Goal: Task Accomplishment & Management: Complete application form

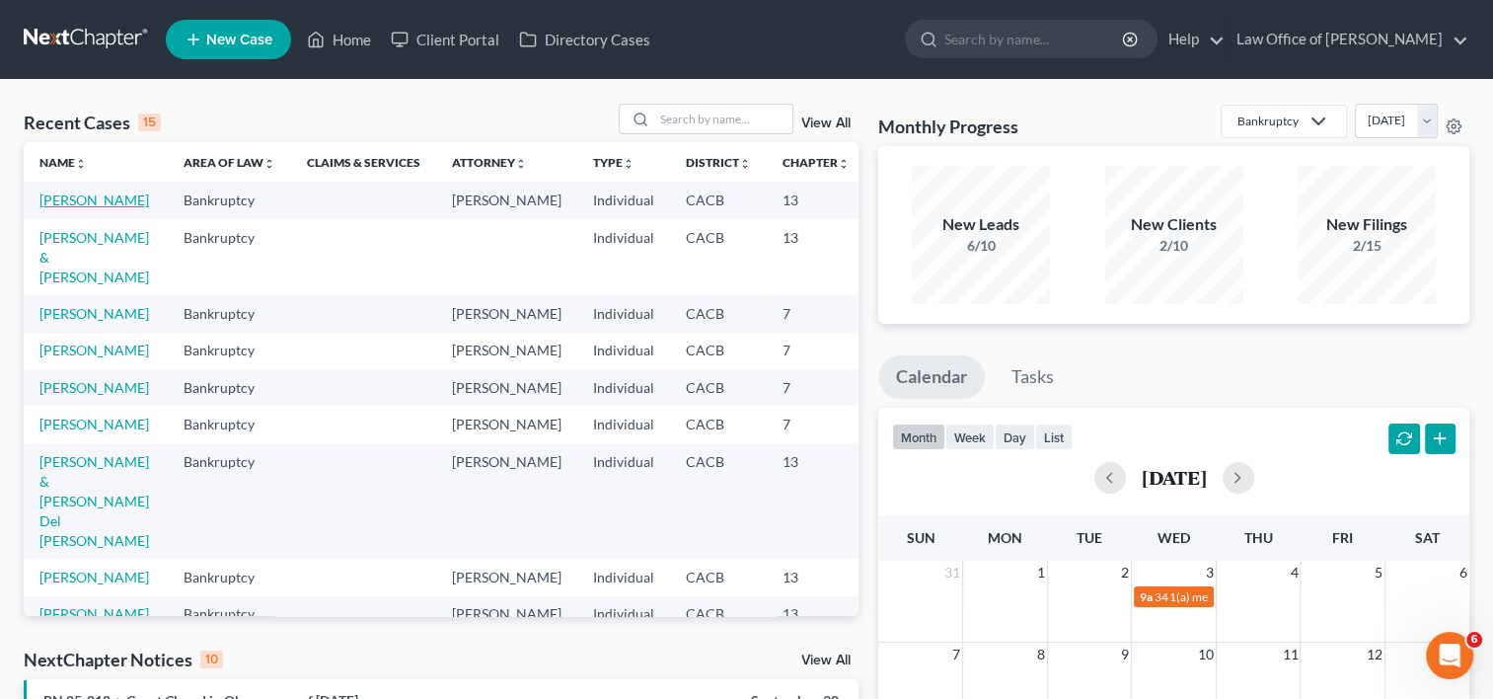
click at [66, 199] on link "[PERSON_NAME]" at bounding box center [94, 199] width 110 height 17
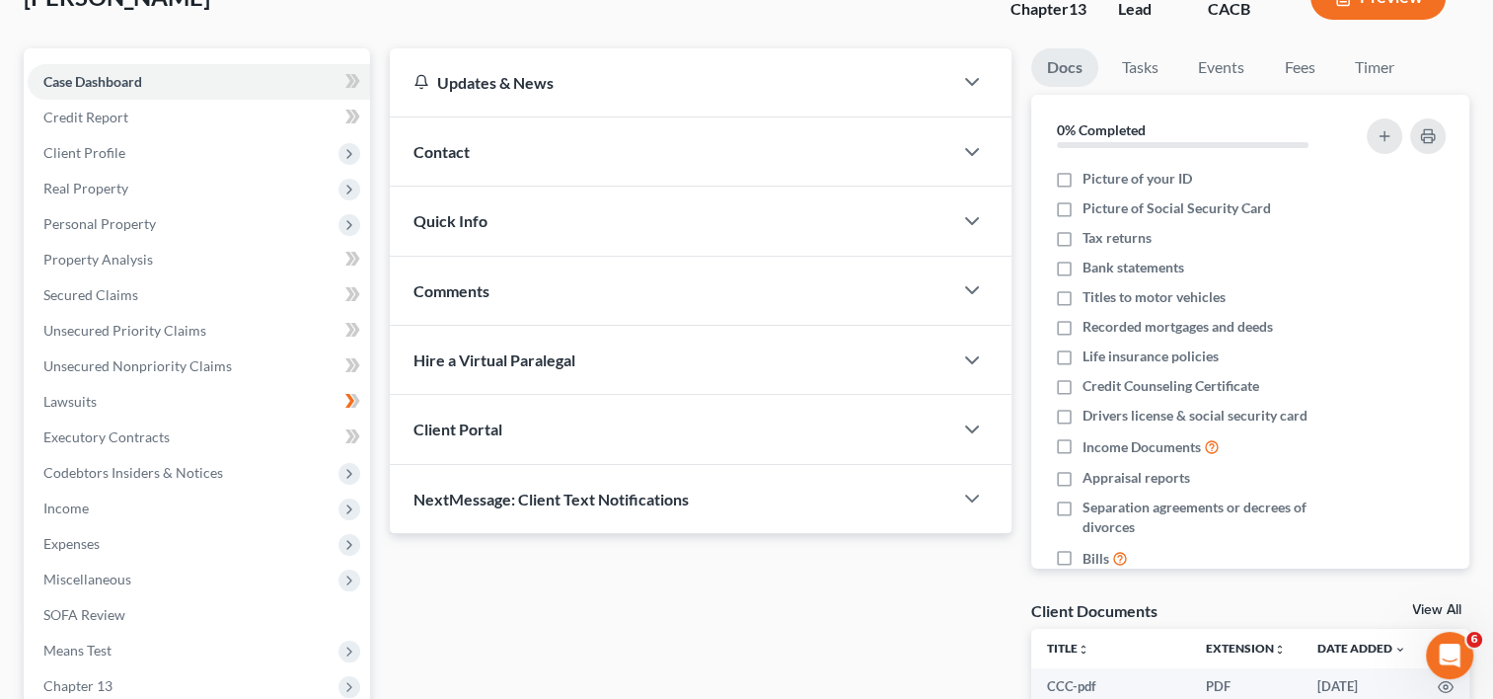
scroll to position [172, 0]
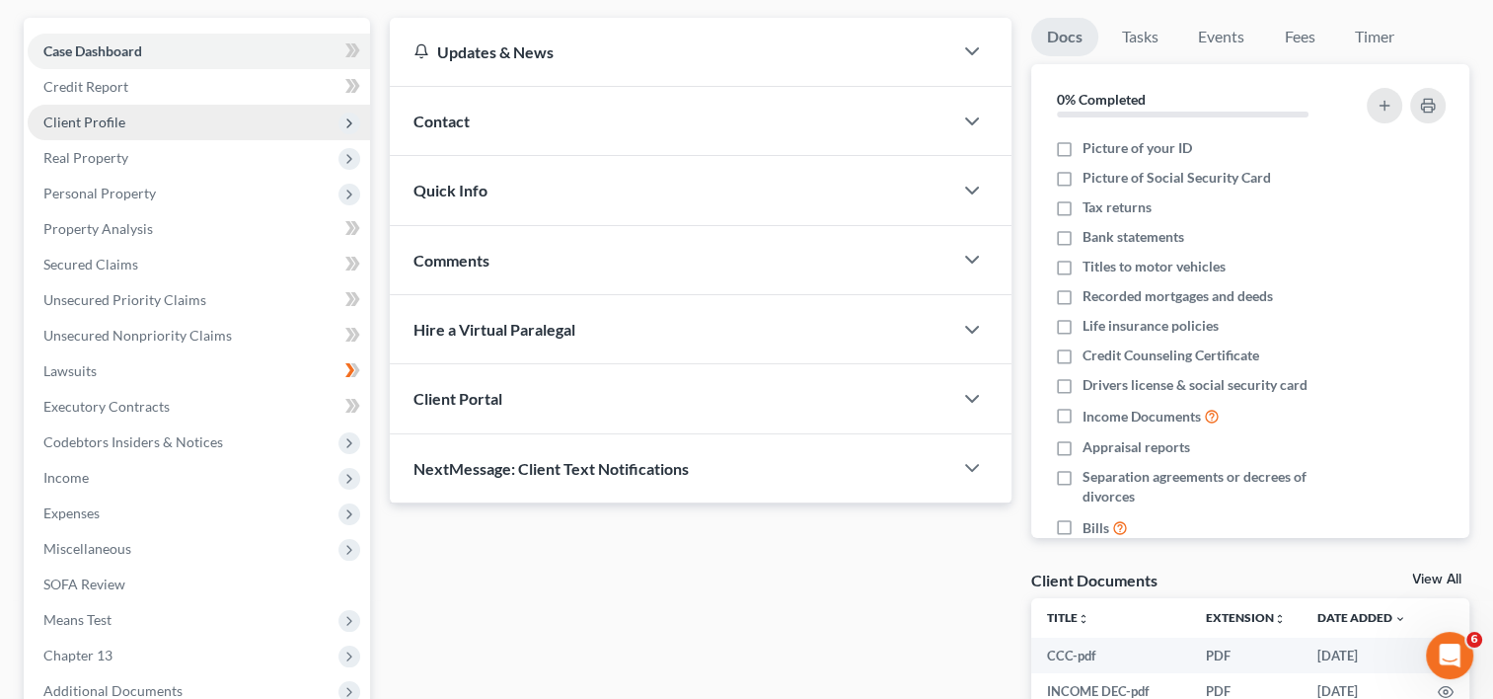
click at [186, 130] on span "Client Profile" at bounding box center [199, 123] width 342 height 36
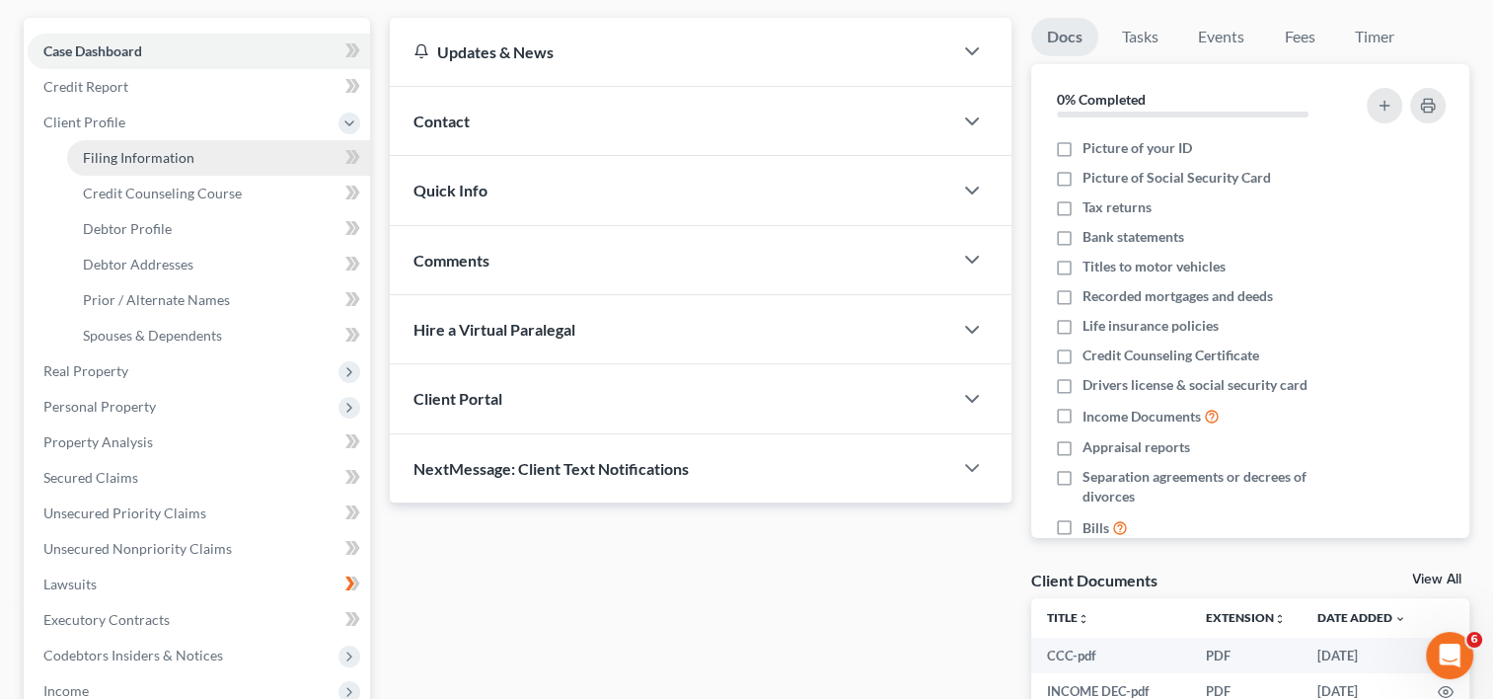
click at [187, 162] on span "Filing Information" at bounding box center [139, 157] width 112 height 17
select select "1"
select select "0"
select select "3"
select select "4"
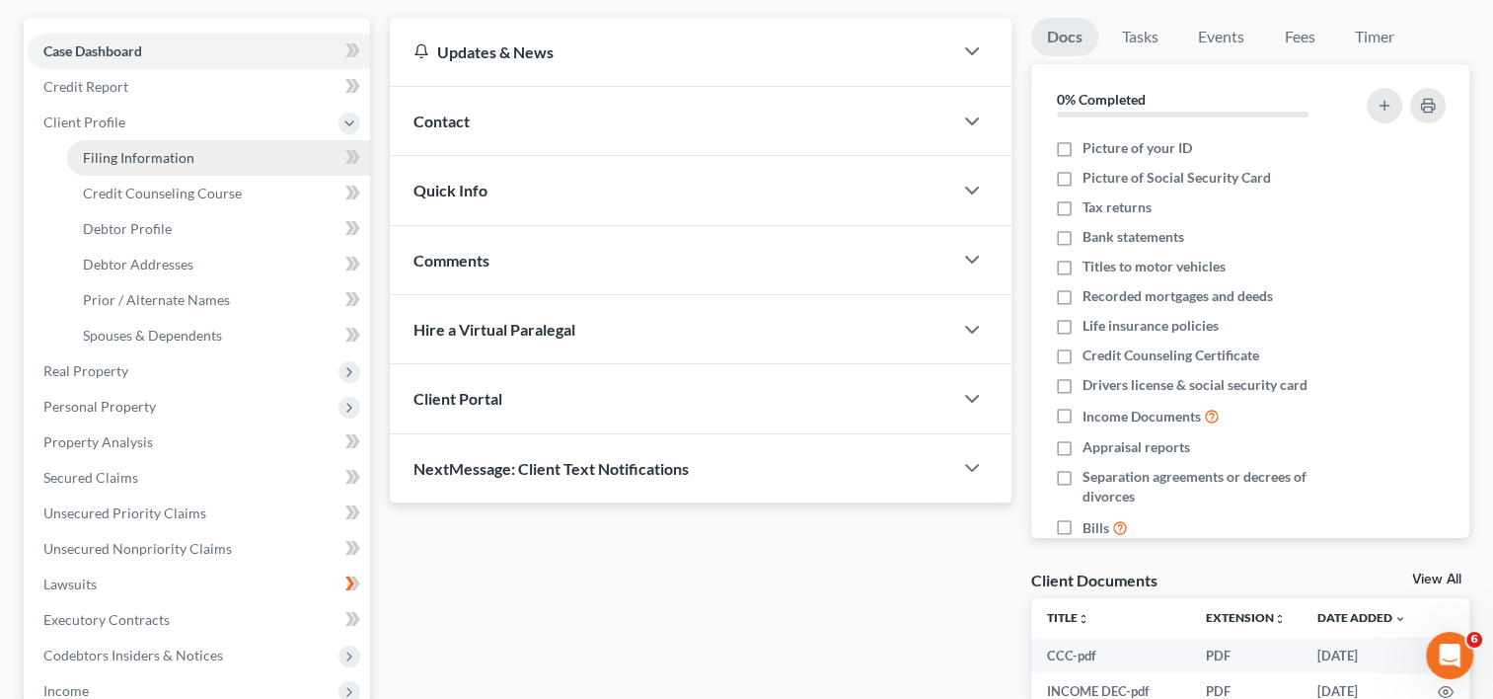
select select "0"
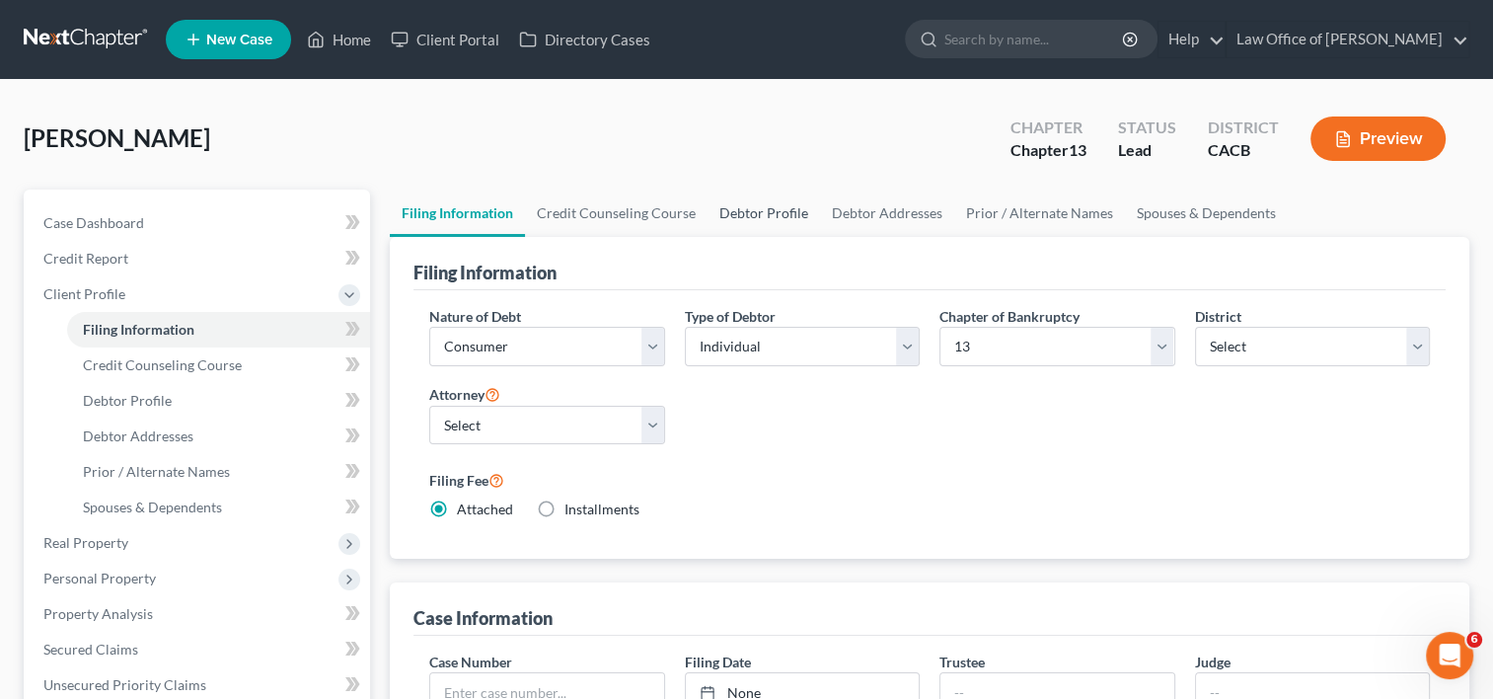
click at [736, 220] on link "Debtor Profile" at bounding box center [764, 212] width 113 height 47
select select "3"
select select "0"
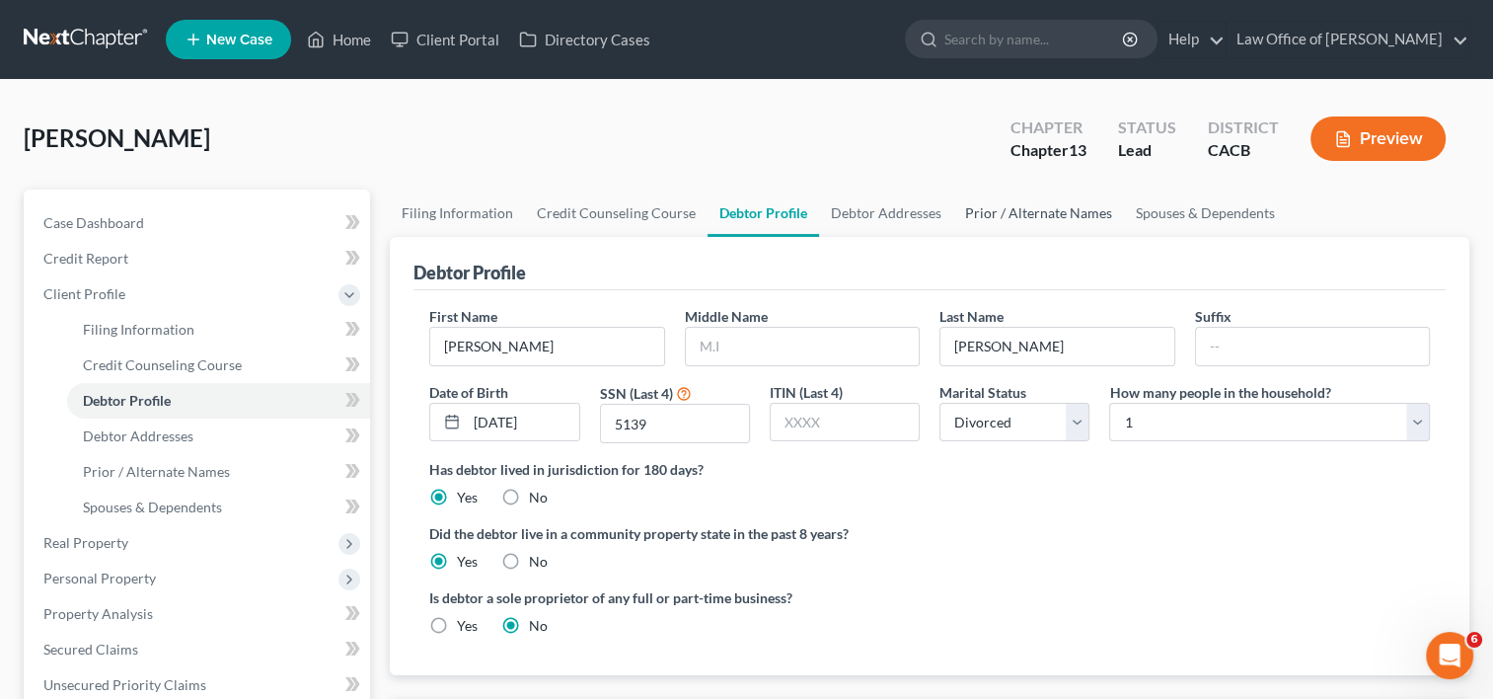
click at [1038, 208] on link "Prior / Alternate Names" at bounding box center [1038, 212] width 171 height 47
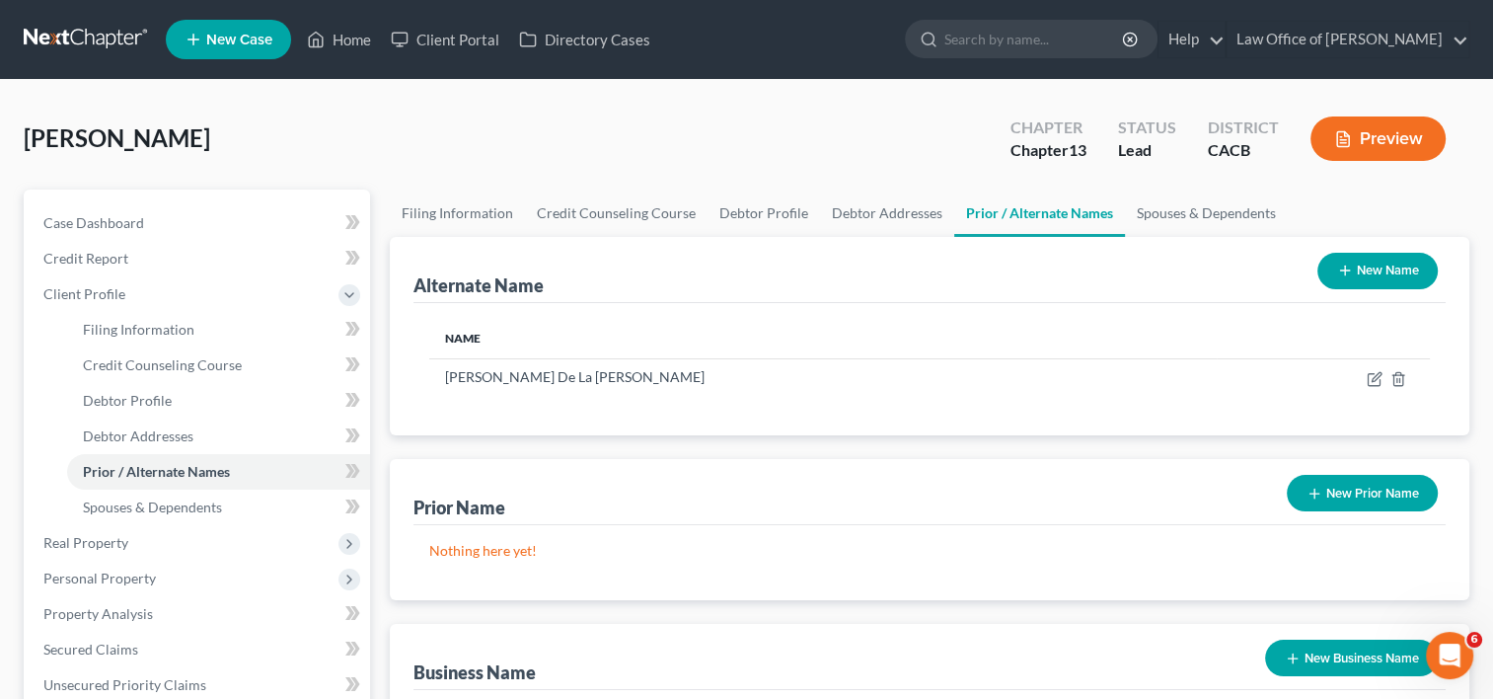
click at [1038, 208] on link "Prior / Alternate Names" at bounding box center [1039, 212] width 171 height 47
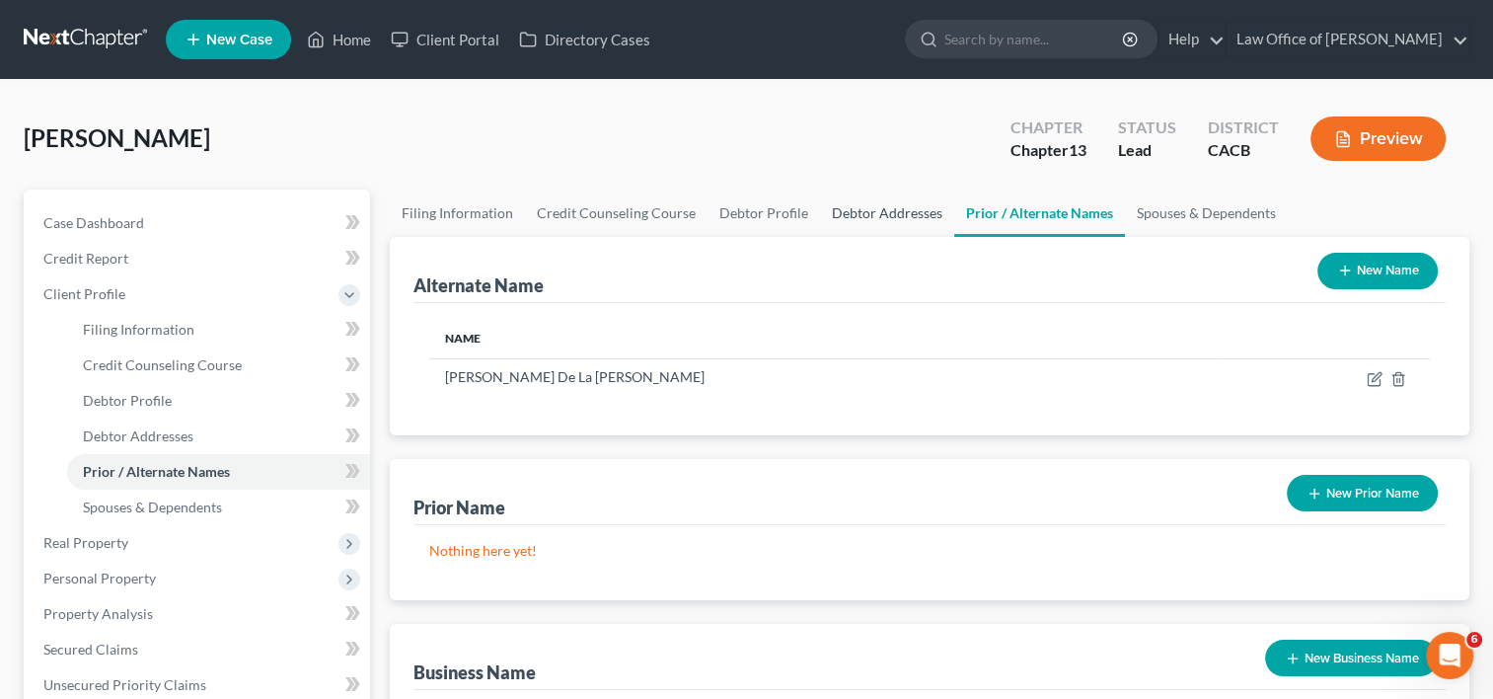
drag, startPoint x: 954, startPoint y: 189, endPoint x: 892, endPoint y: 221, distance: 69.7
click at [892, 221] on link "Debtor Addresses" at bounding box center [887, 212] width 134 height 47
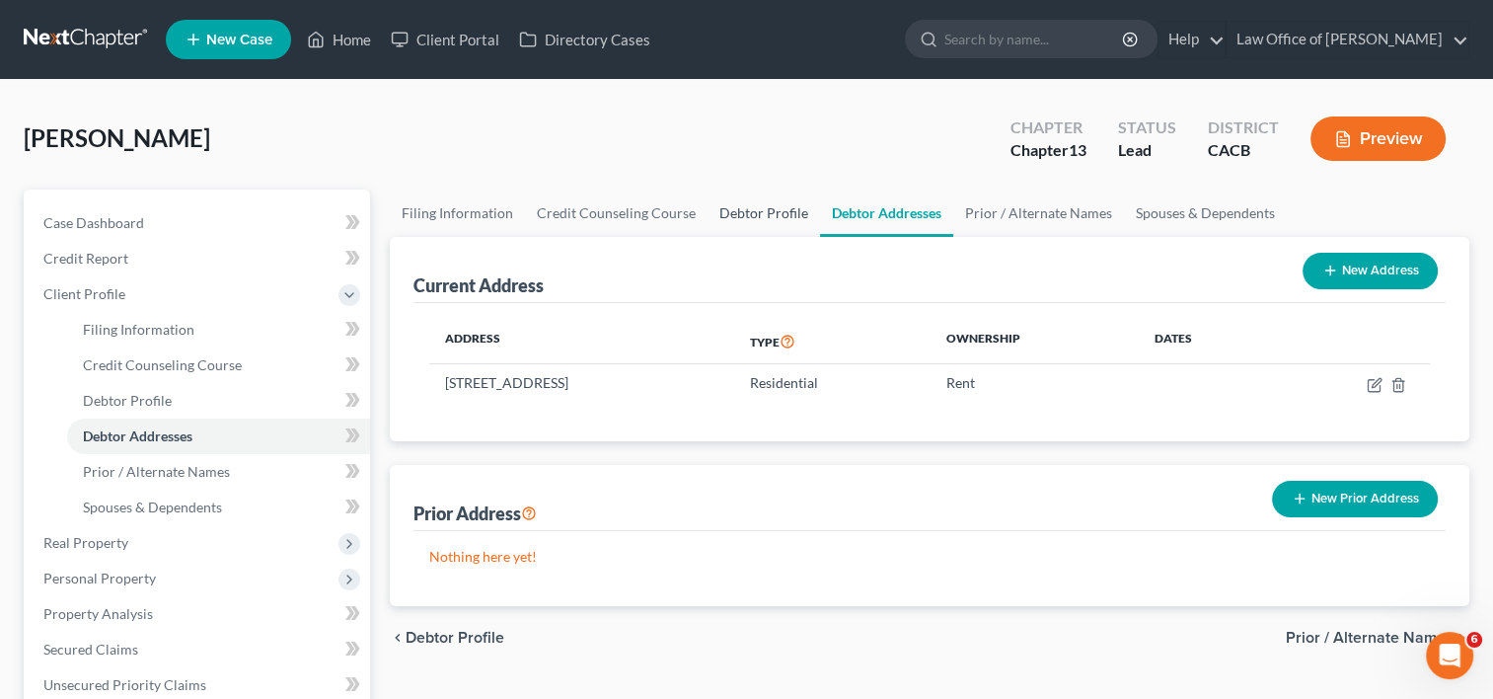
click at [745, 217] on link "Debtor Profile" at bounding box center [764, 212] width 113 height 47
select select "3"
select select "0"
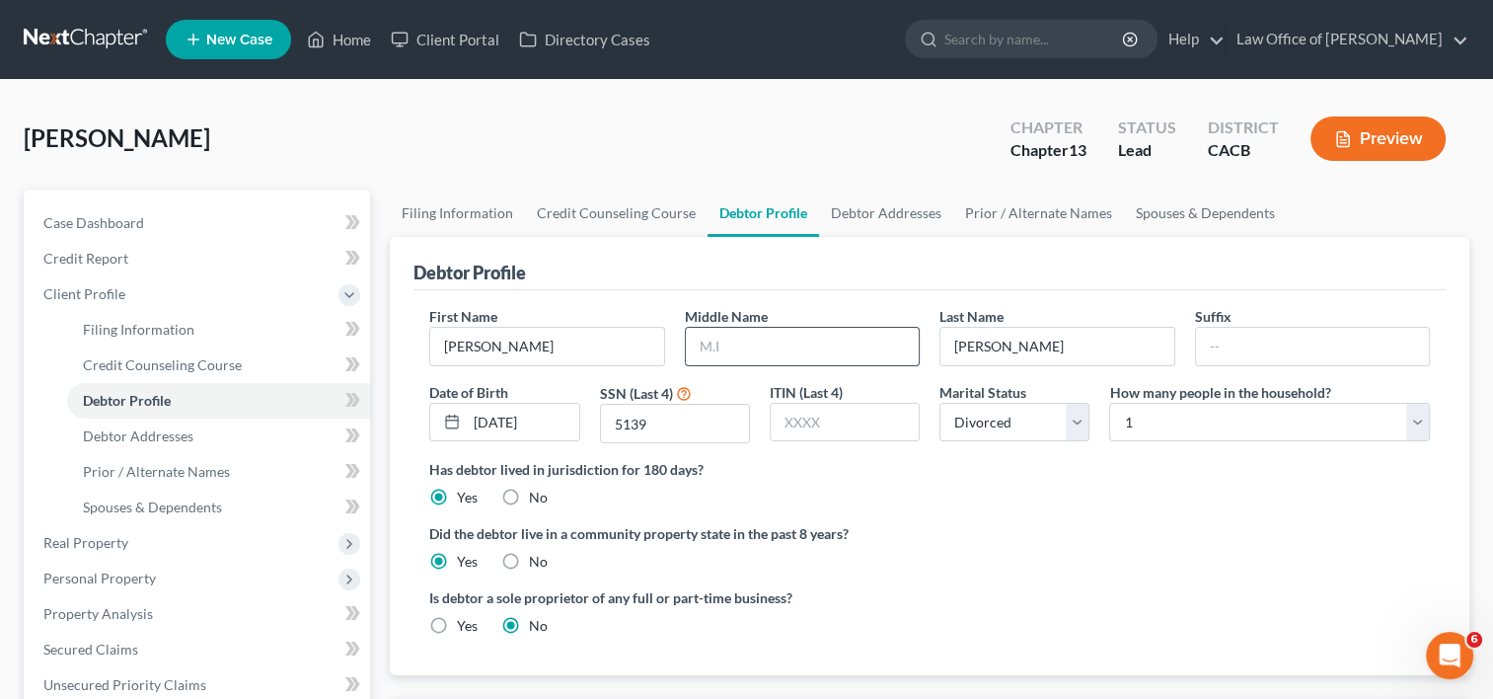
click at [730, 346] on input "text" at bounding box center [802, 347] width 233 height 38
type input "D"
click at [1134, 593] on div "Is debtor a sole proprietor of any full or part-time business? Yes No" at bounding box center [929, 619] width 1021 height 64
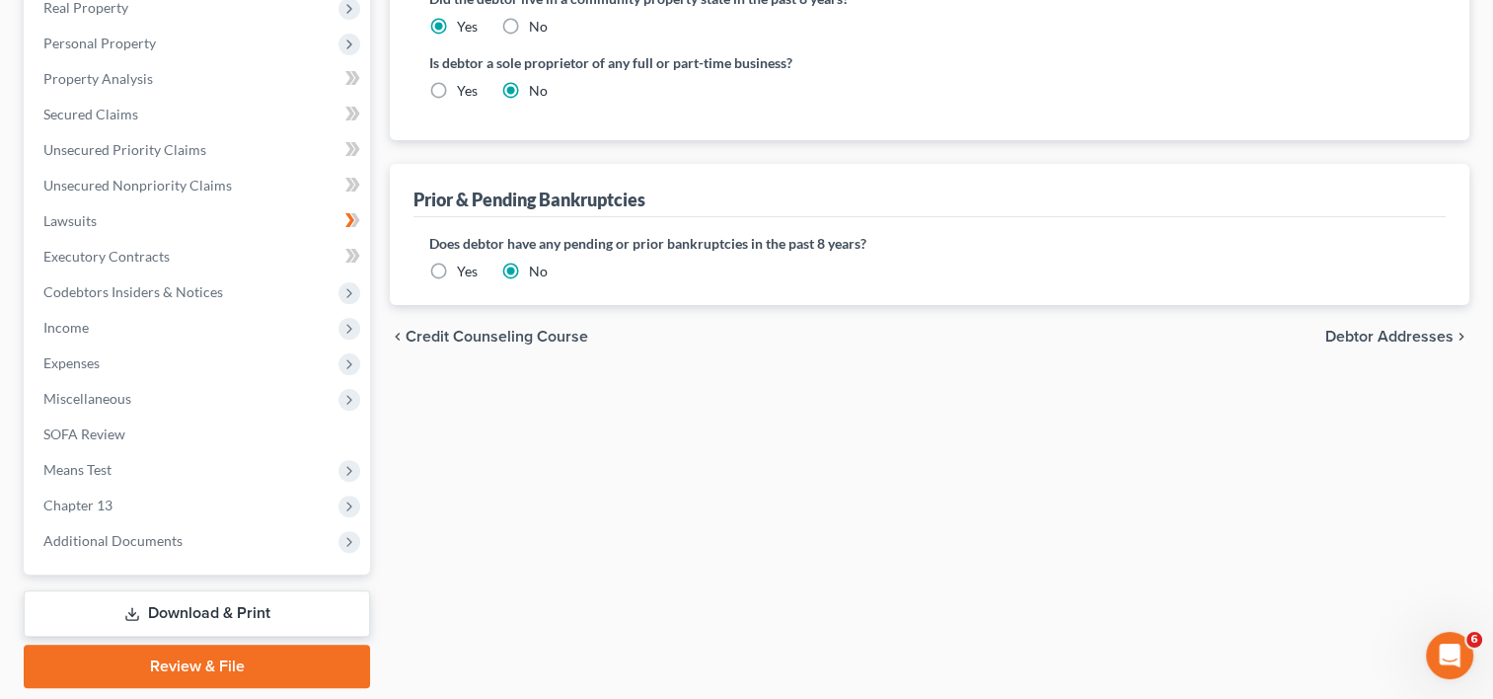
scroll to position [597, 0]
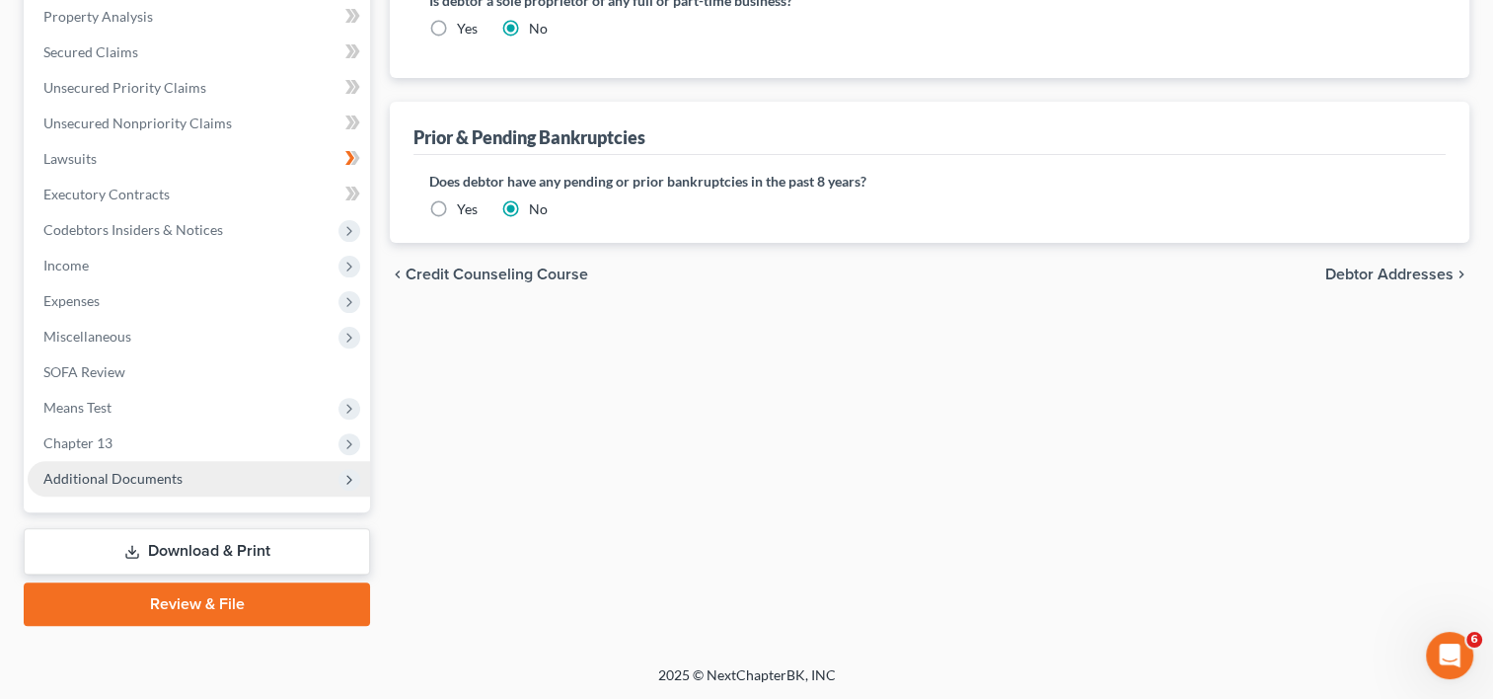
click at [141, 479] on span "Additional Documents" at bounding box center [112, 478] width 139 height 17
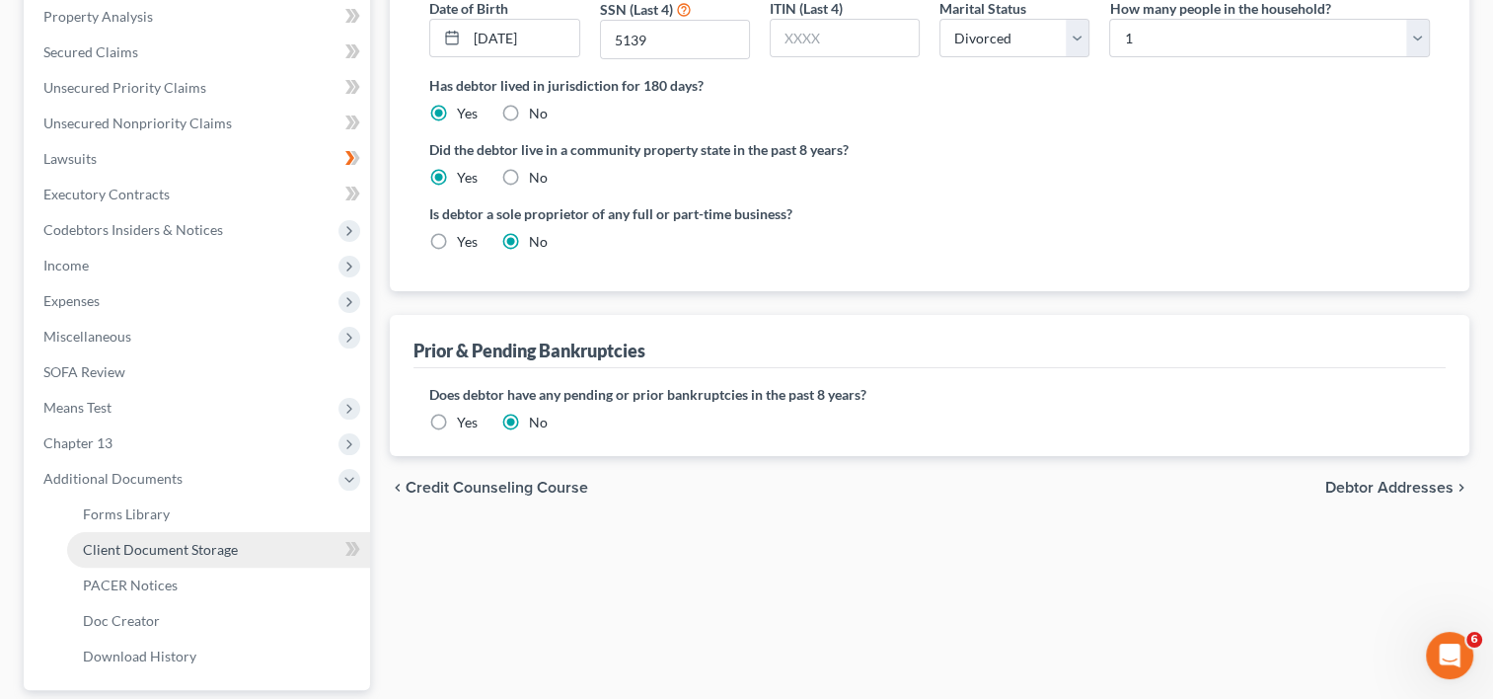
click at [189, 547] on span "Client Document Storage" at bounding box center [160, 549] width 155 height 17
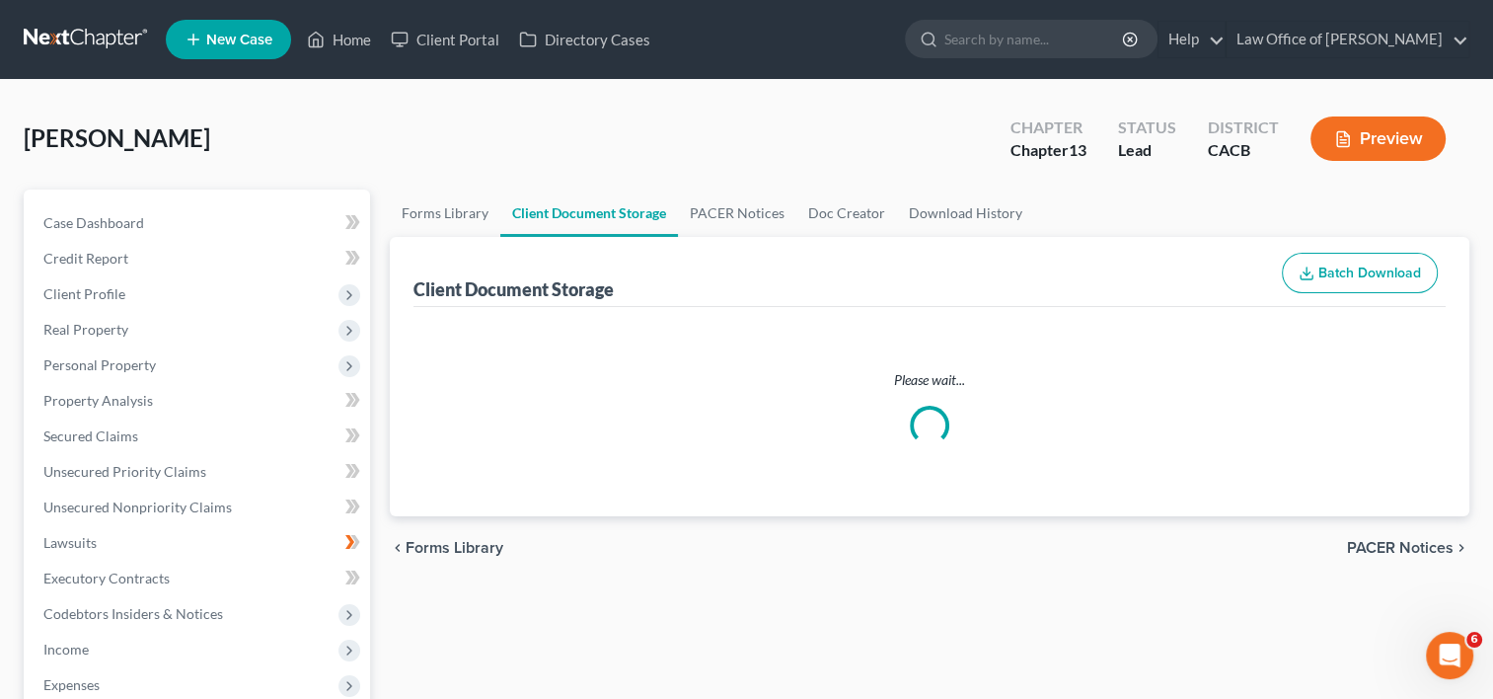
select select "19"
select select "60"
select select "59"
select select "52"
select select "53"
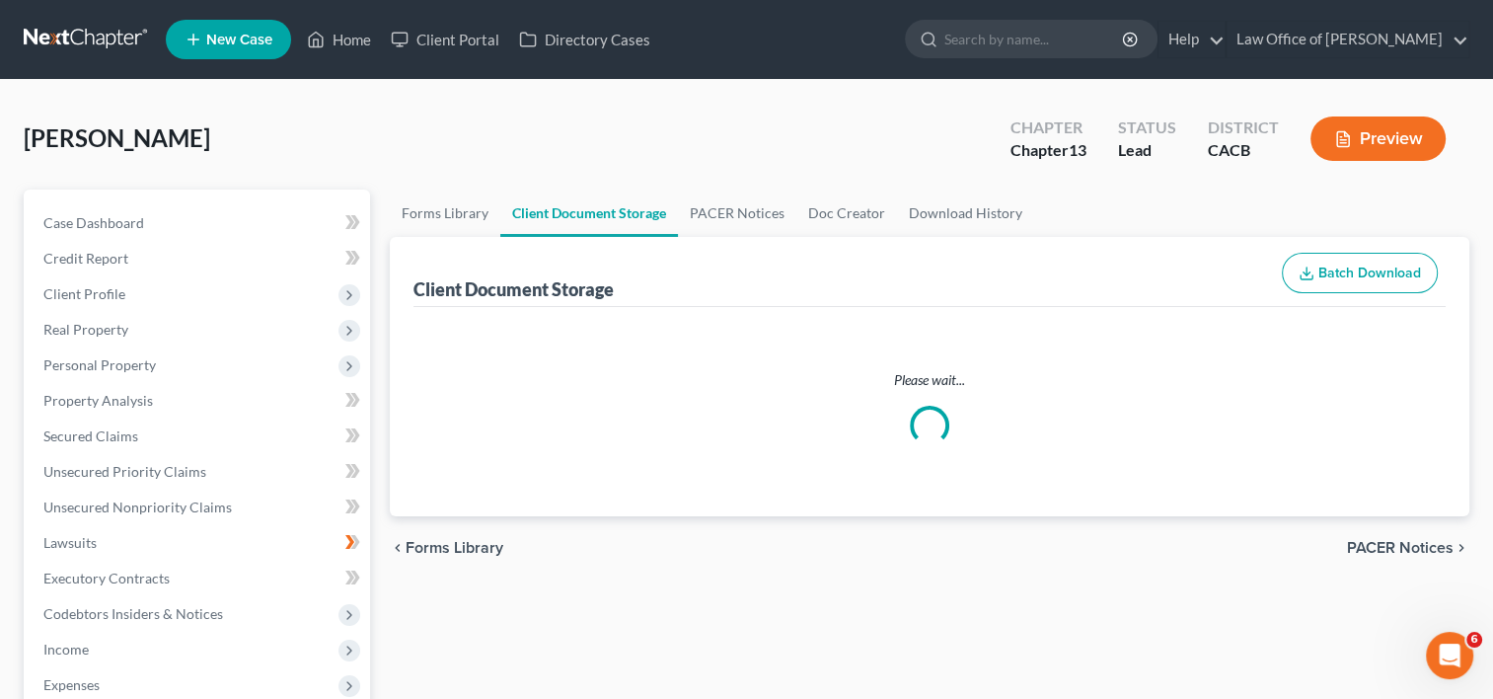
select select "57"
select select "56"
select select "65"
select select "41"
select select "33"
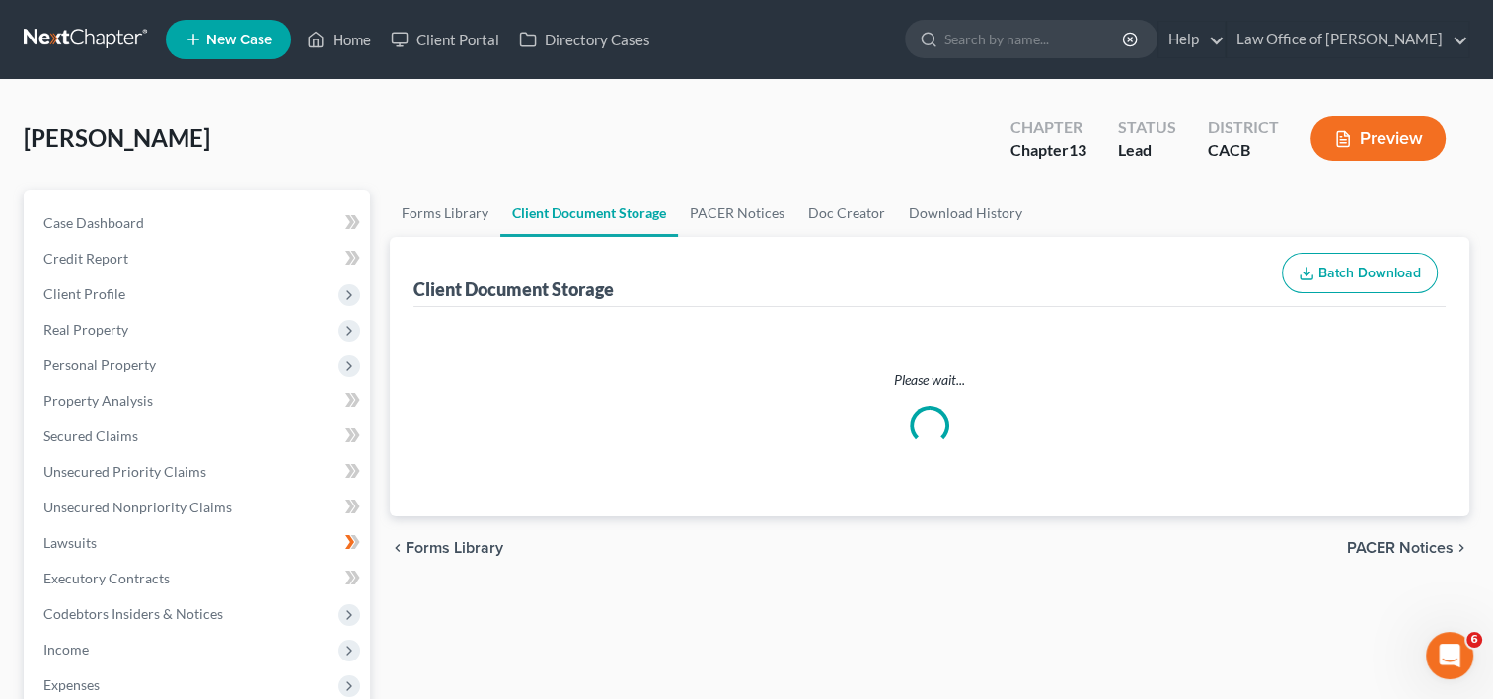
select select "30"
select select "10"
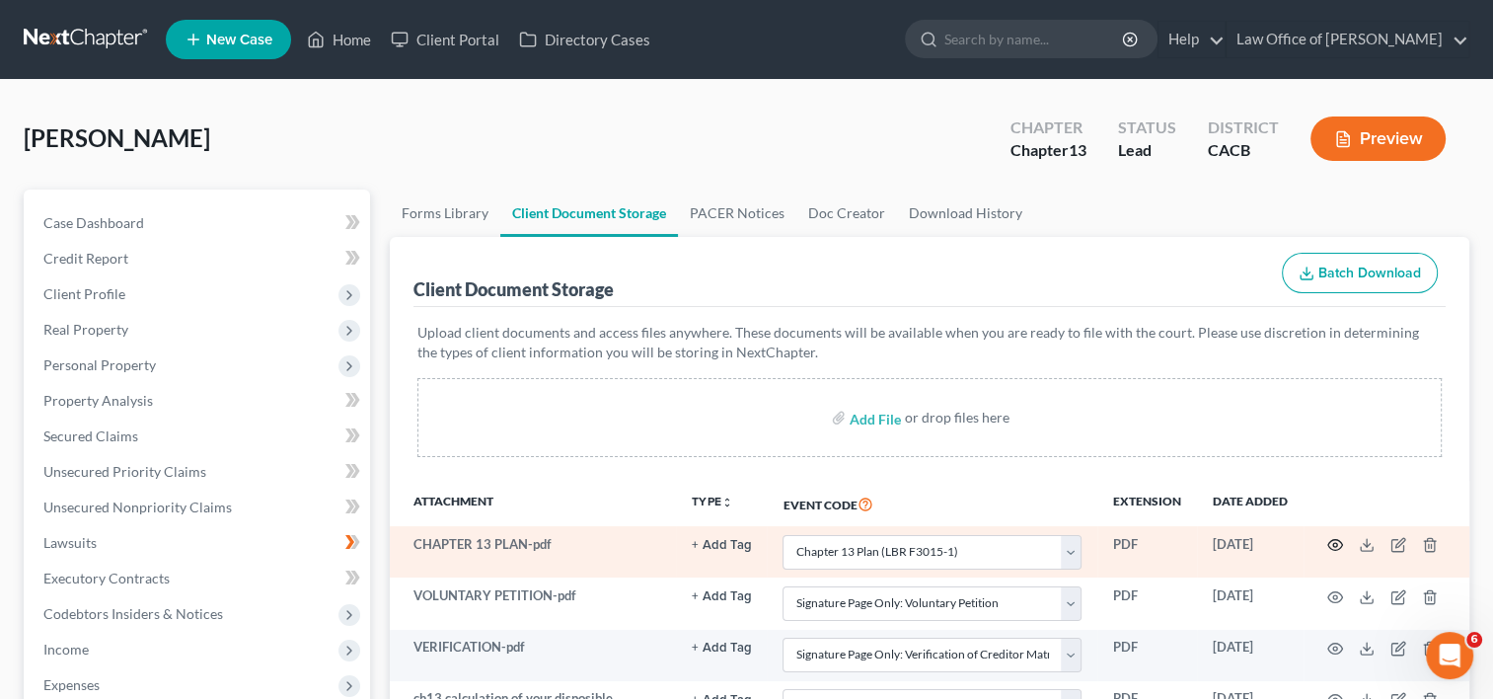
click at [1335, 545] on circle "button" at bounding box center [1335, 545] width 4 height 4
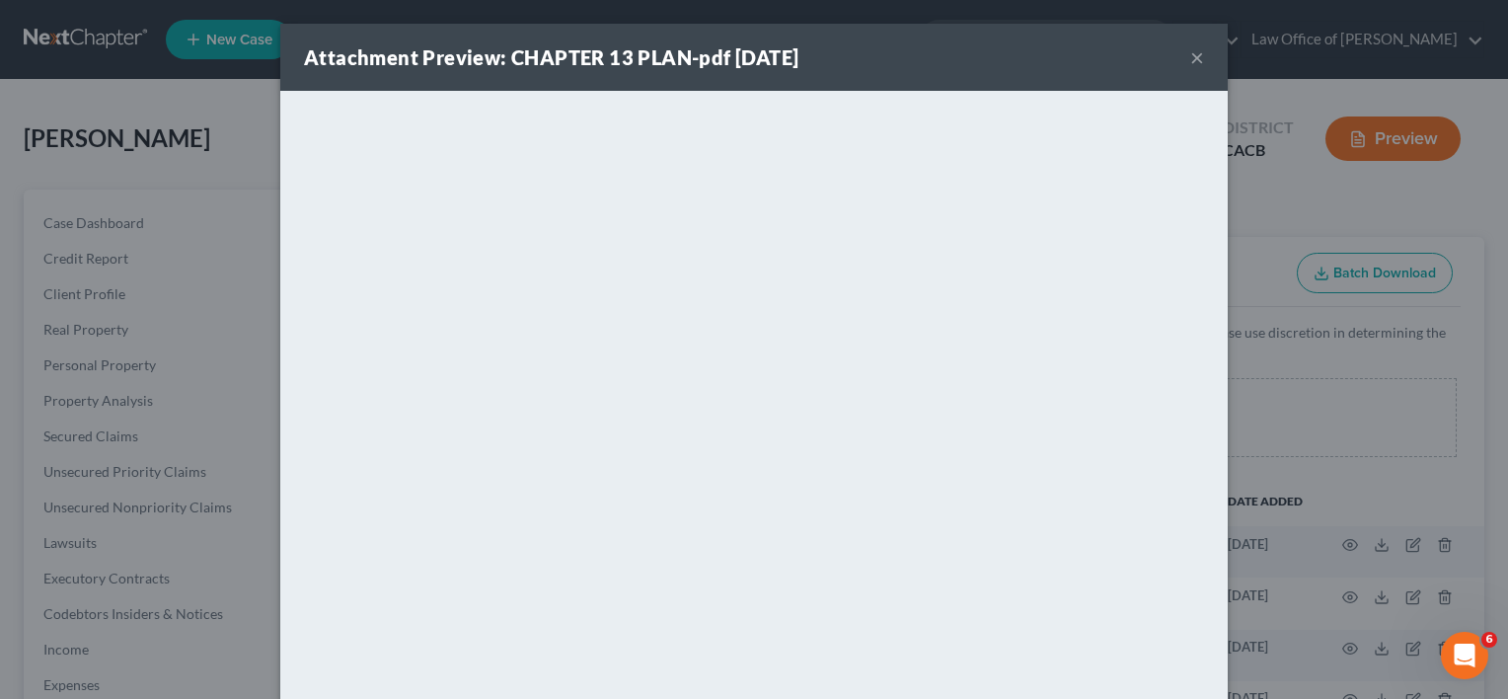
click at [1190, 58] on button "×" at bounding box center [1197, 57] width 14 height 24
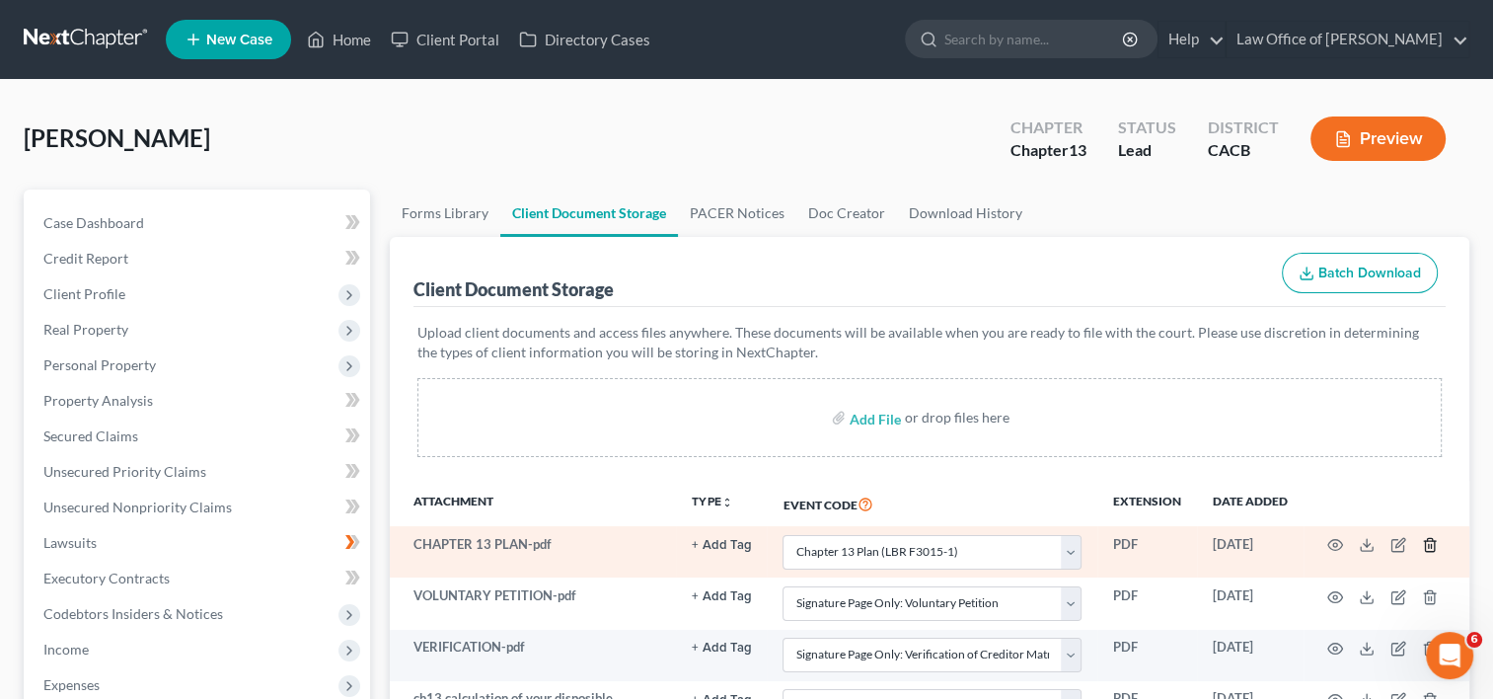
click at [1429, 545] on icon "button" at bounding box center [1430, 545] width 16 height 16
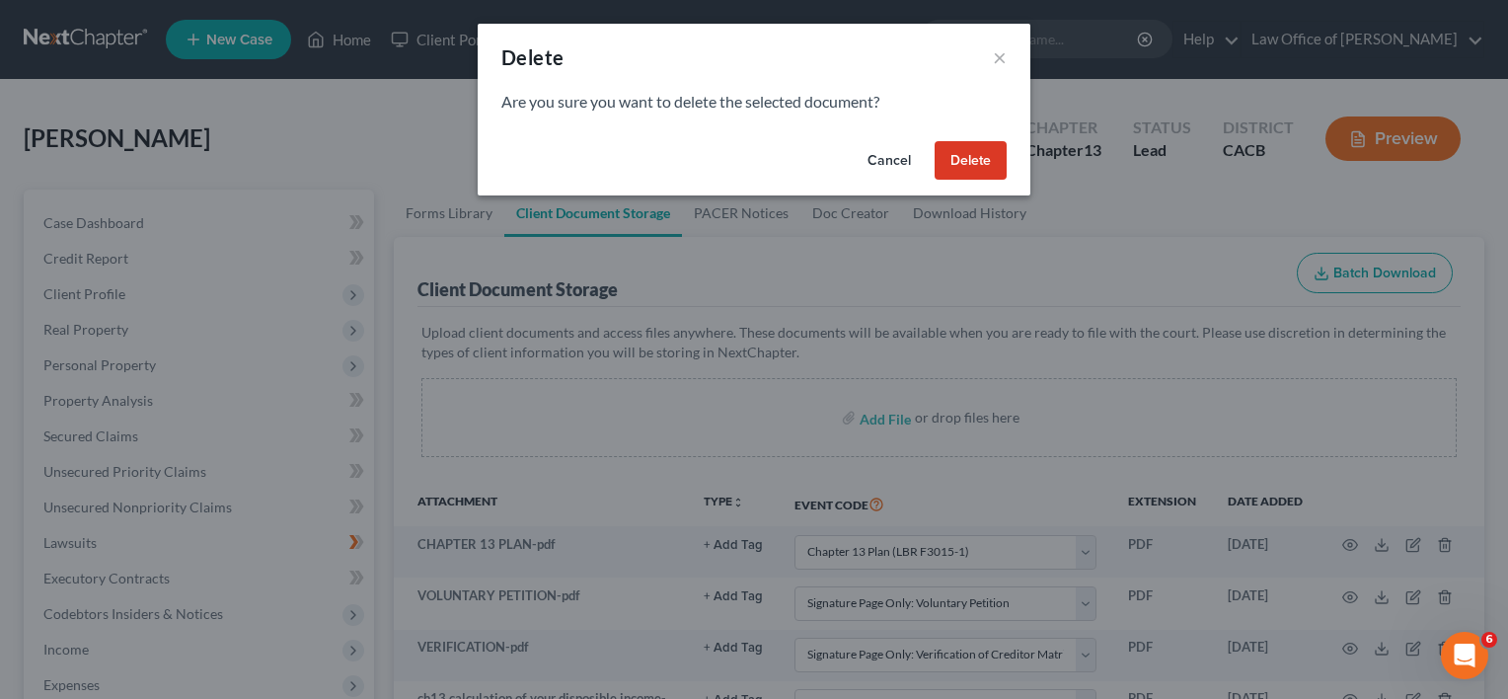
click at [967, 170] on button "Delete" at bounding box center [971, 160] width 72 height 39
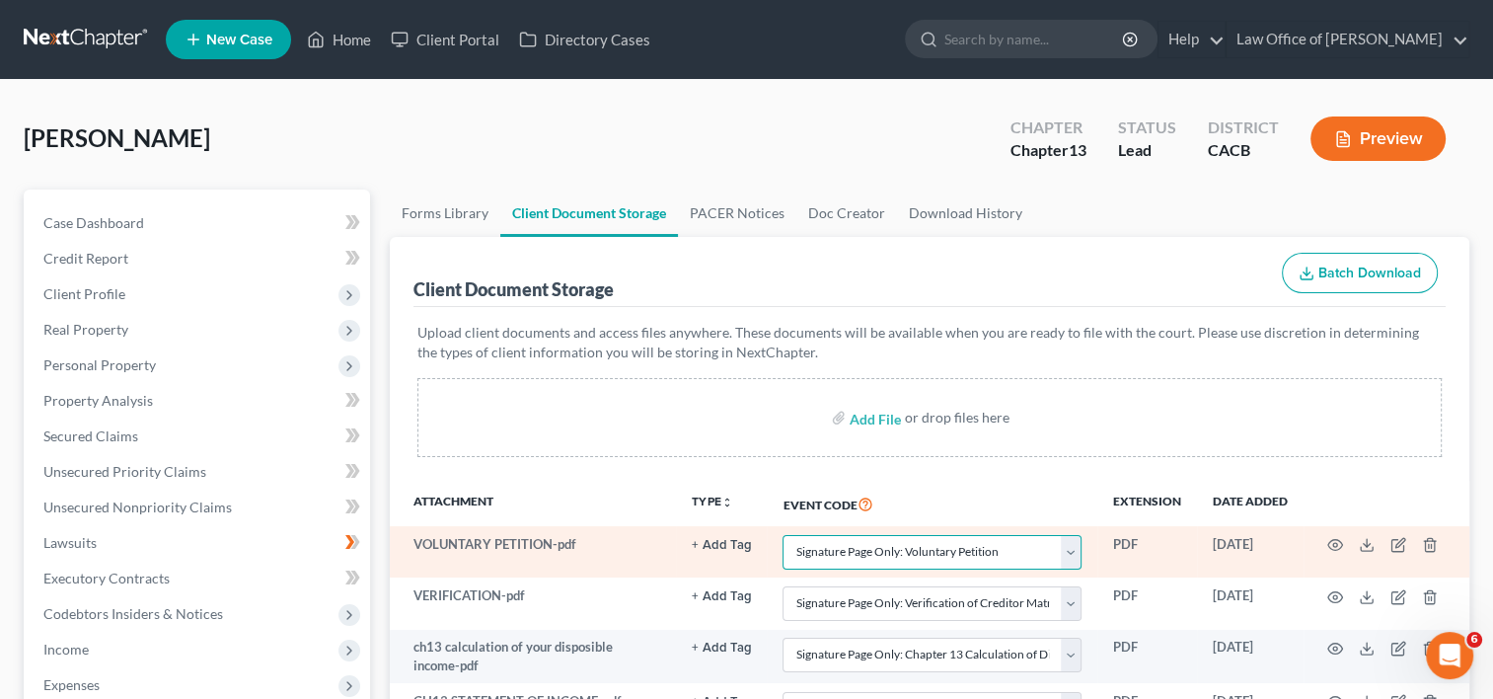
drag, startPoint x: 1078, startPoint y: 553, endPoint x: 1108, endPoint y: 547, distance: 31.2
click at [1078, 553] on select "Select Event Amended Chapter 11 Plan Amended Chapter 11 Small Business Plan Ame…" at bounding box center [932, 552] width 299 height 35
click at [1342, 546] on td at bounding box center [1387, 551] width 166 height 51
click at [1336, 547] on icon "button" at bounding box center [1335, 545] width 16 height 16
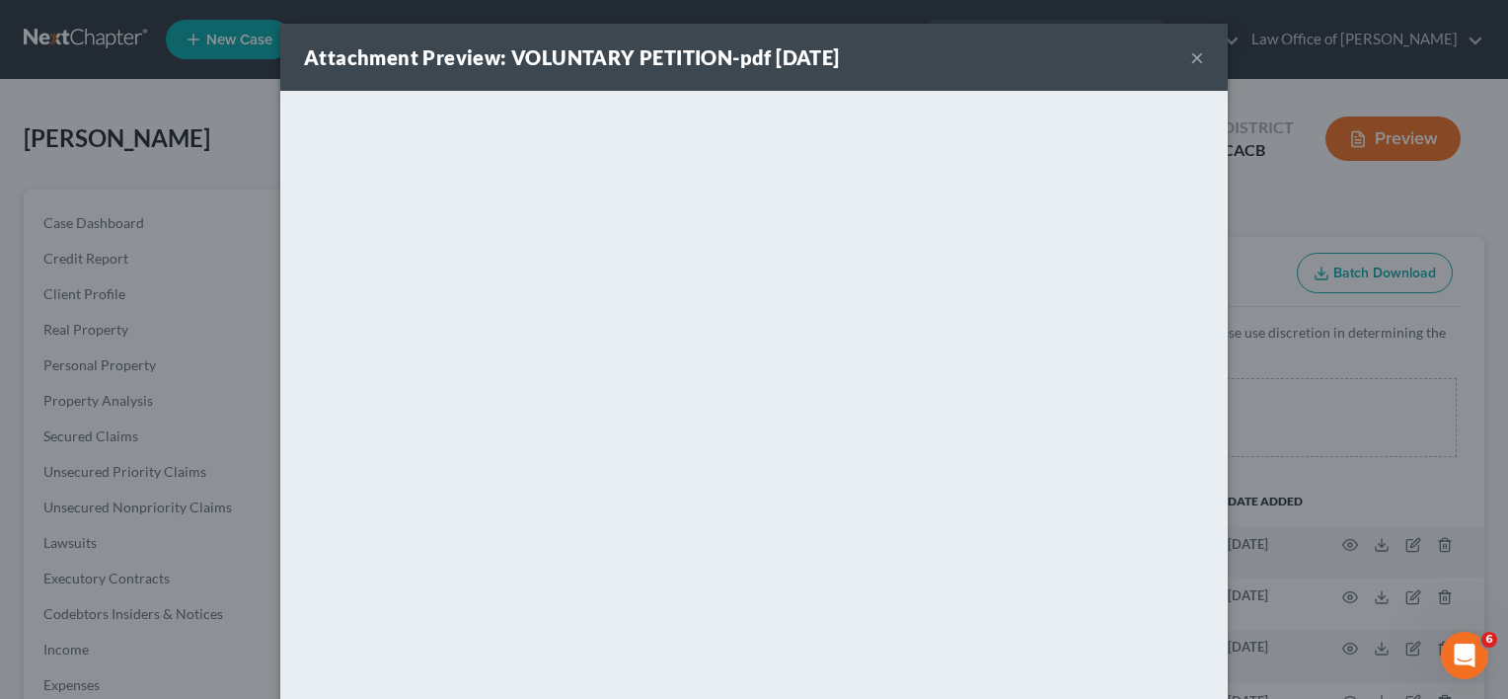
click at [1190, 56] on button "×" at bounding box center [1197, 57] width 14 height 24
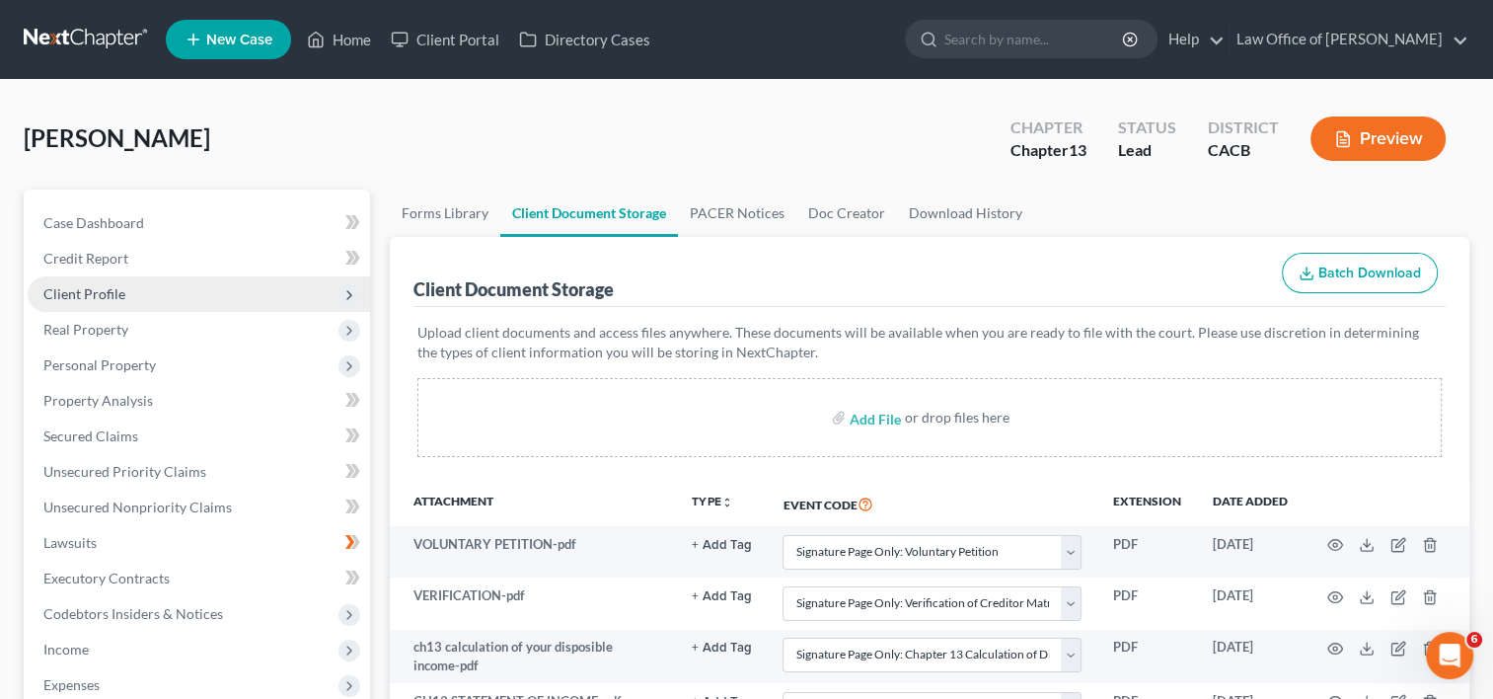
click at [107, 300] on span "Client Profile" at bounding box center [84, 293] width 82 height 17
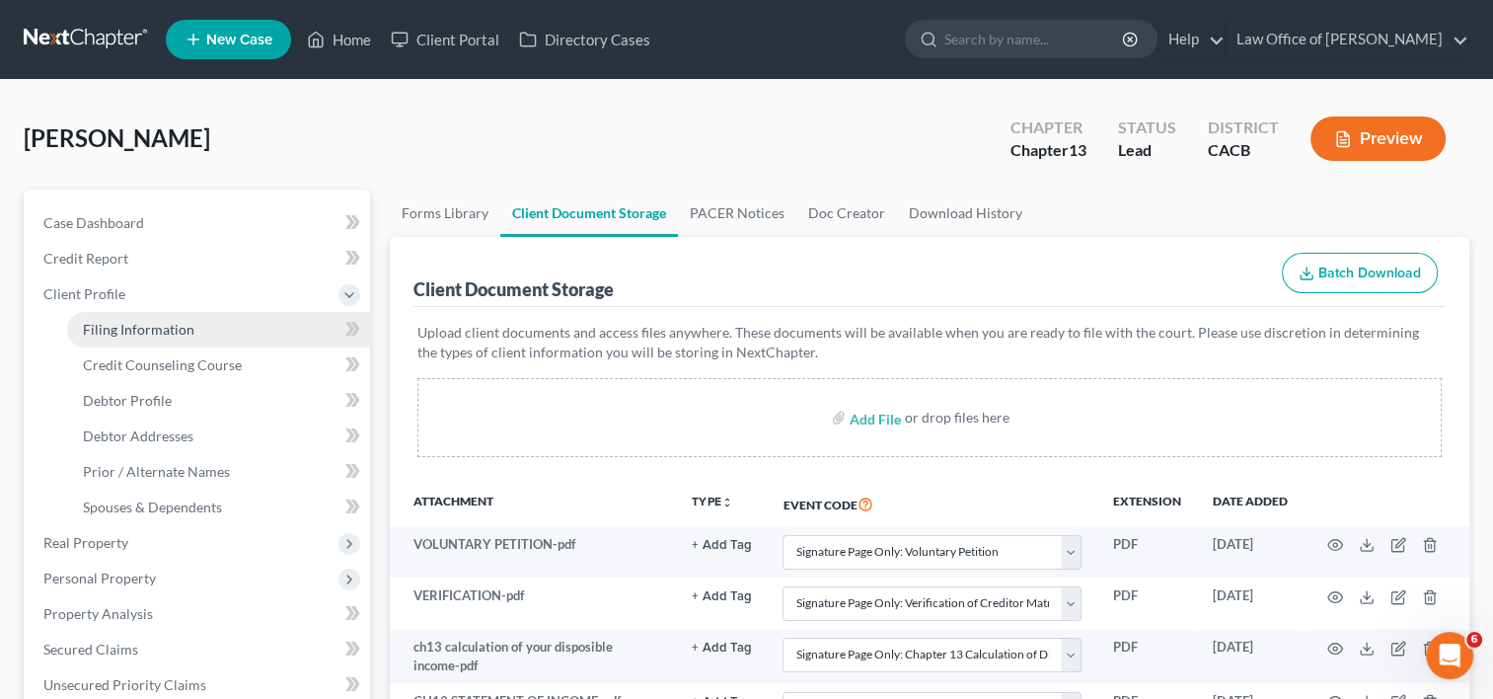
click at [125, 327] on span "Filing Information" at bounding box center [139, 329] width 112 height 17
select select "1"
select select "0"
select select "3"
select select "7"
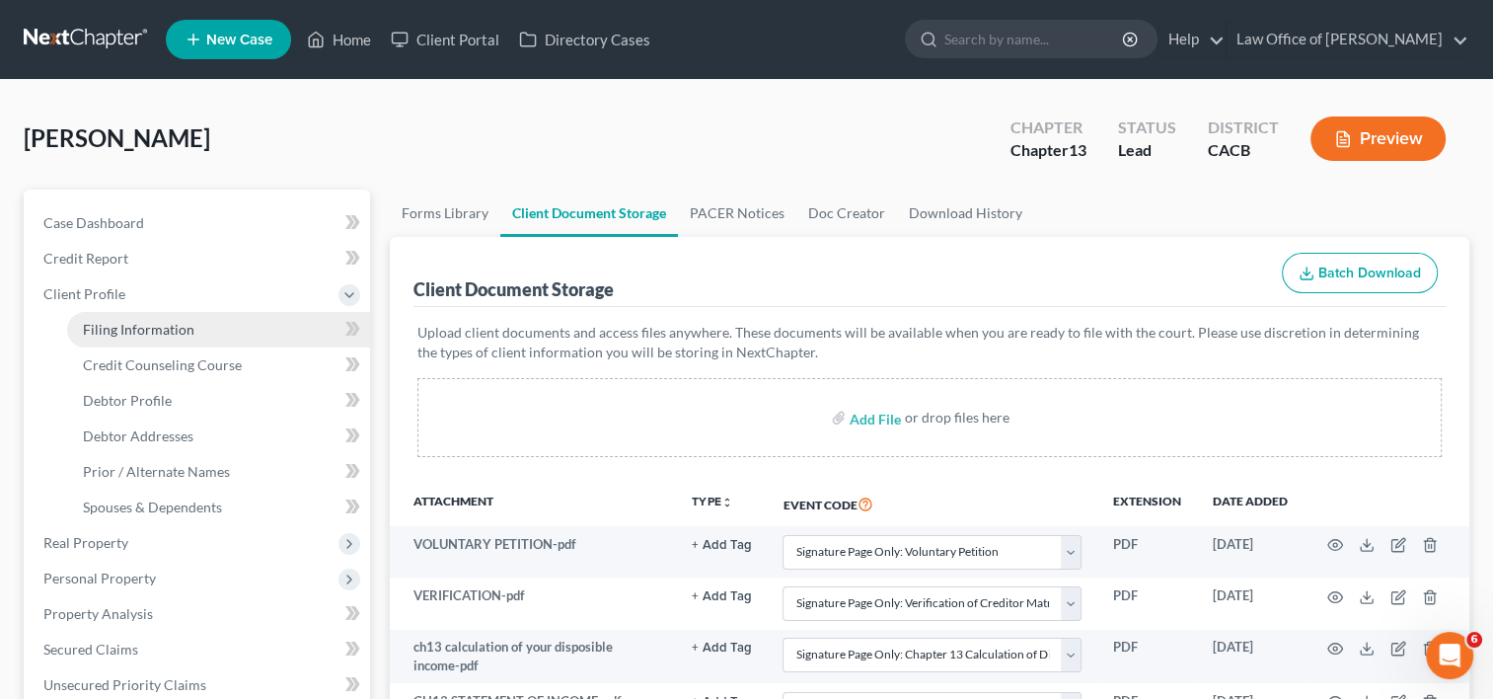
select select "0"
select select "4"
select select "0"
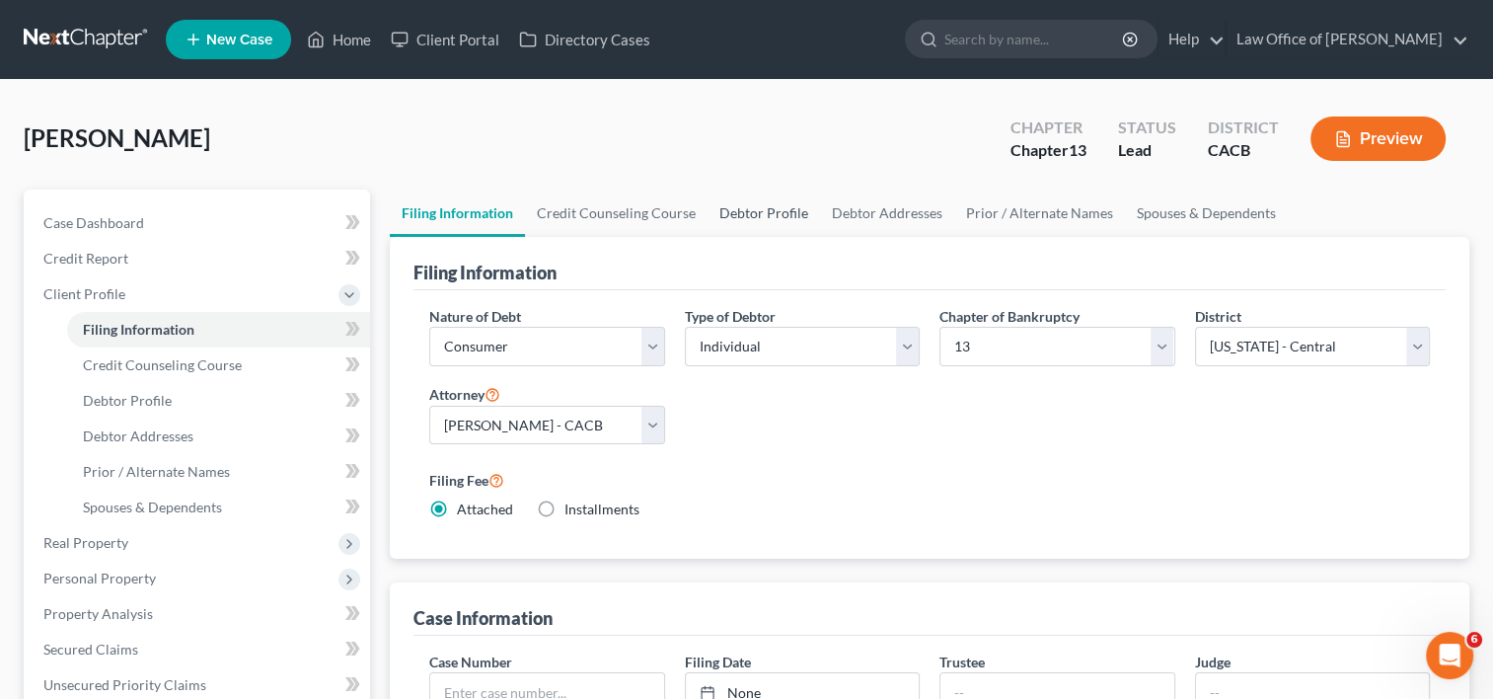
click at [784, 220] on link "Debtor Profile" at bounding box center [764, 212] width 113 height 47
select select "3"
select select "0"
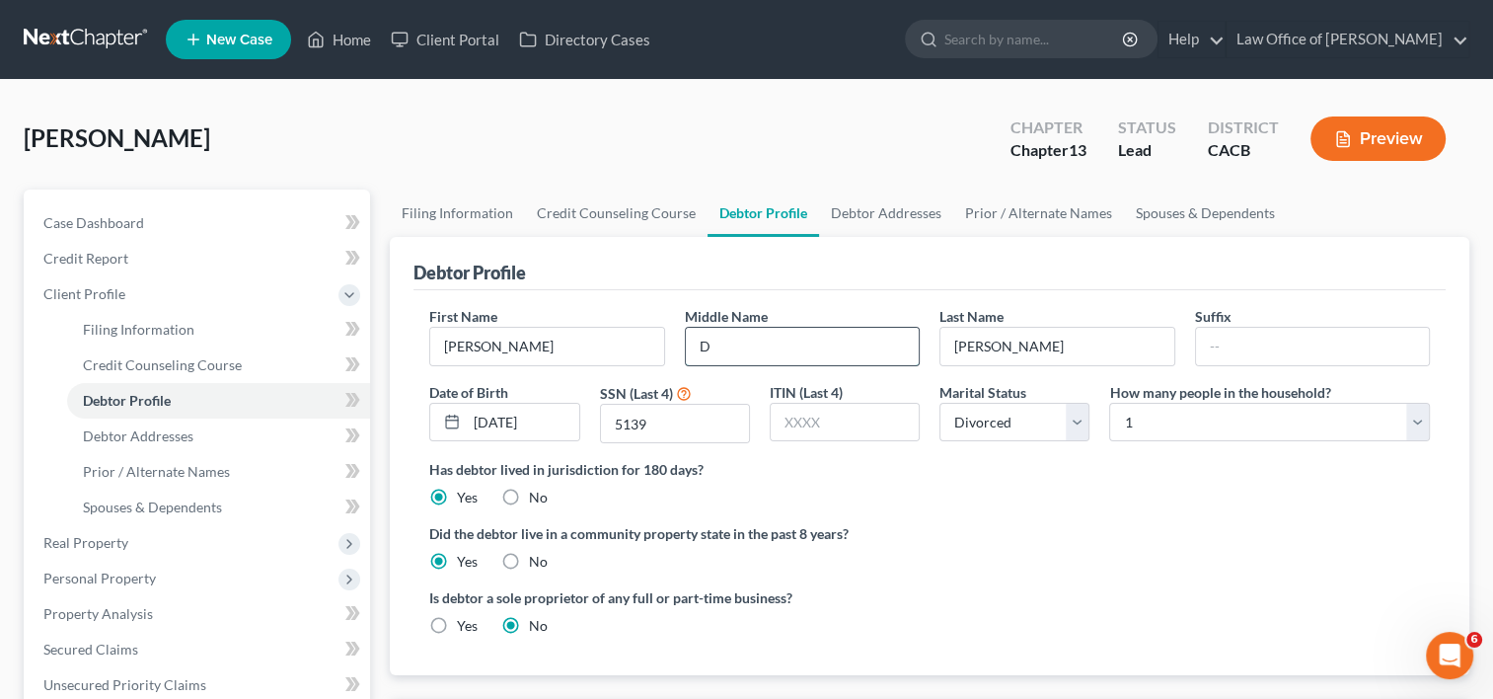
click at [762, 332] on input "D" at bounding box center [802, 347] width 233 height 38
click at [1256, 624] on div "Is debtor a sole proprietor of any full or part-time business? Yes No" at bounding box center [929, 619] width 1021 height 64
click at [1023, 210] on link "Prior / Alternate Names" at bounding box center [1038, 212] width 171 height 47
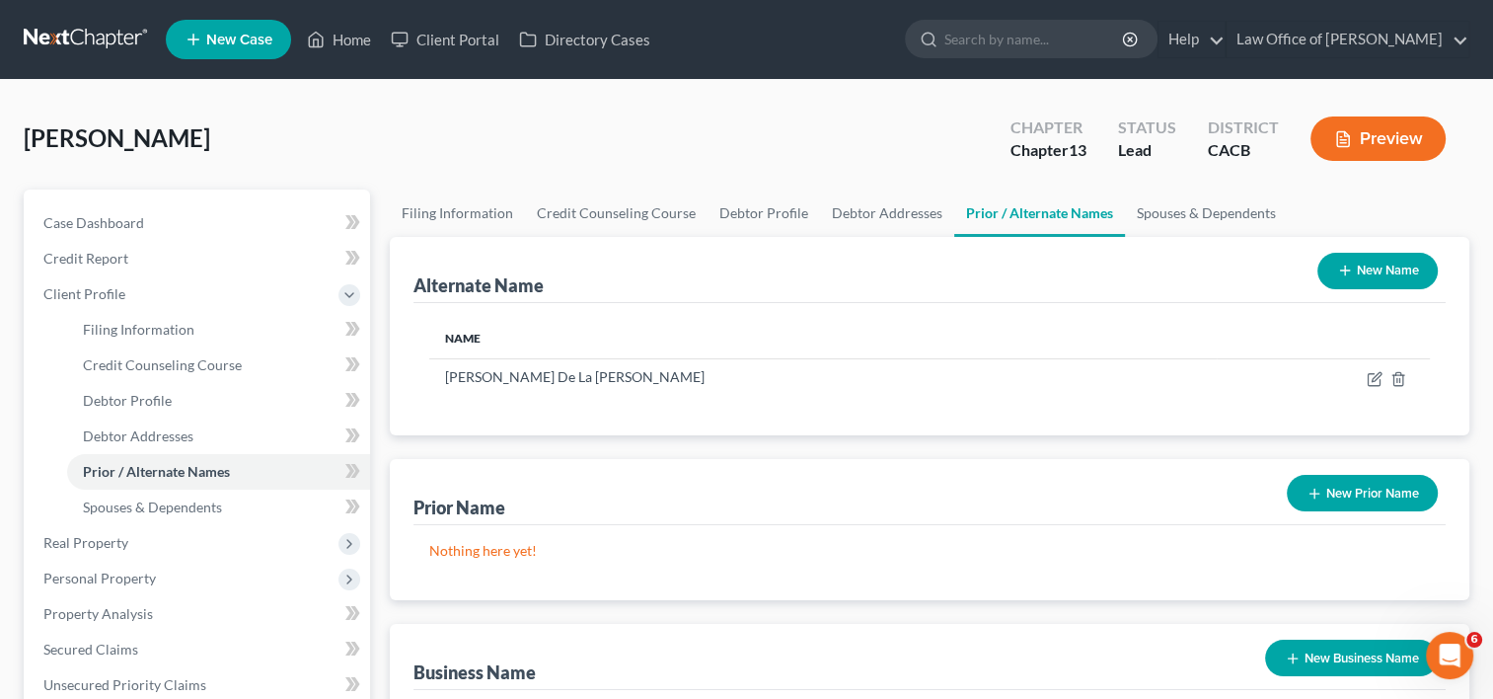
click at [1398, 265] on button "New Name" at bounding box center [1378, 271] width 120 height 37
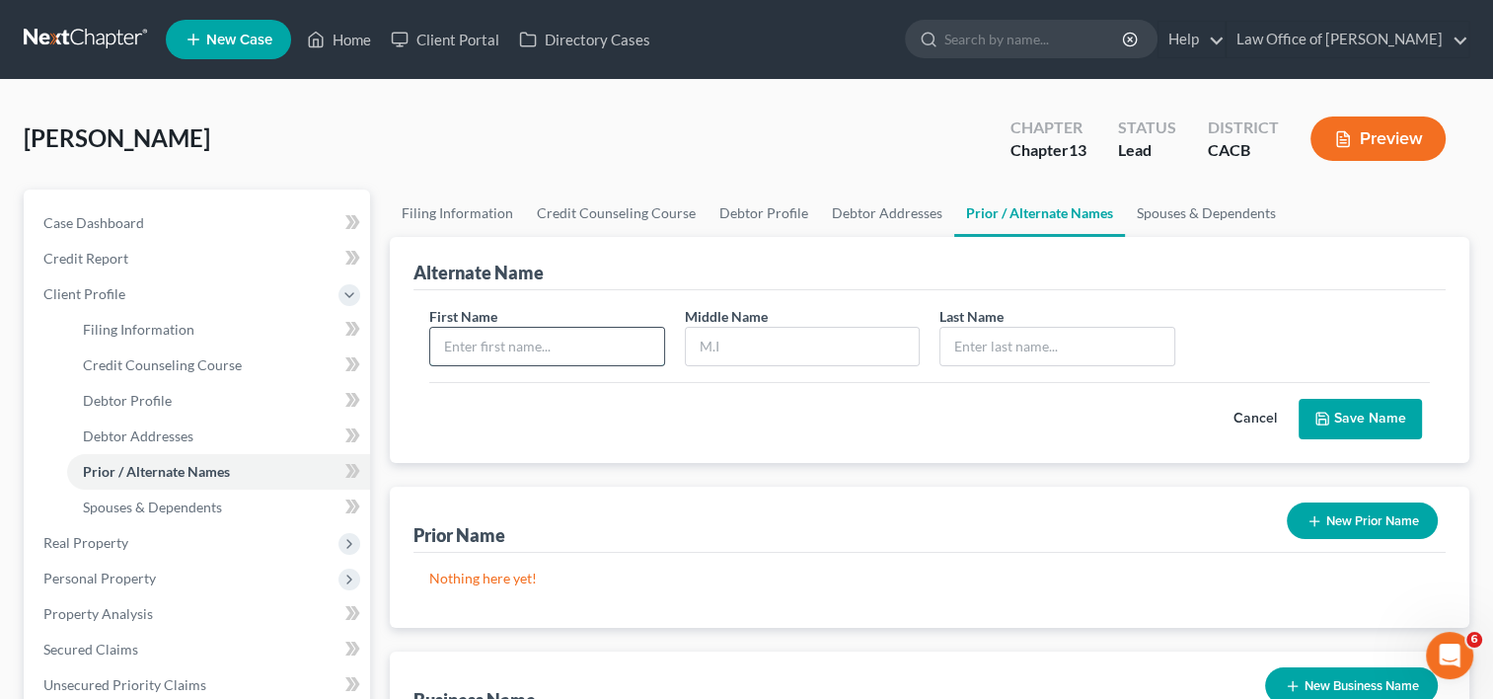
click at [497, 338] on input "text" at bounding box center [546, 347] width 233 height 38
type input "[PERSON_NAME]"
type input "D"
type input "[PERSON_NAME]"
click at [1369, 415] on button "Save Name" at bounding box center [1360, 419] width 123 height 41
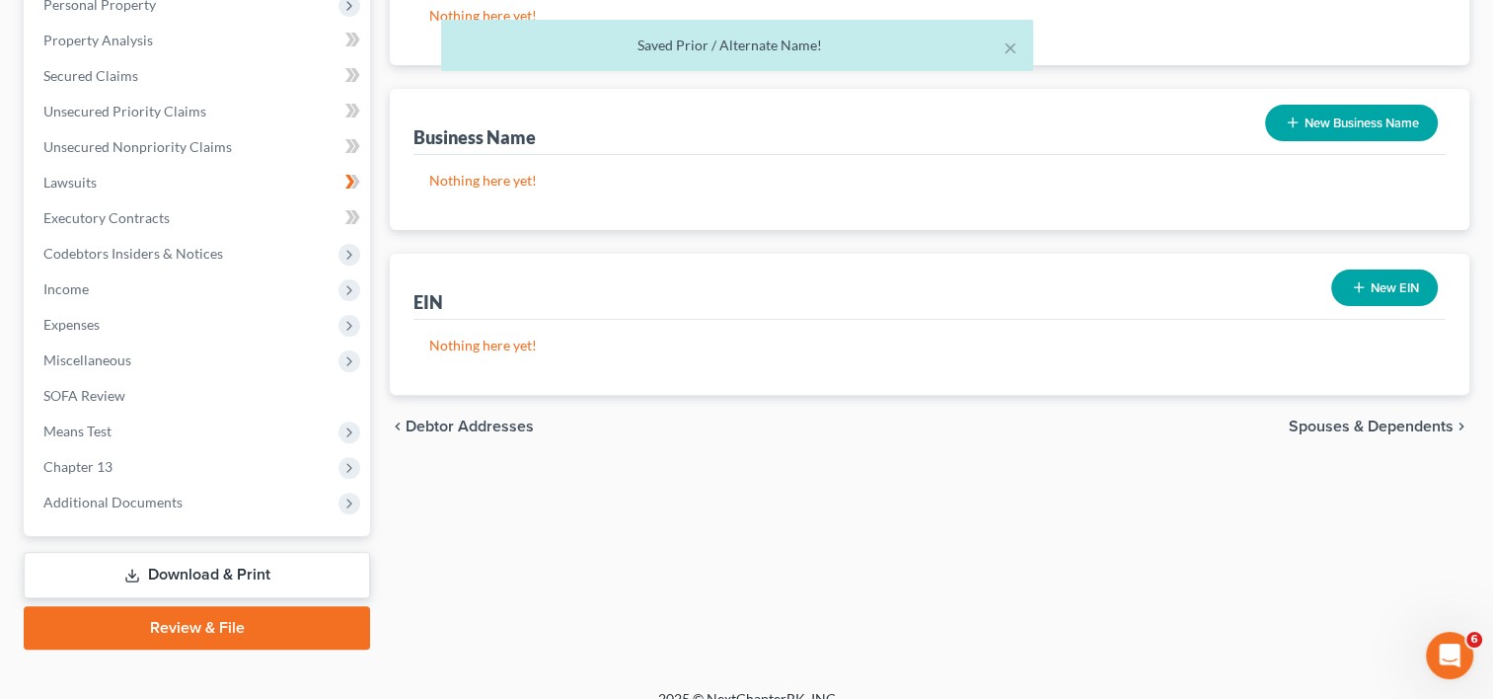
scroll to position [597, 0]
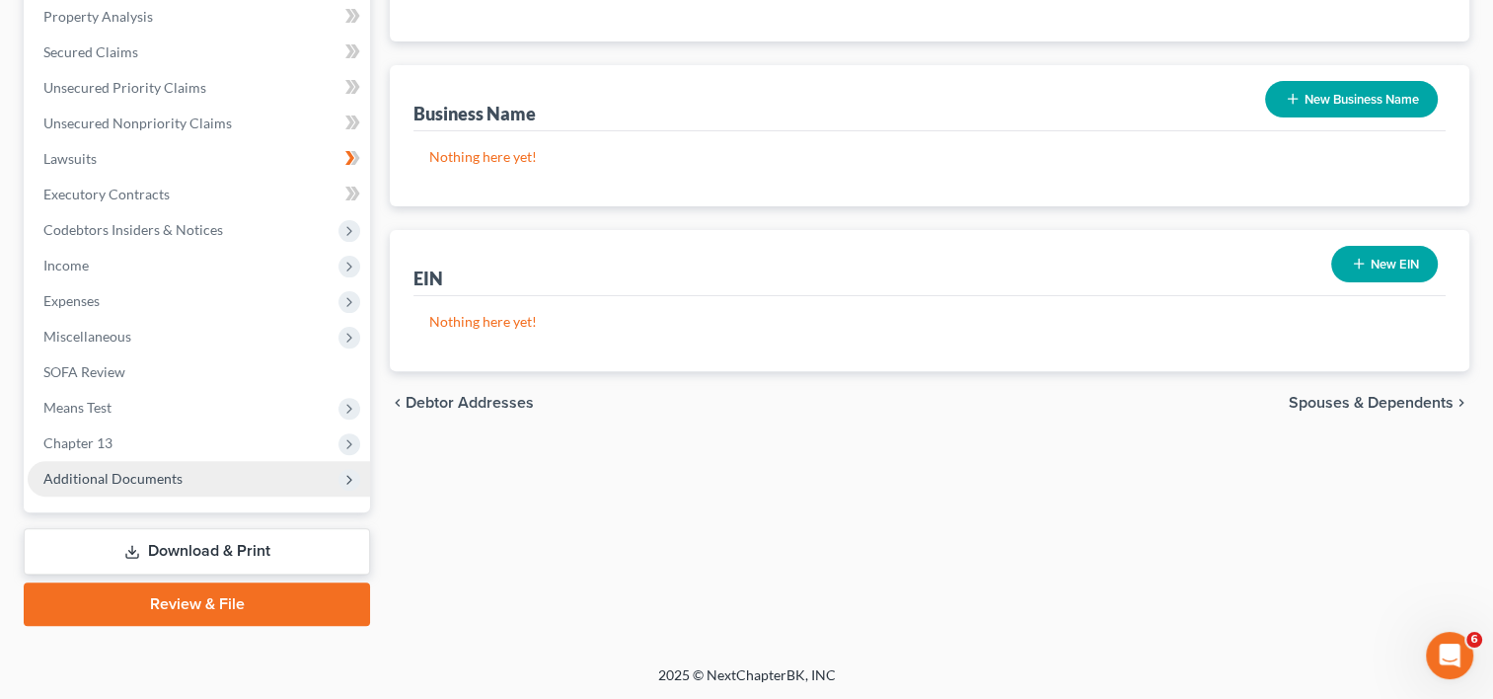
click at [66, 479] on span "Additional Documents" at bounding box center [112, 478] width 139 height 17
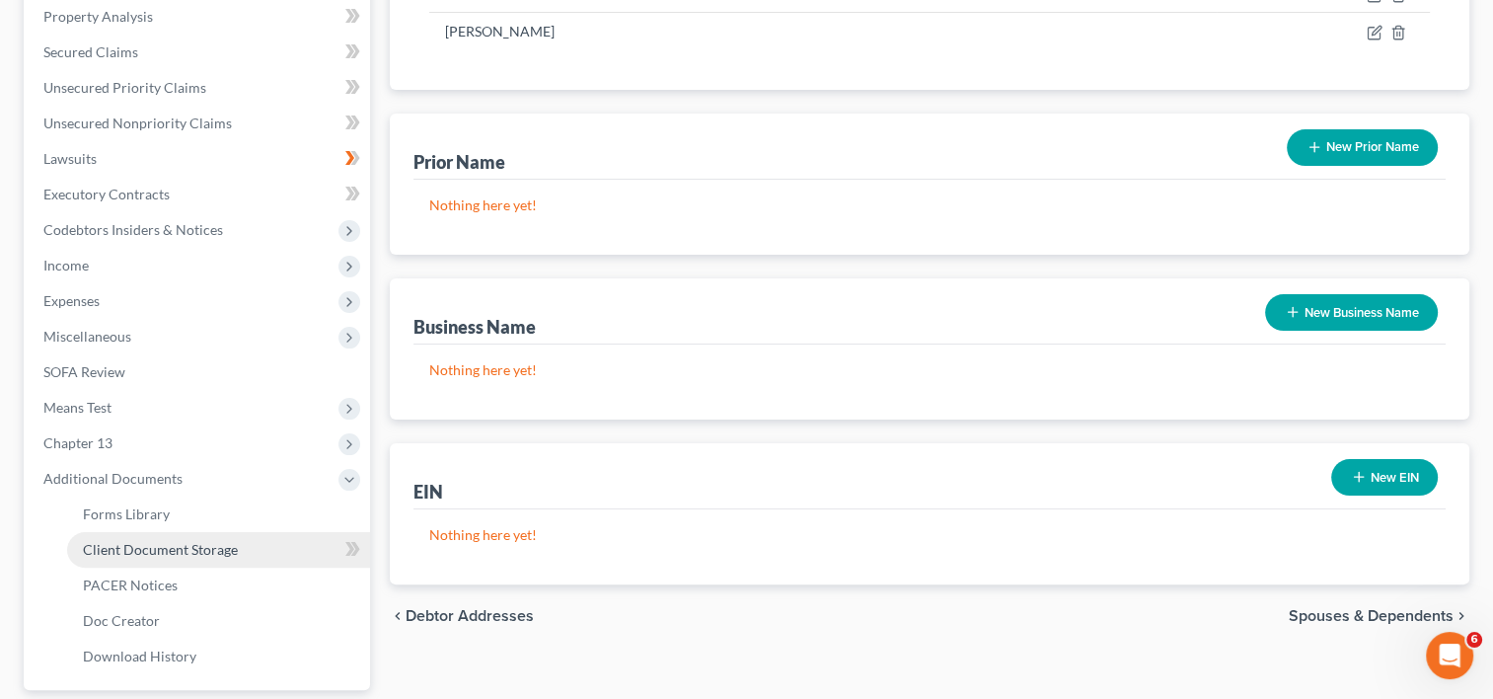
click at [189, 547] on span "Client Document Storage" at bounding box center [160, 549] width 155 height 17
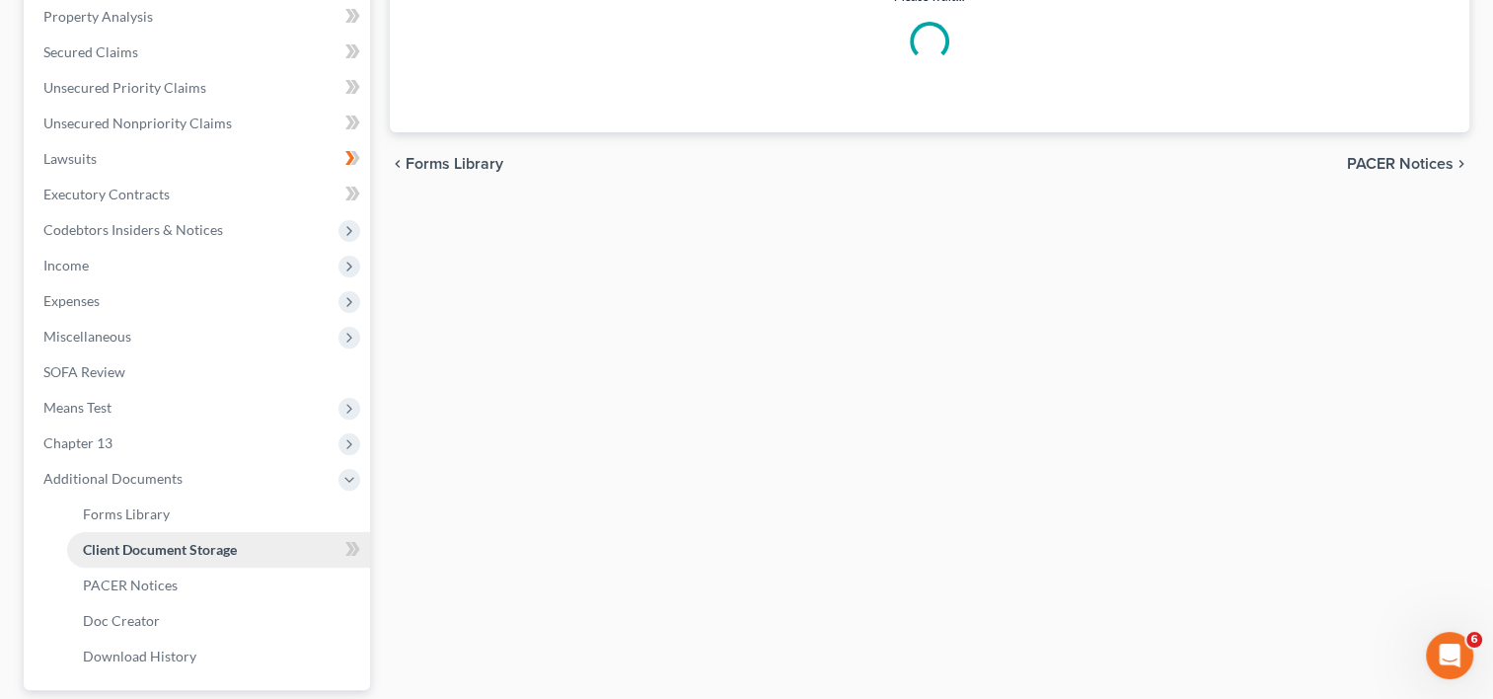
scroll to position [343, 0]
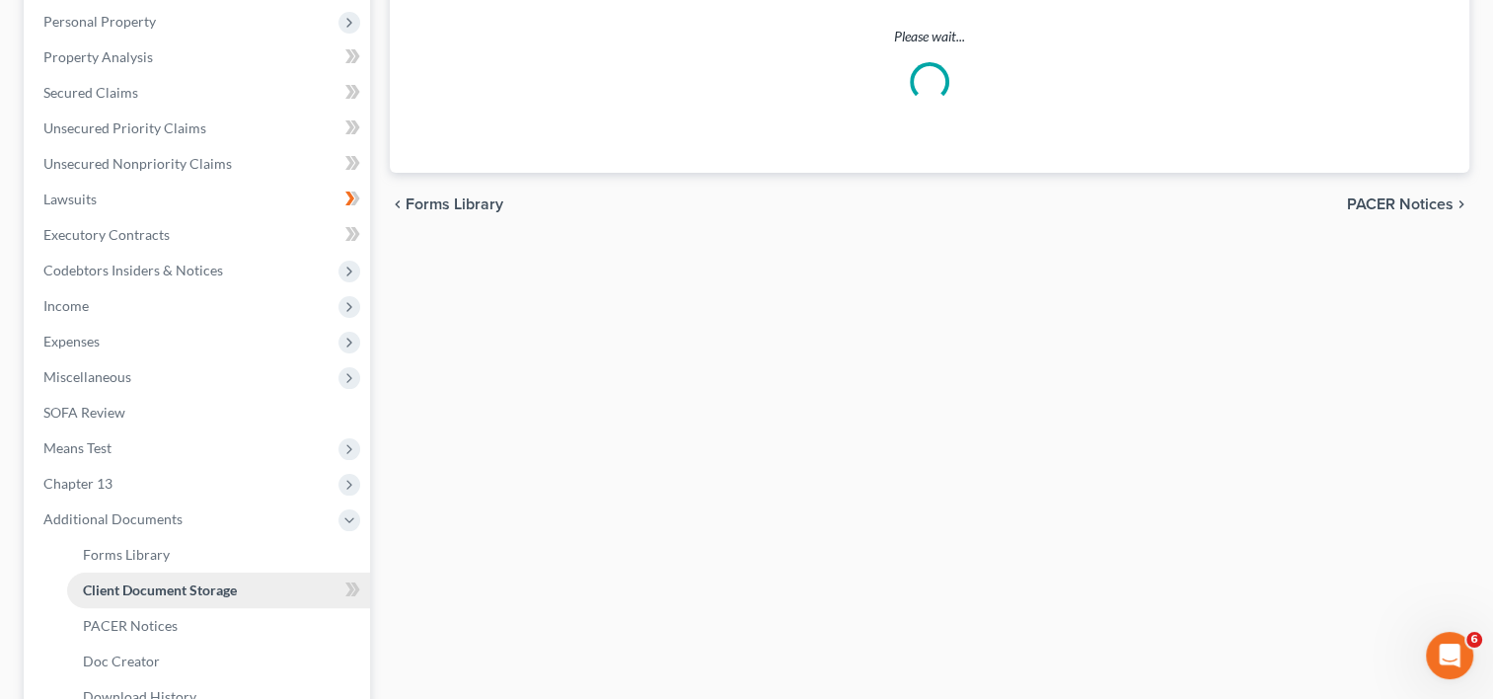
select select "60"
select select "59"
select select "52"
select select "53"
select select "57"
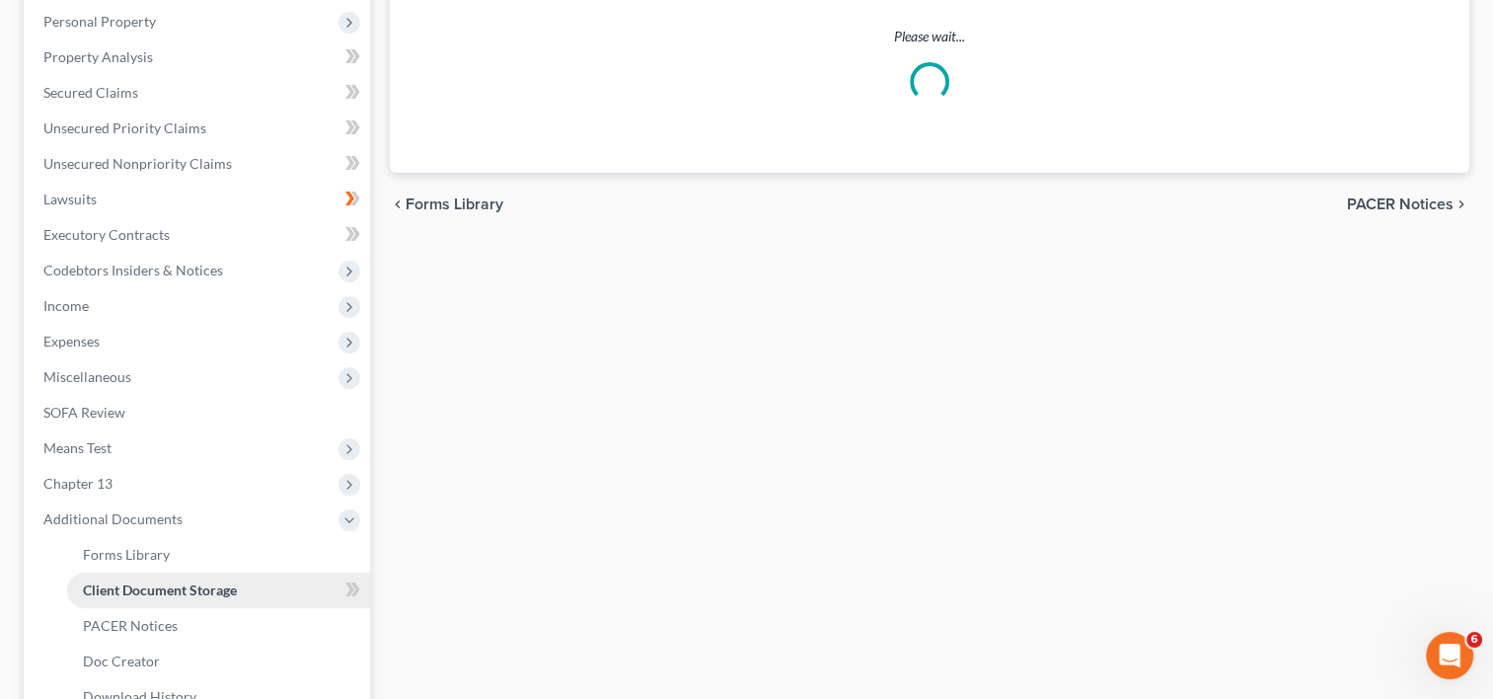
select select "56"
select select "65"
select select "41"
select select "33"
select select "30"
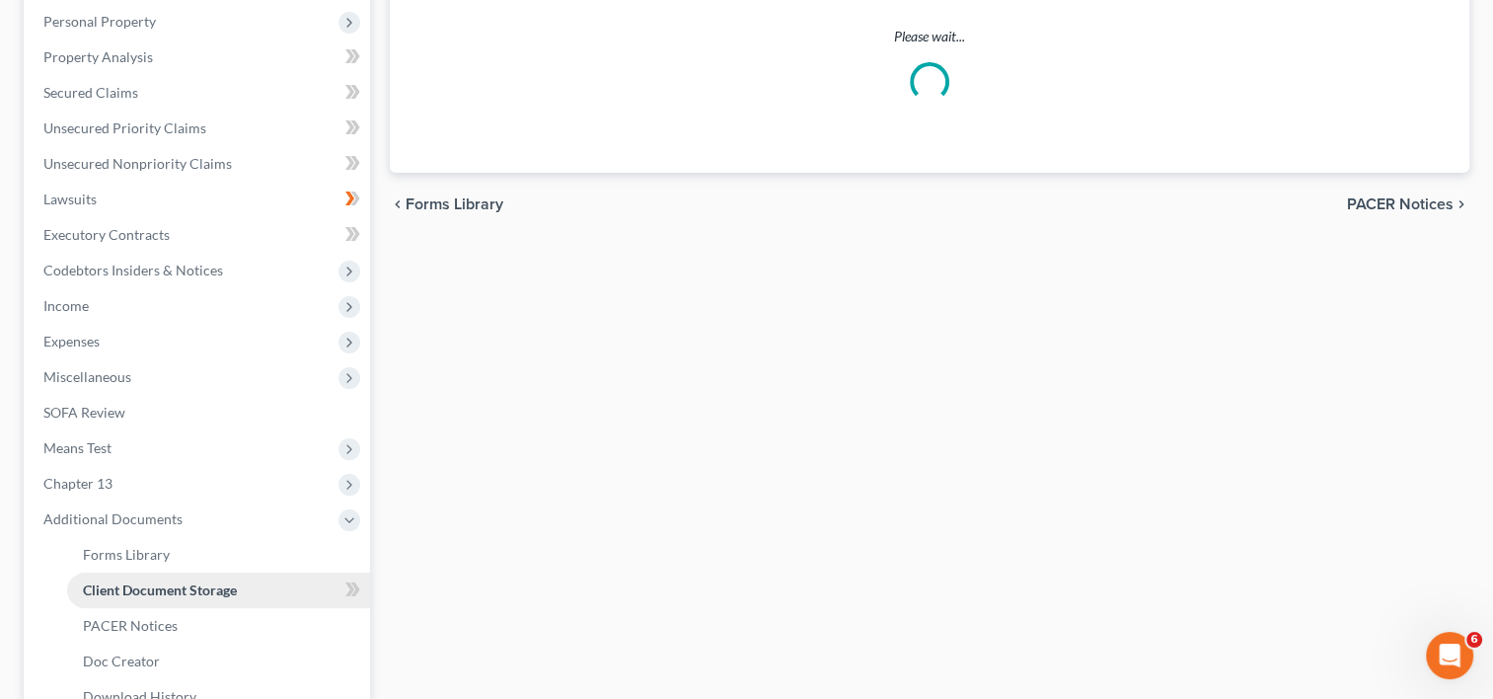
select select "10"
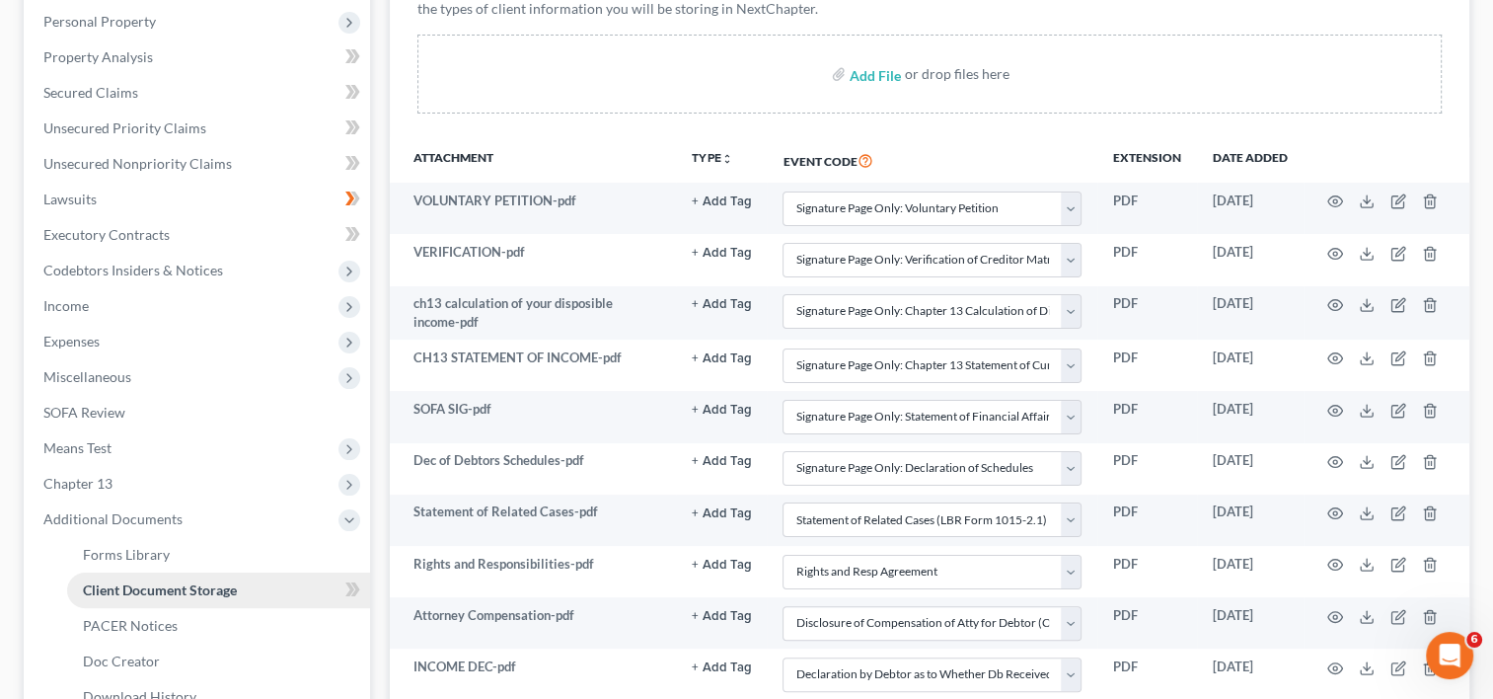
scroll to position [0, 0]
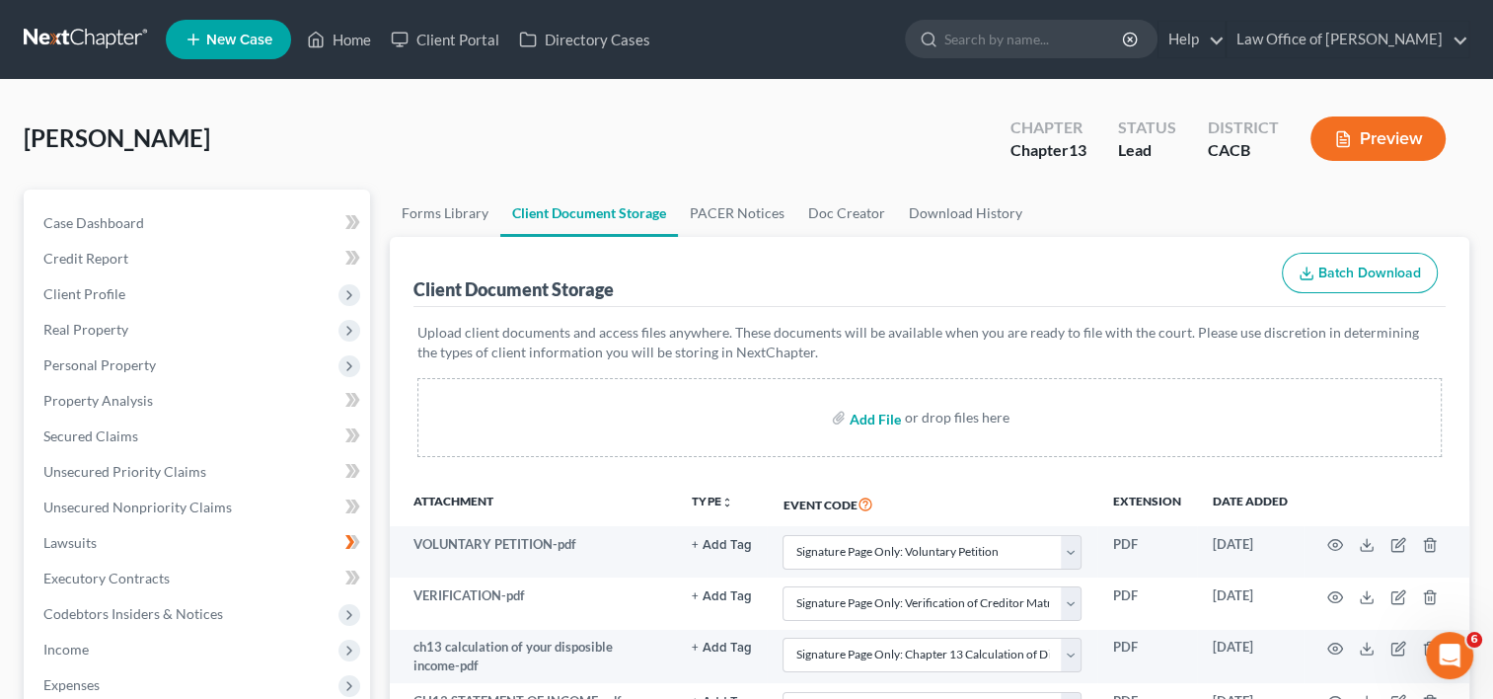
click at [878, 416] on input "file" at bounding box center [873, 418] width 47 height 36
type input "C:\fakepath\CHAPTER 13 PLAN.pdf"
select select "60"
select select "59"
select select "52"
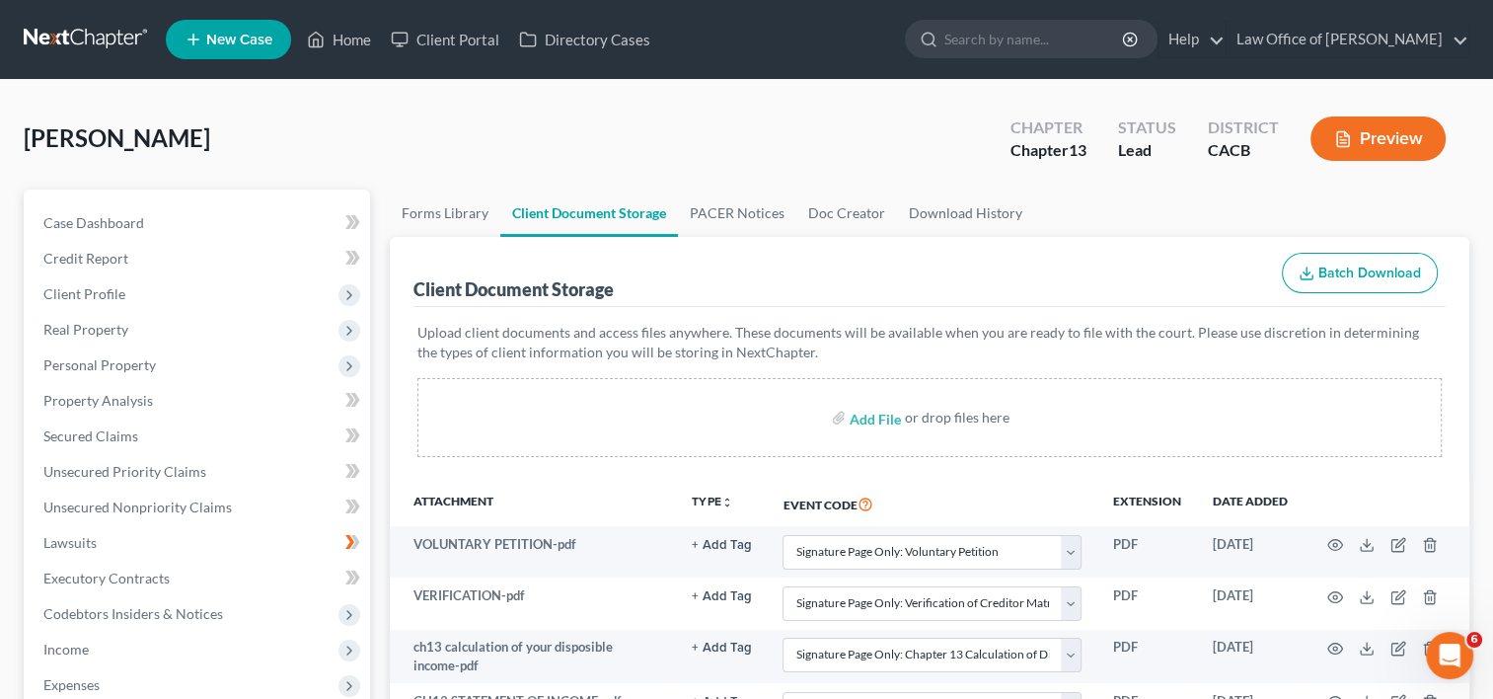
select select "53"
select select "57"
select select "56"
select select "65"
select select "41"
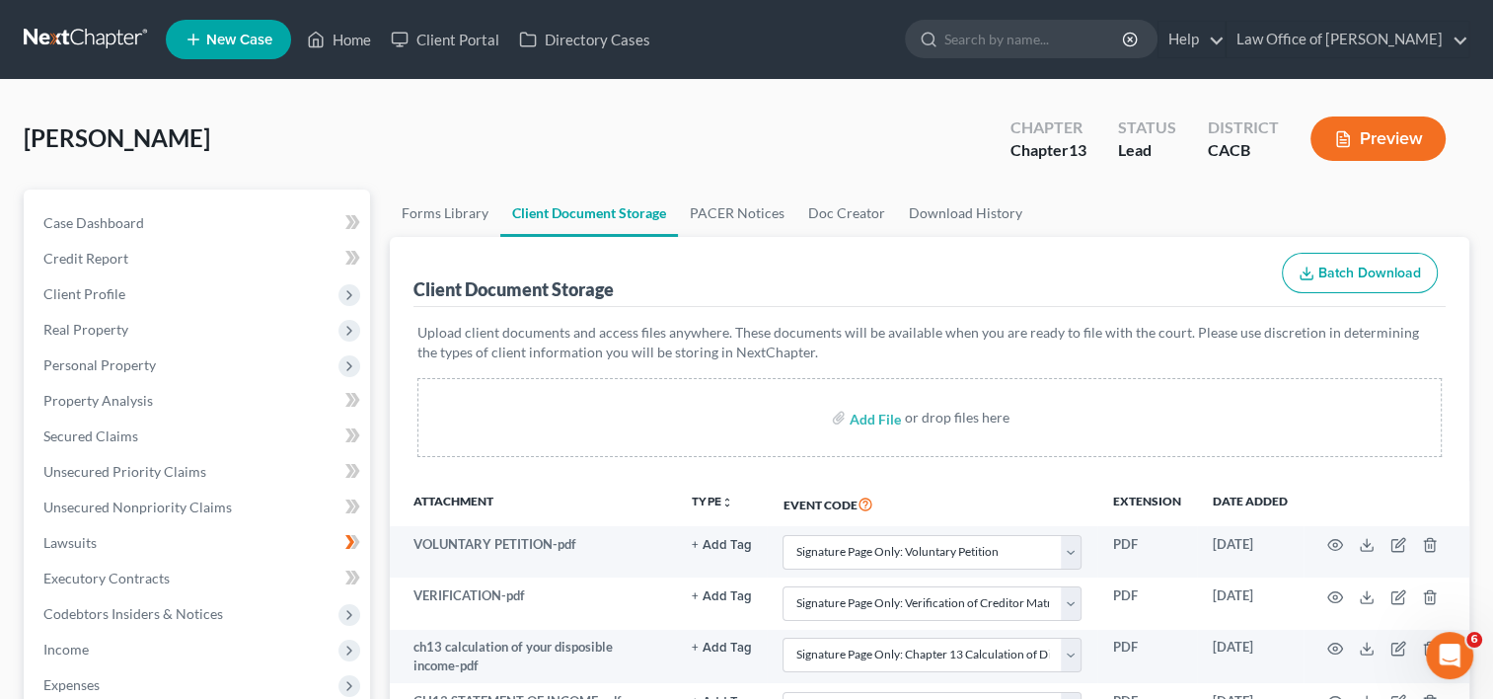
select select "33"
select select "30"
select select "10"
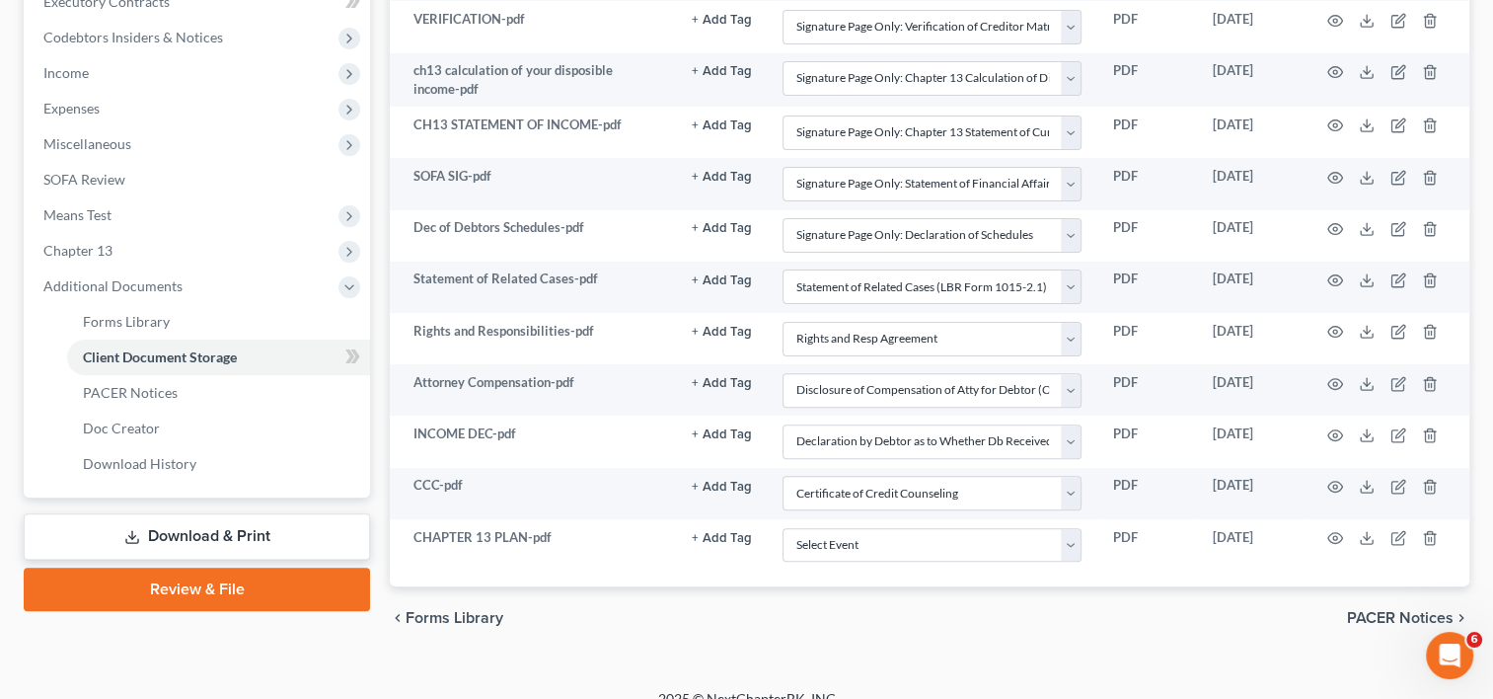
scroll to position [596, 0]
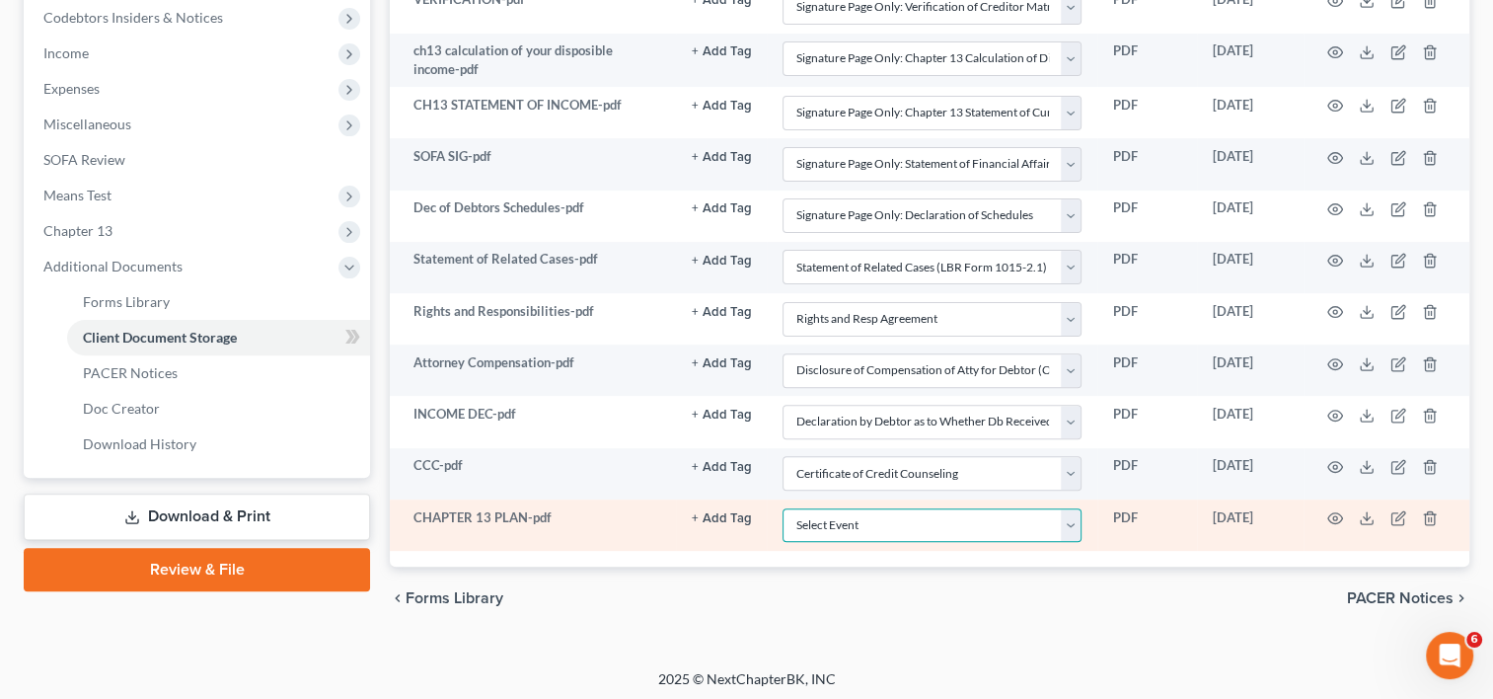
click at [1082, 514] on select "Select Event Amended Chapter 11 Plan Amended Chapter 11 Small Business Plan Ame…" at bounding box center [932, 525] width 299 height 35
select select "19"
click at [783, 508] on select "Select Event Amended Chapter 11 Plan Amended Chapter 11 Small Business Plan Ame…" at bounding box center [932, 525] width 299 height 35
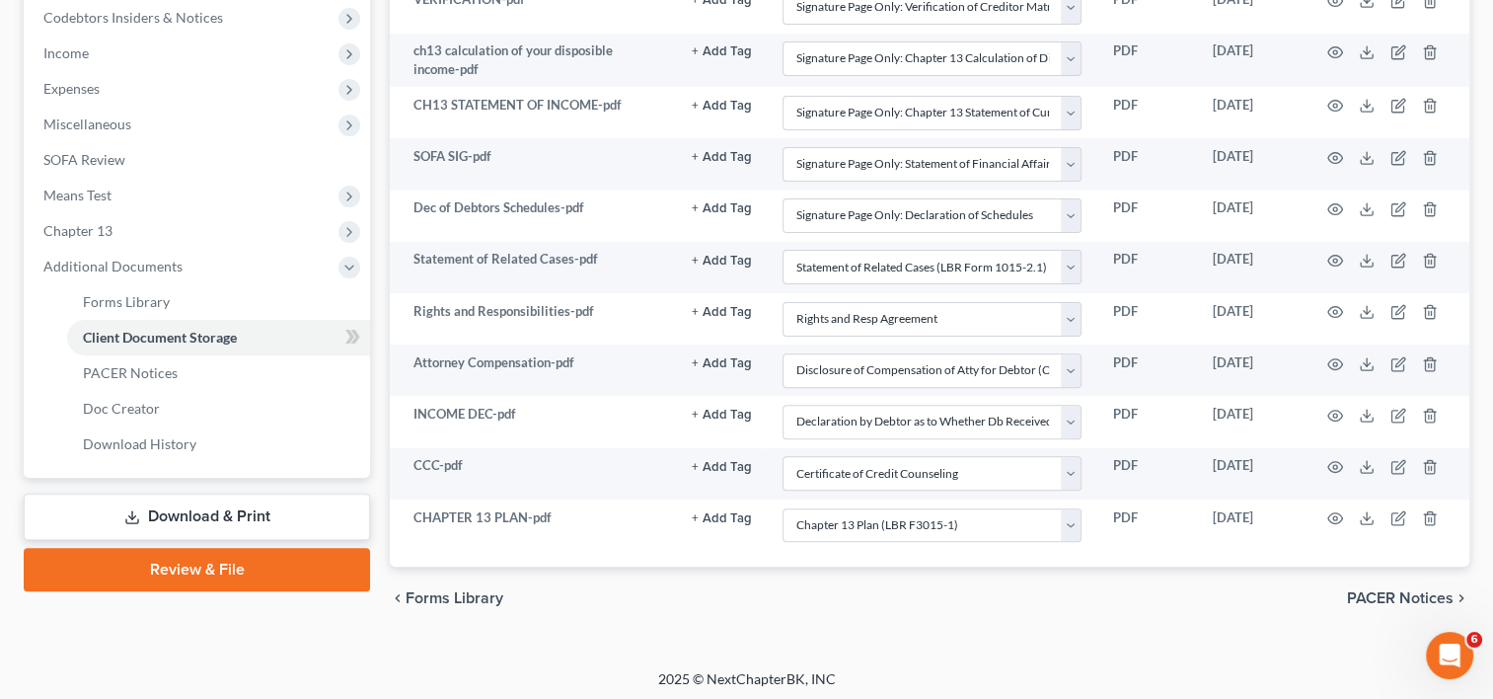
click at [239, 571] on link "Review & File" at bounding box center [197, 569] width 346 height 43
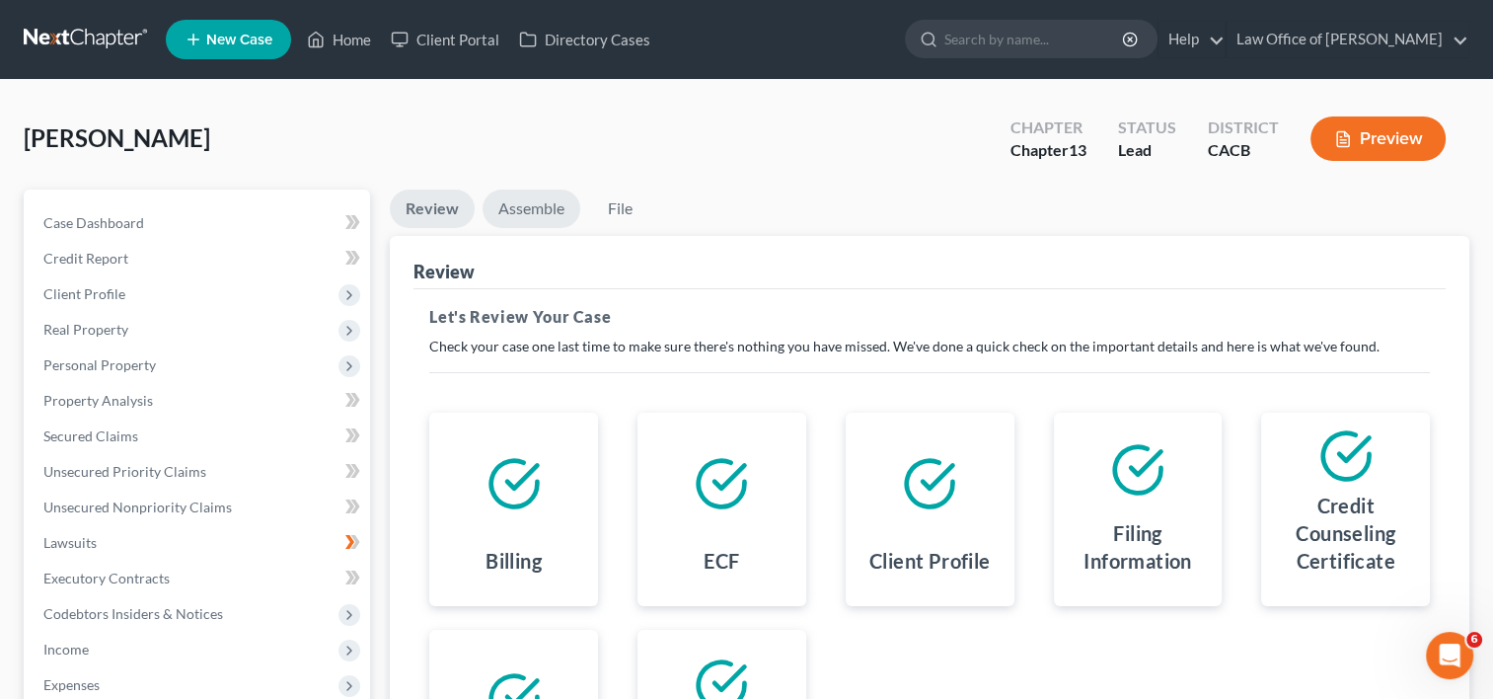
click at [538, 213] on link "Assemble" at bounding box center [532, 208] width 98 height 38
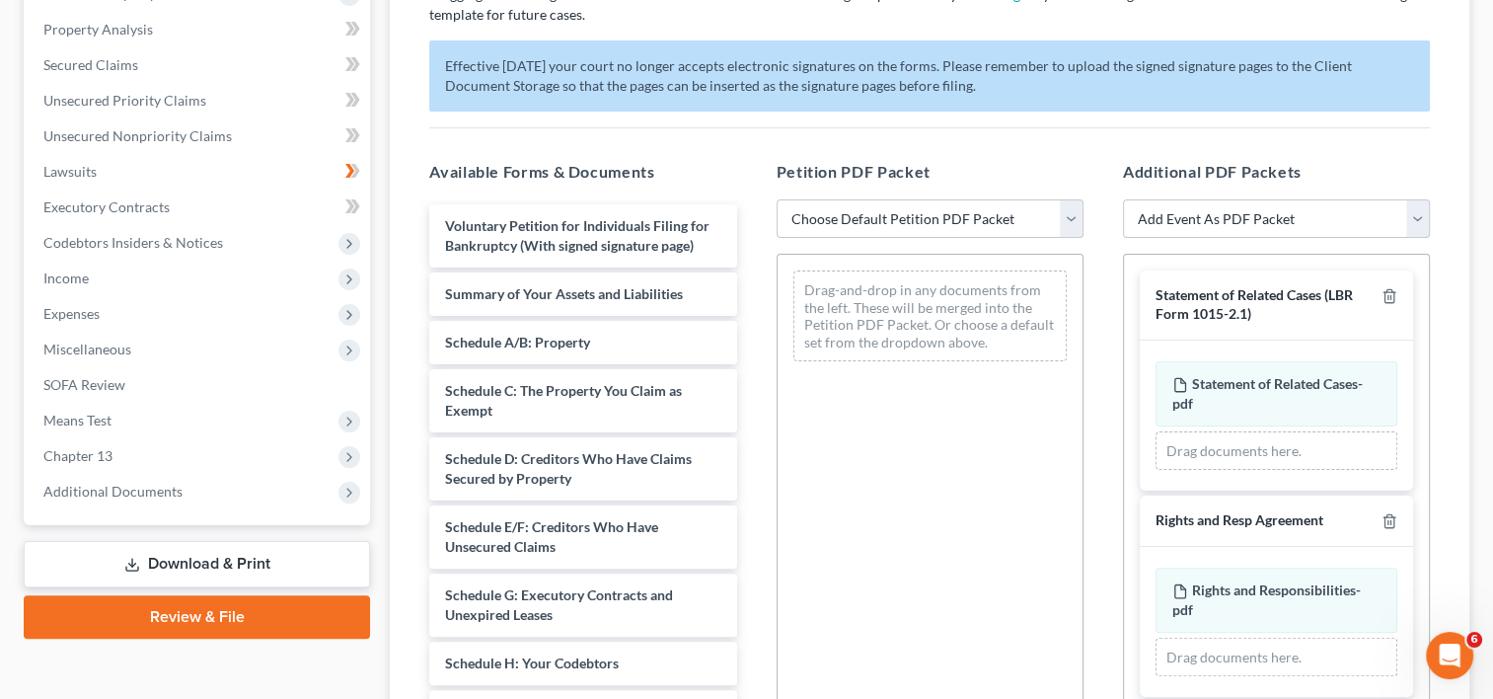
scroll to position [398, 0]
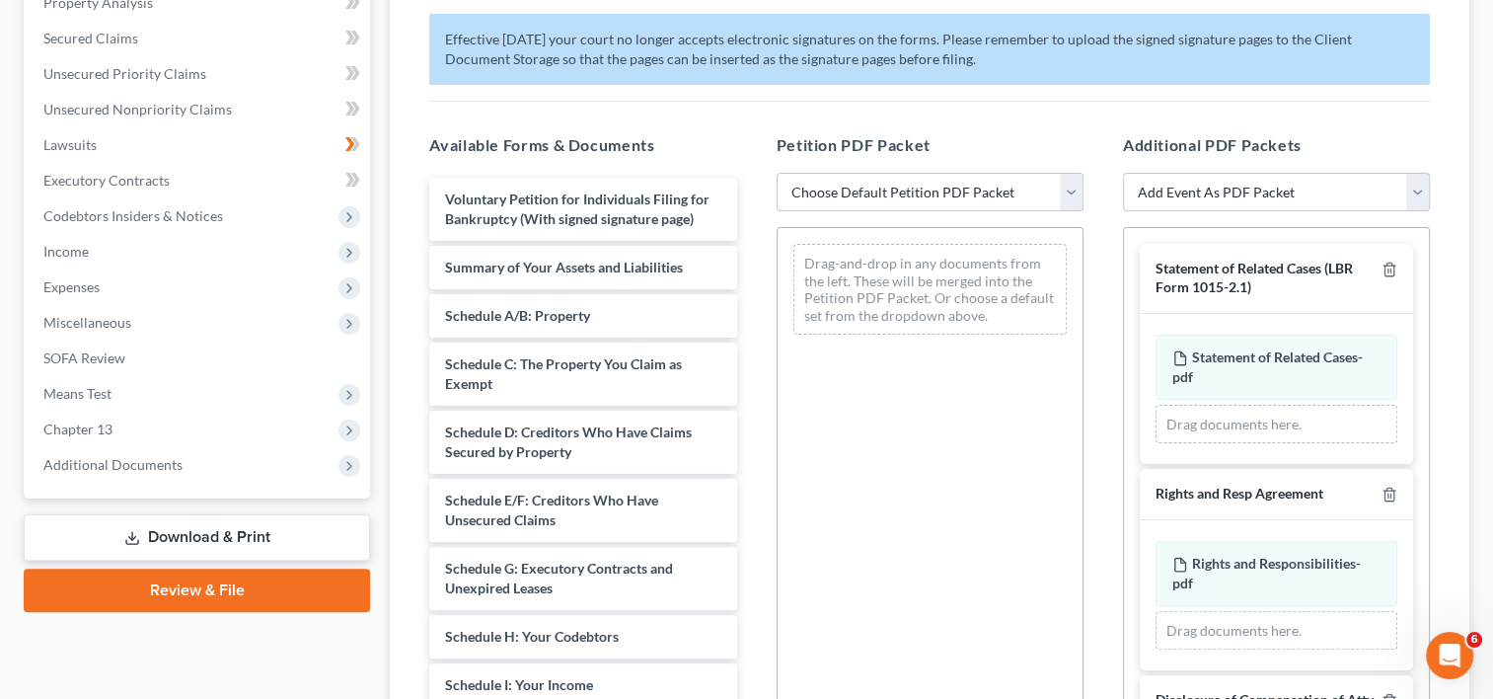
click at [895, 195] on select "Choose Default Petition PDF Packet Complete Bankruptcy Petition (all forms and …" at bounding box center [930, 192] width 307 height 39
select select "0"
click at [777, 173] on select "Choose Default Petition PDF Packet Complete Bankruptcy Petition (all forms and …" at bounding box center [930, 192] width 307 height 39
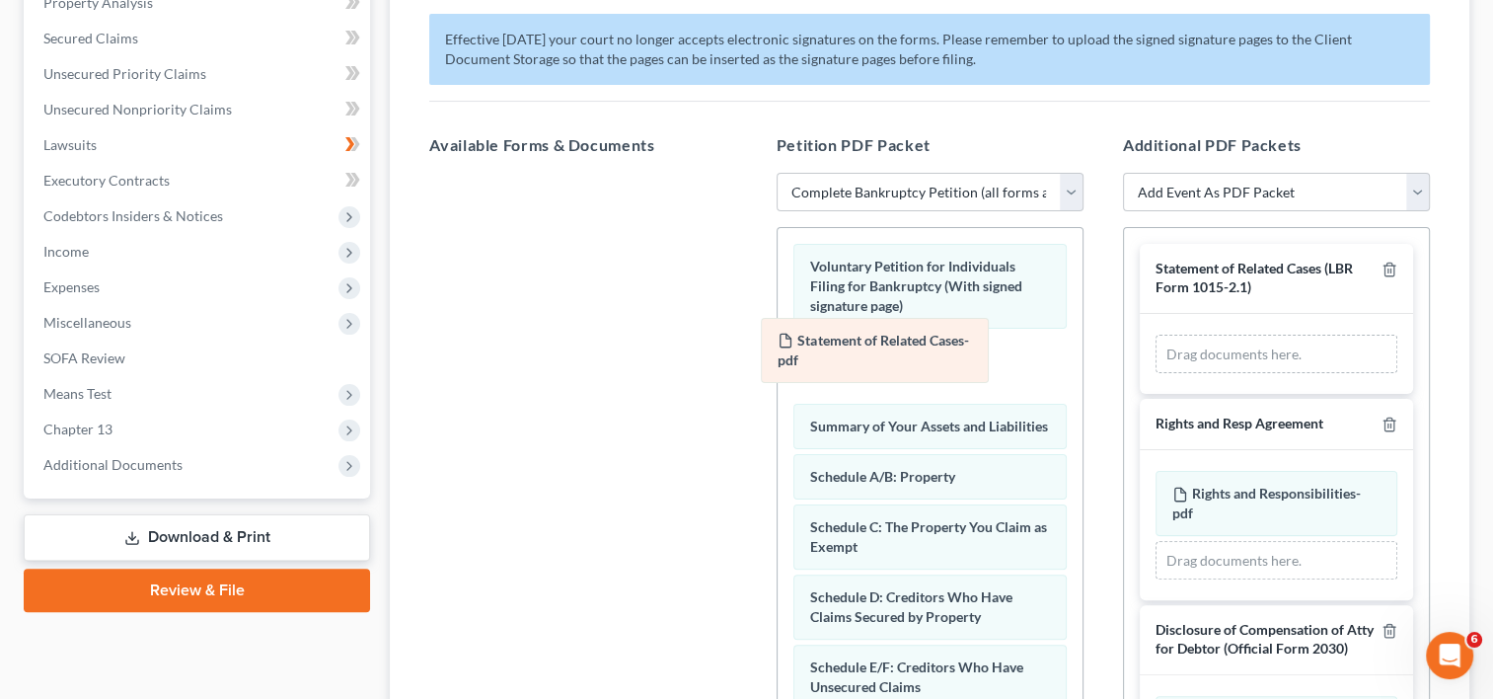
drag, startPoint x: 1308, startPoint y: 374, endPoint x: 915, endPoint y: 359, distance: 393.1
click at [1156, 359] on div "Statement of Related Cases-pdf Amended Statement of Related Cases-pdf Statement…" at bounding box center [1277, 354] width 242 height 39
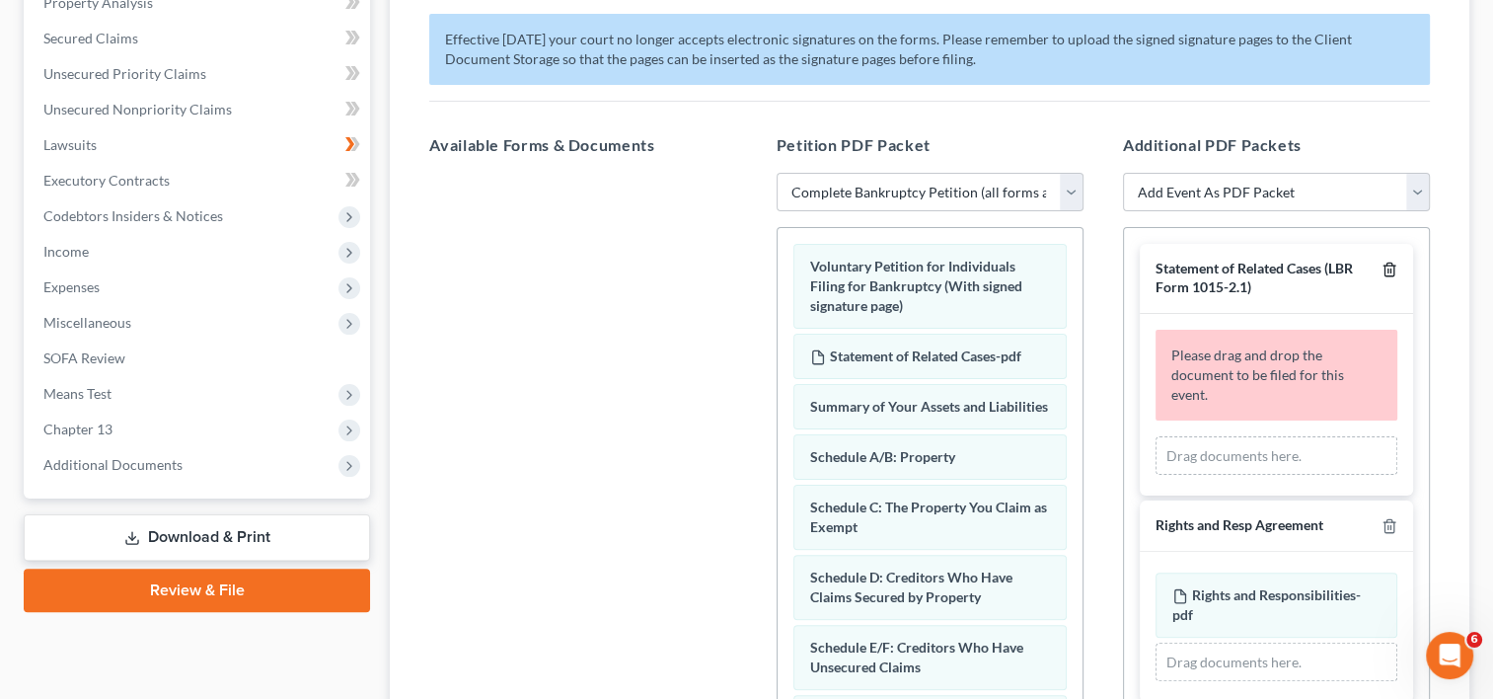
click at [1385, 274] on icon "button" at bounding box center [1389, 270] width 9 height 13
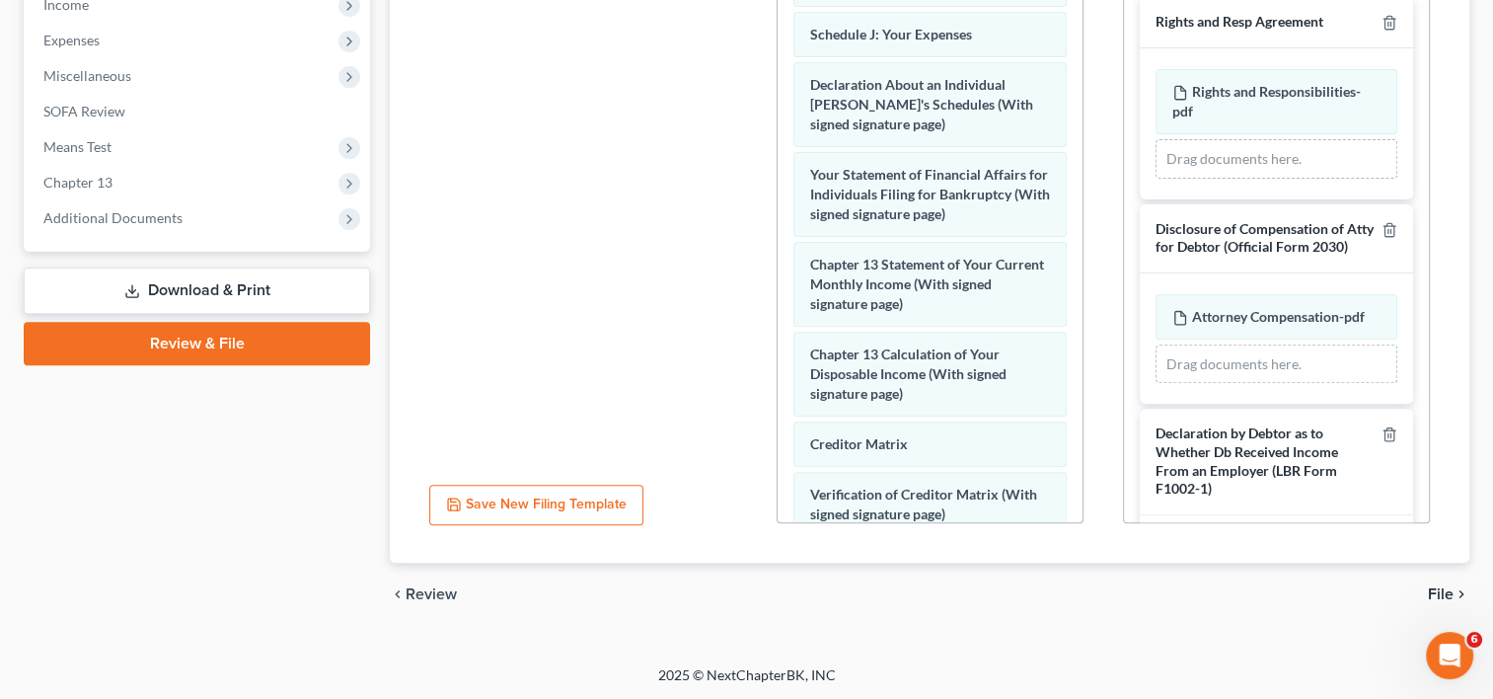
scroll to position [623, 0]
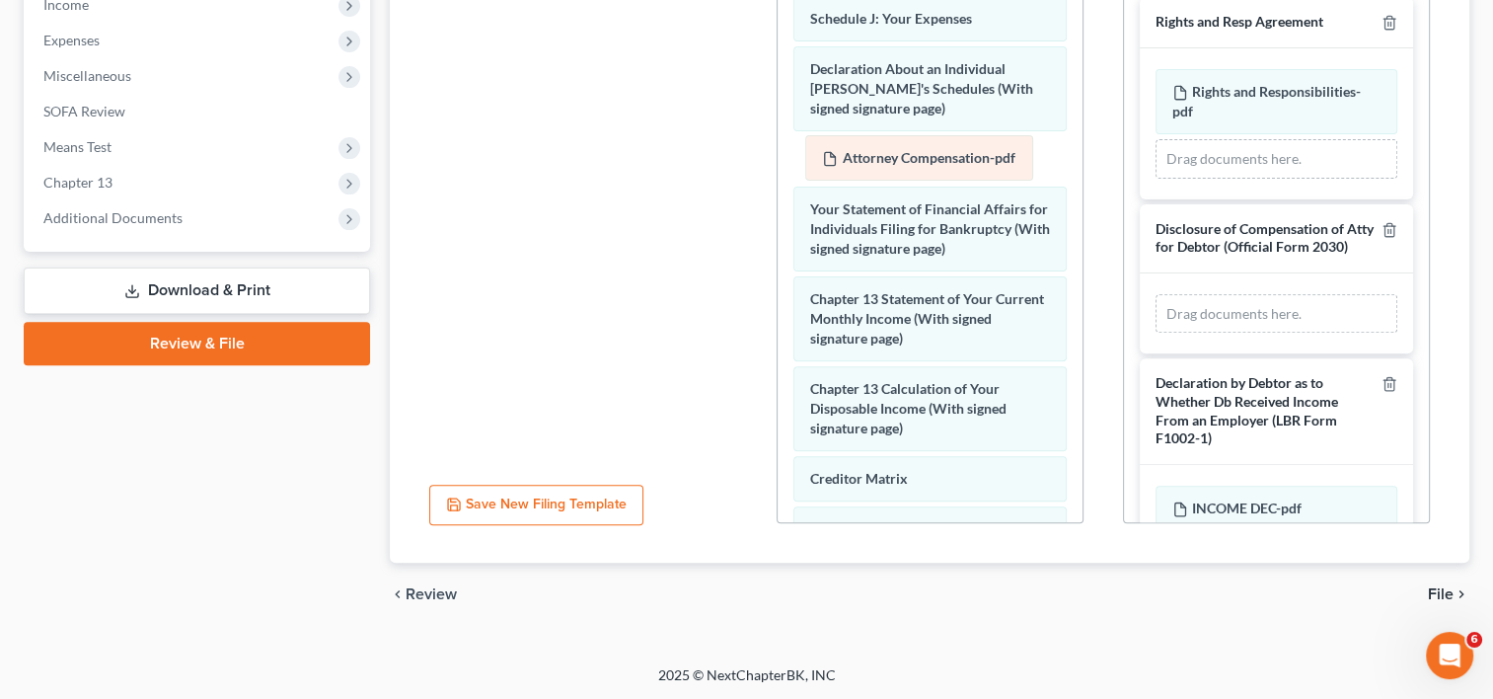
drag, startPoint x: 1274, startPoint y: 340, endPoint x: 925, endPoint y: 168, distance: 389.3
click at [1156, 294] on div "Attorney Compensation-pdf Amended Attorney Compensation-pdf Attorney Compensati…" at bounding box center [1277, 313] width 242 height 39
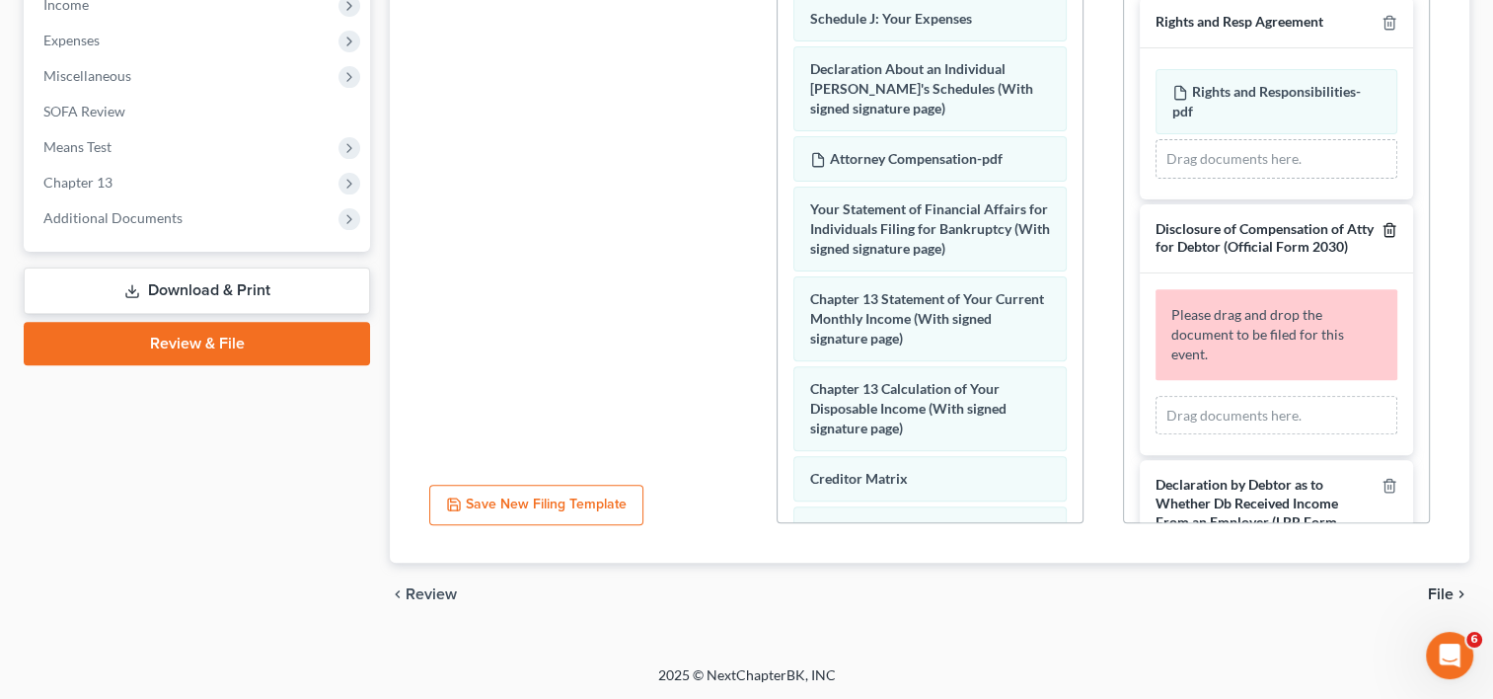
click at [1382, 228] on icon "button" at bounding box center [1390, 230] width 16 height 16
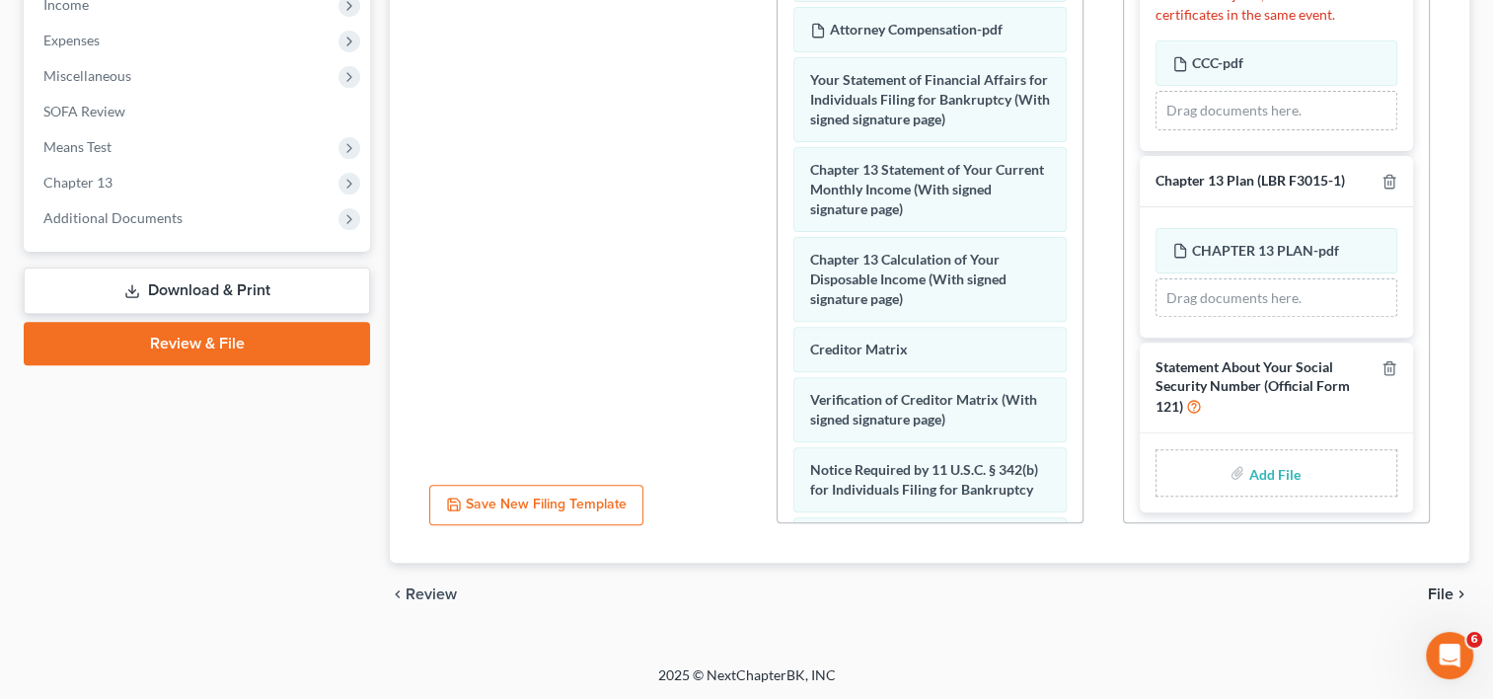
scroll to position [842, 0]
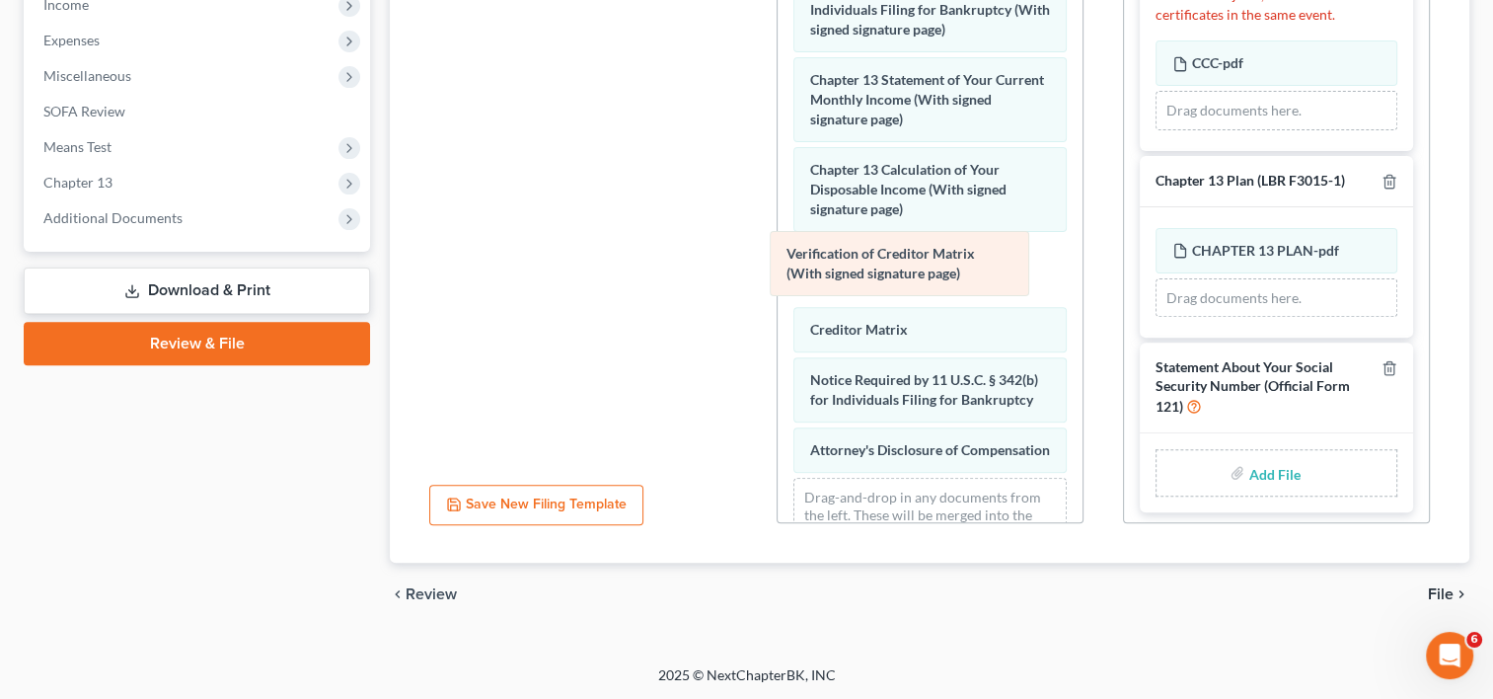
drag, startPoint x: 912, startPoint y: 304, endPoint x: 889, endPoint y: 237, distance: 70.8
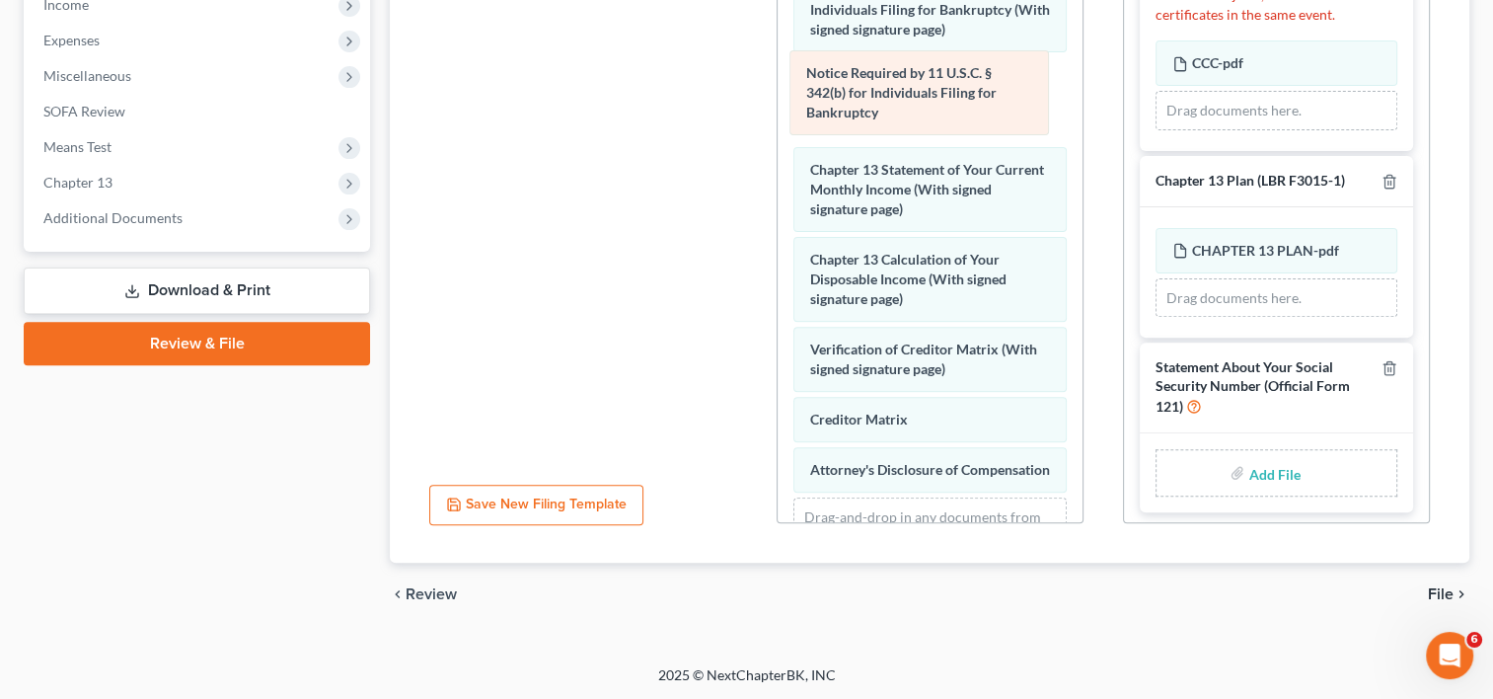
drag, startPoint x: 894, startPoint y: 396, endPoint x: 891, endPoint y: 79, distance: 316.8
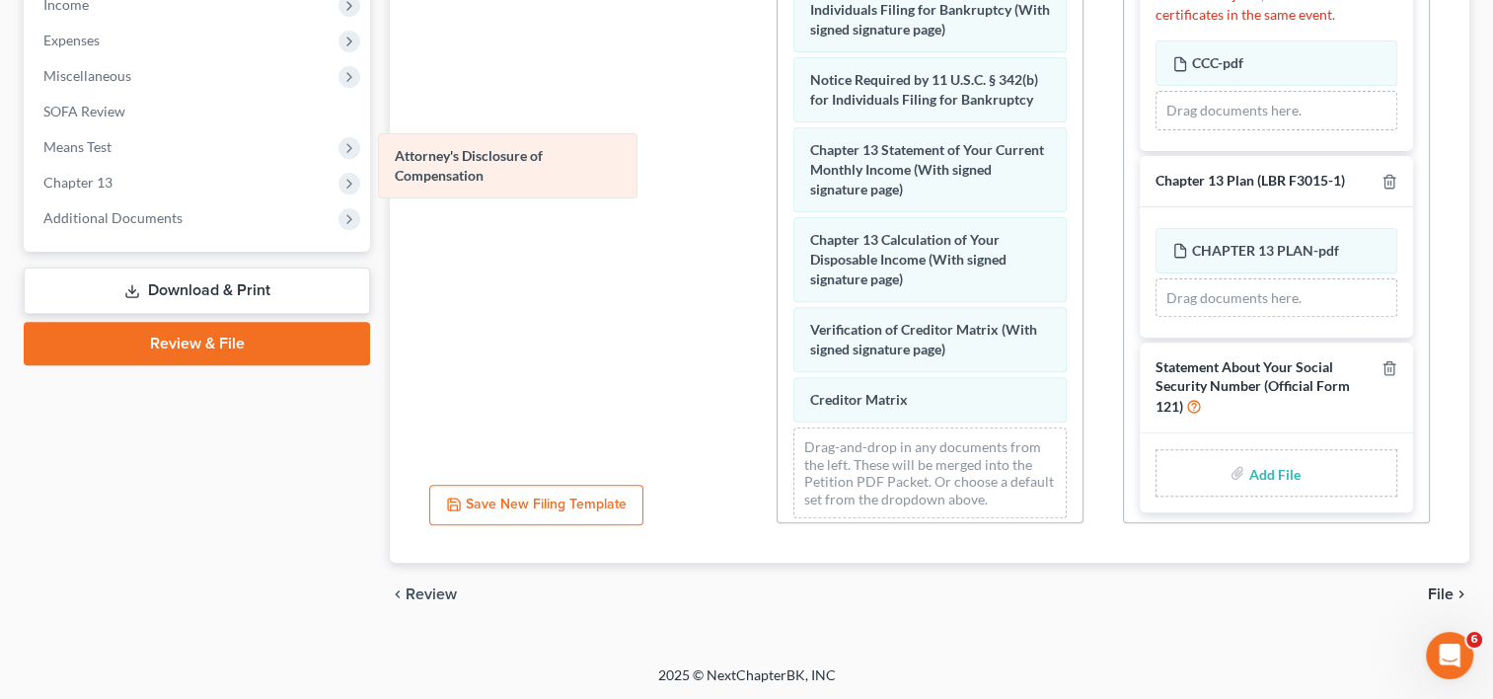
drag, startPoint x: 918, startPoint y: 497, endPoint x: 503, endPoint y: 174, distance: 525.9
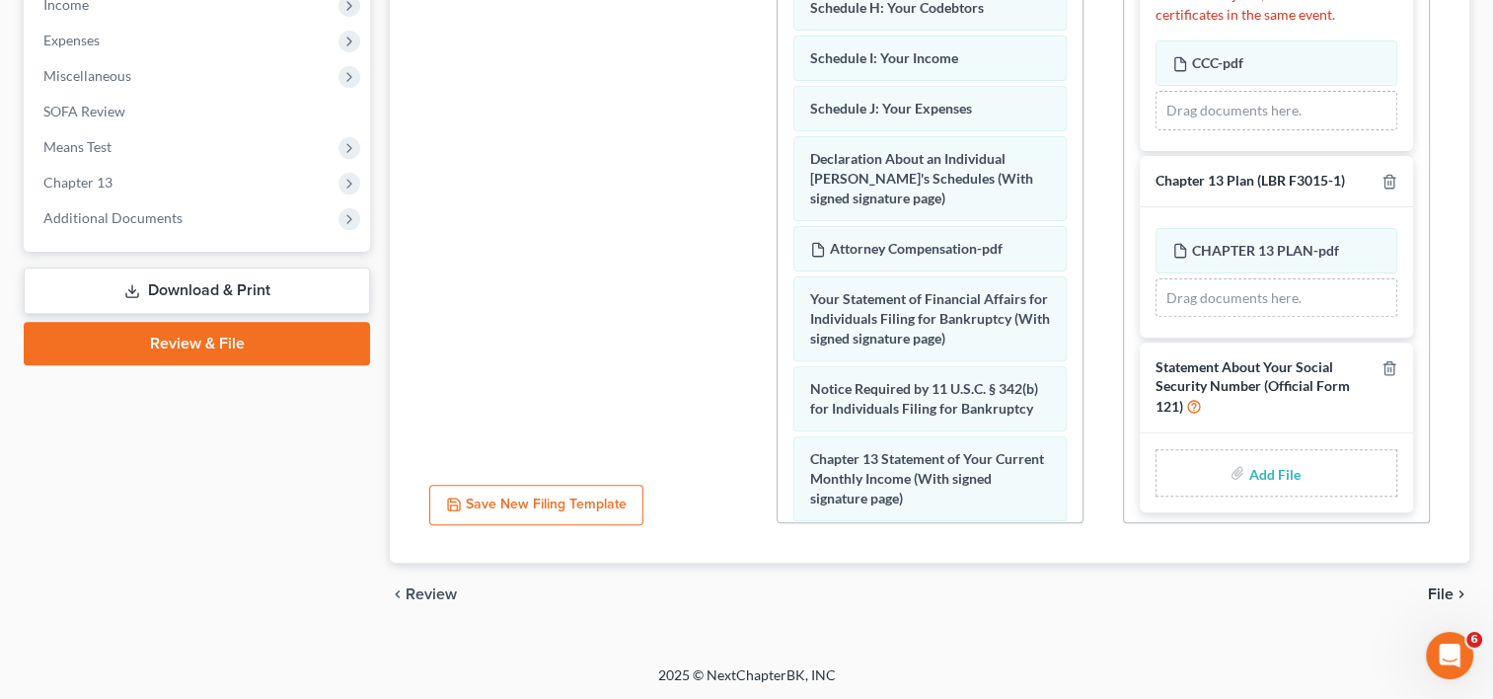
scroll to position [535, 0]
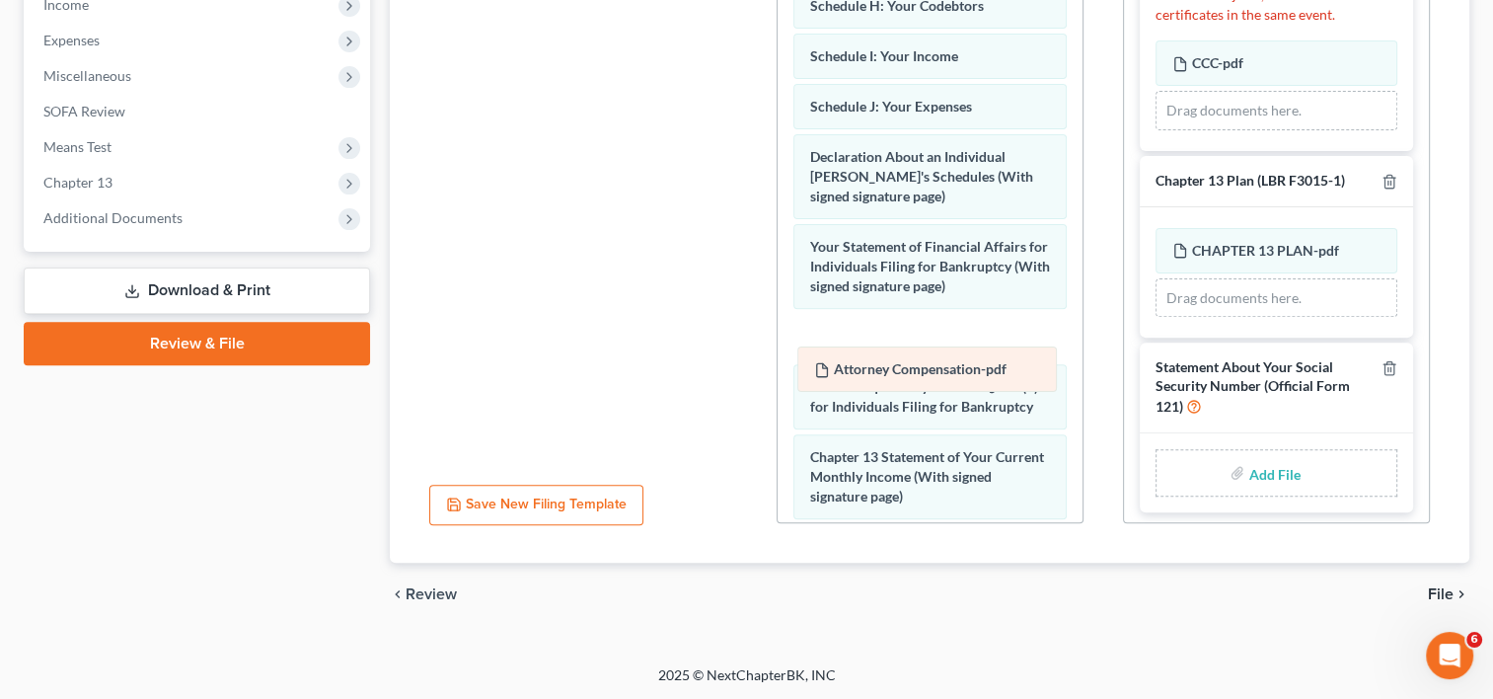
drag, startPoint x: 966, startPoint y: 258, endPoint x: 971, endPoint y: 367, distance: 109.7
click at [971, 367] on div "Attorney Compensation-pdf Voluntary Petition for Individuals Filing for Bankrup…" at bounding box center [930, 143] width 305 height 1395
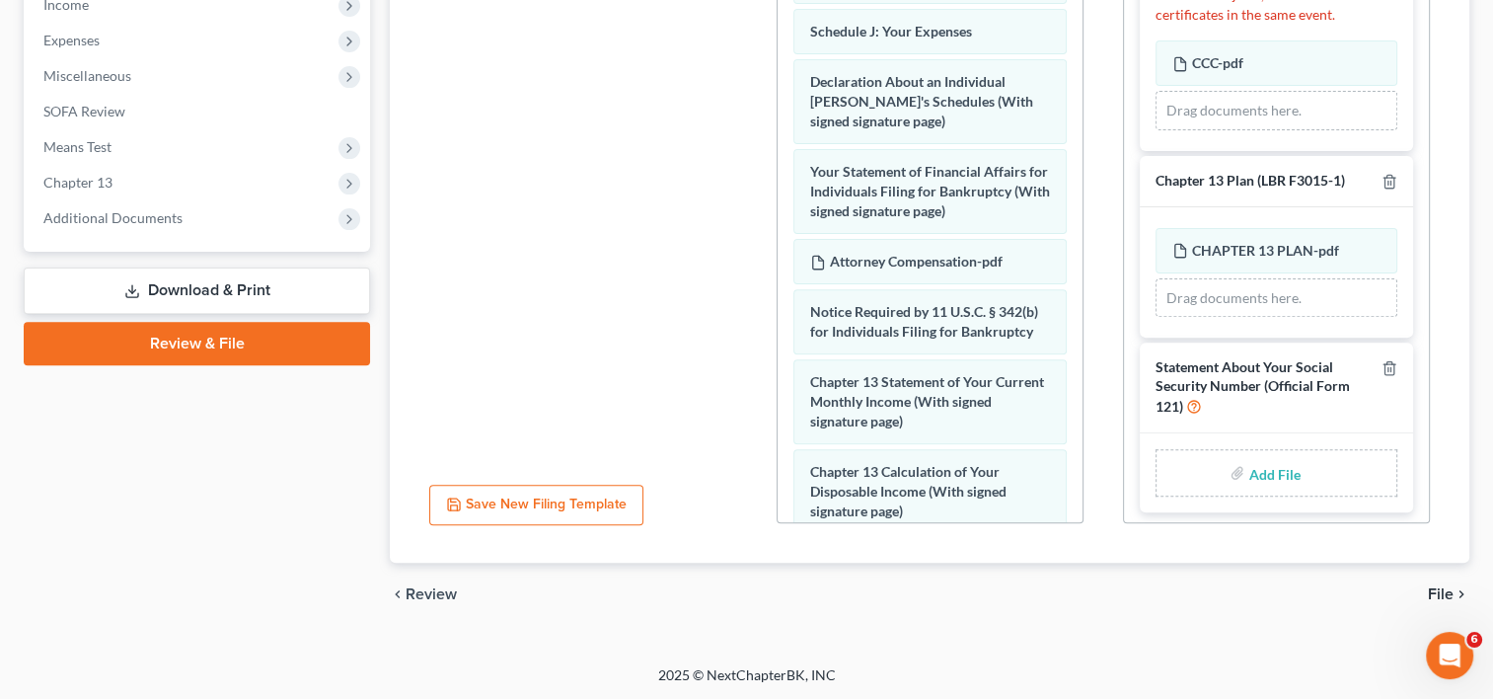
scroll to position [615, 0]
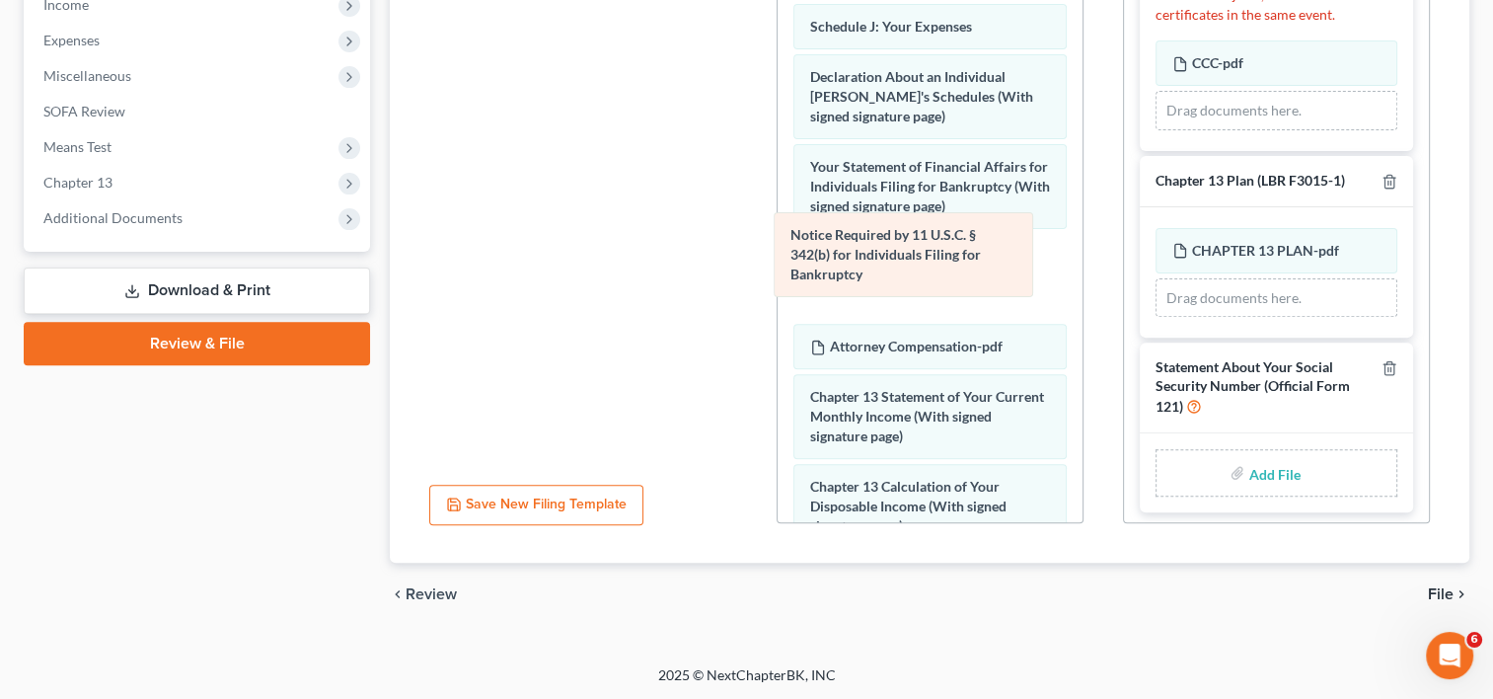
drag, startPoint x: 893, startPoint y: 326, endPoint x: 874, endPoint y: 241, distance: 86.9
click at [874, 241] on div "Notice Required by 11 U.S.C. § 342(b) for Individuals Filing for Bankruptcy Vol…" at bounding box center [930, 73] width 305 height 1414
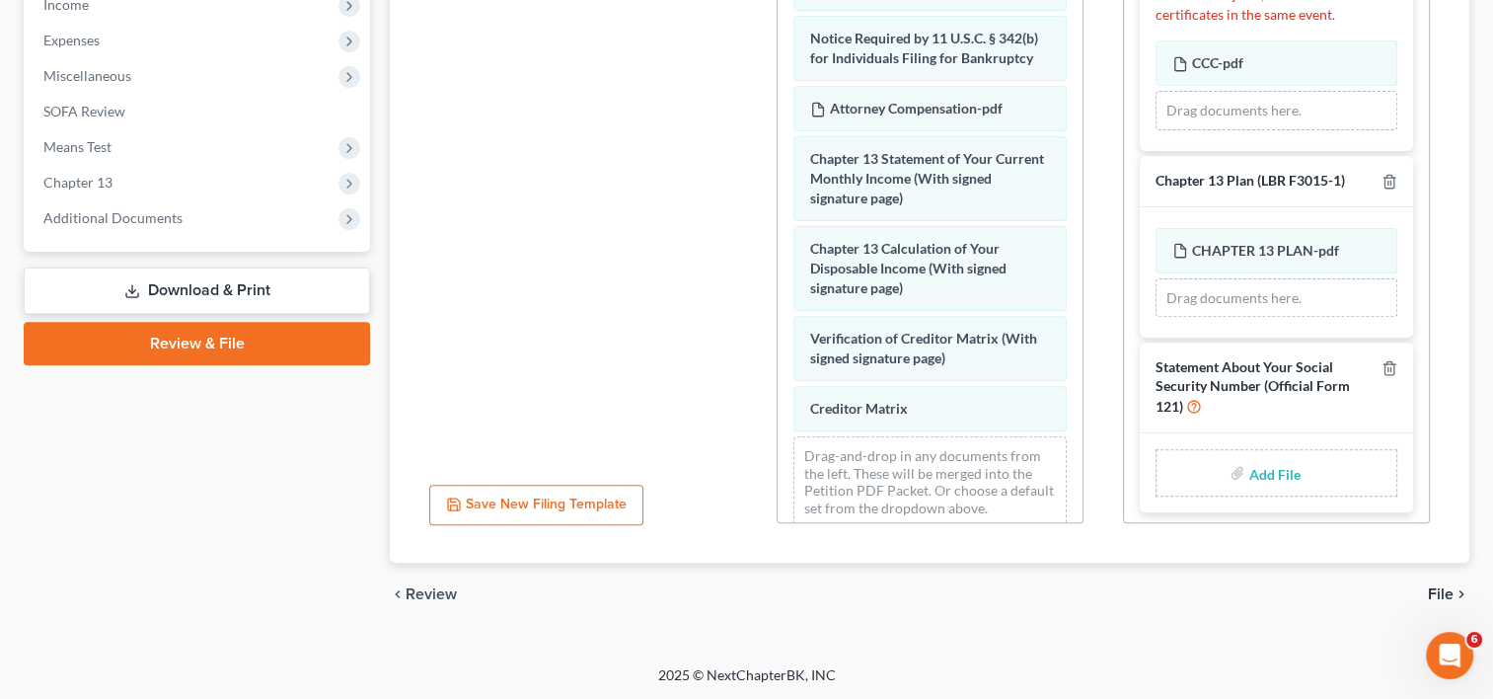
scroll to position [884, 0]
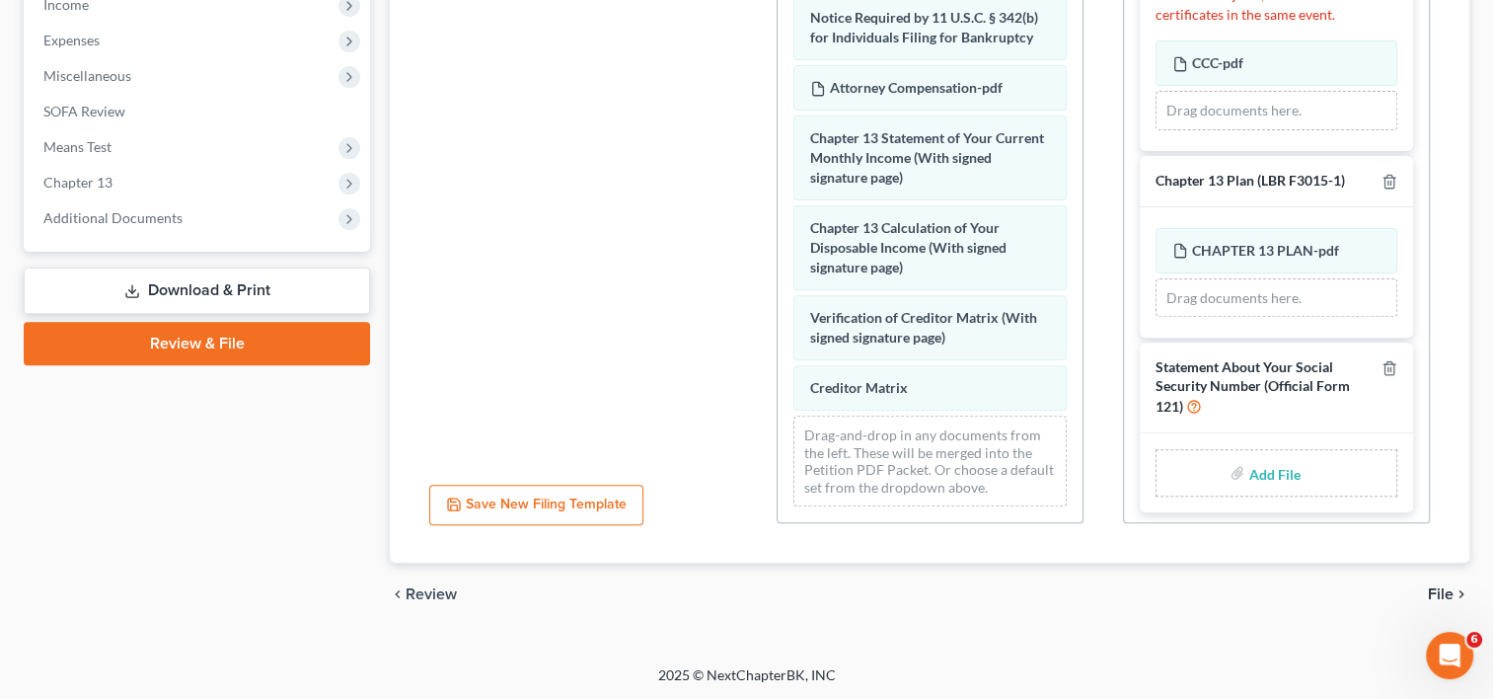
click at [1269, 472] on input "file" at bounding box center [1271, 473] width 47 height 36
type input "C:\fakepath\SOCIAL SECURITY STATEMENT.pdf"
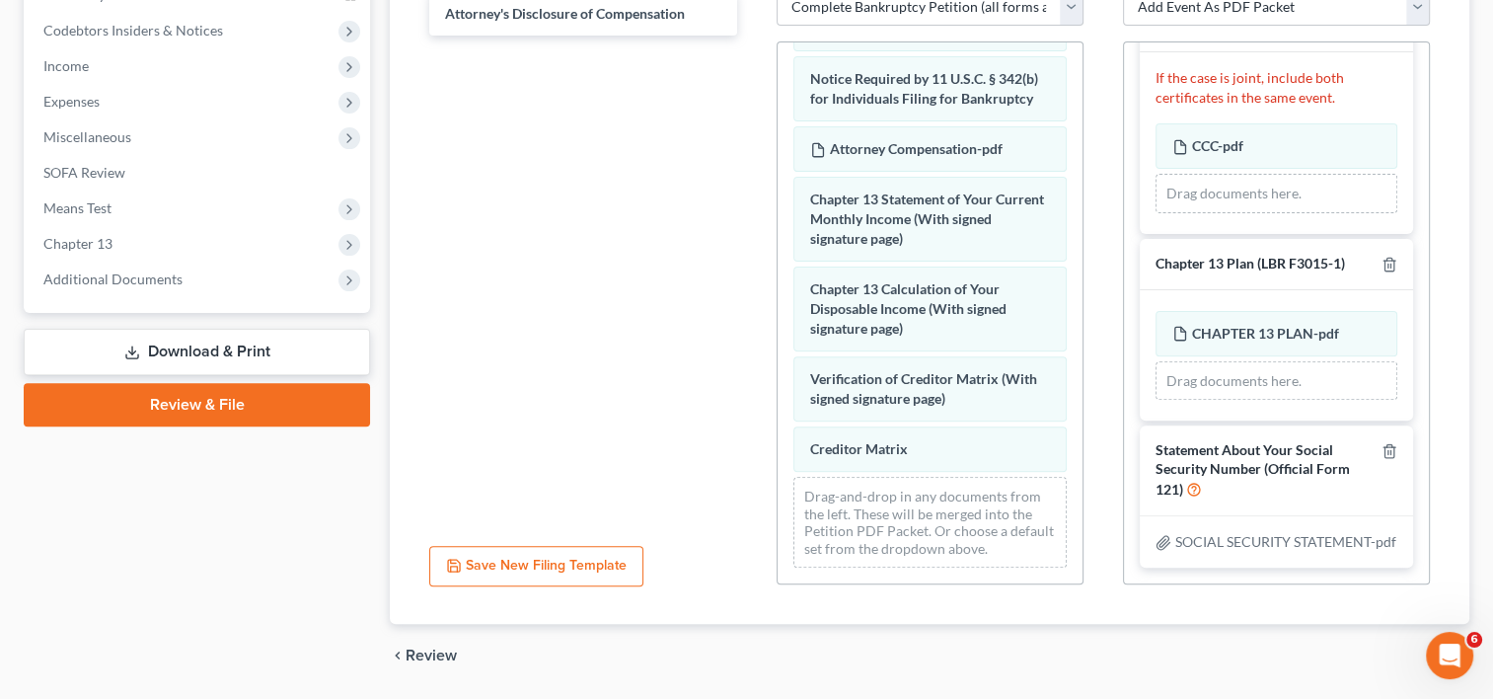
scroll to position [644, 0]
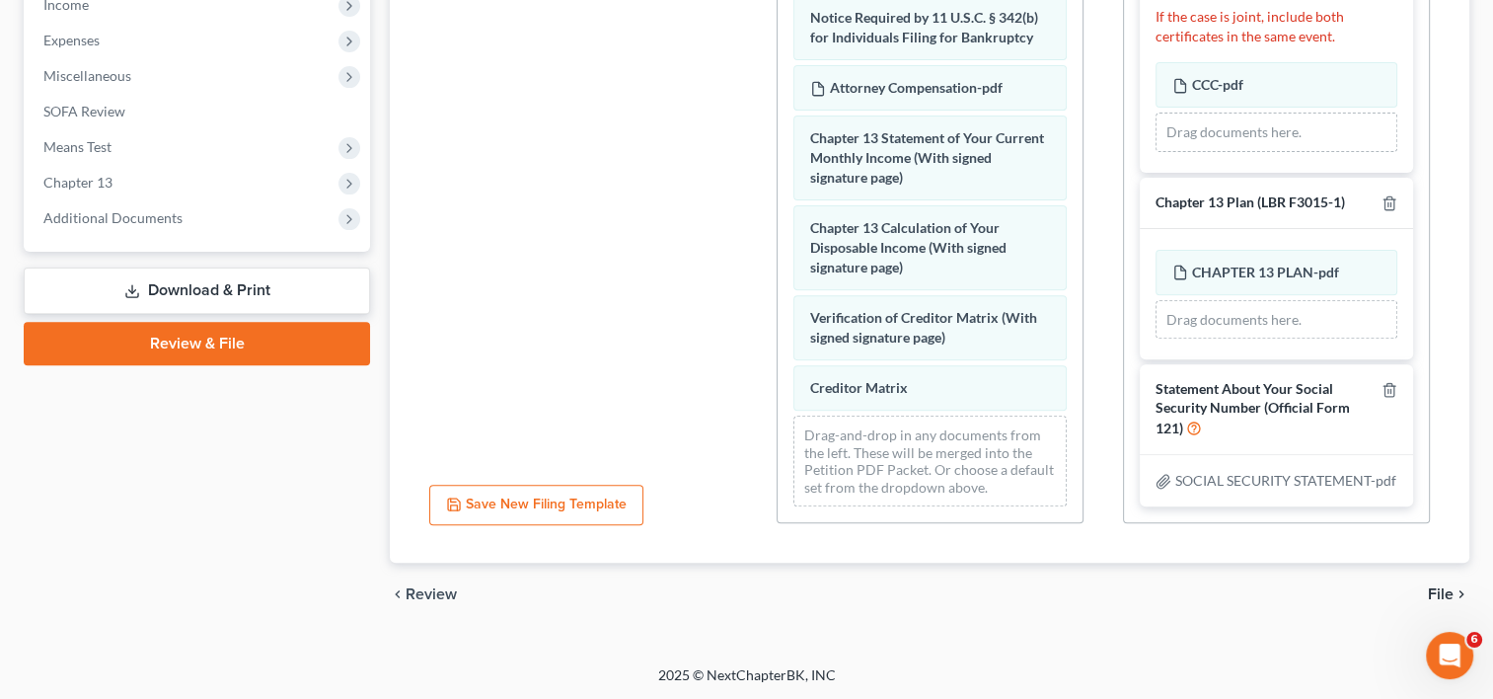
click at [254, 345] on link "Review & File" at bounding box center [197, 343] width 346 height 43
click at [1445, 593] on span "File" at bounding box center [1441, 594] width 26 height 16
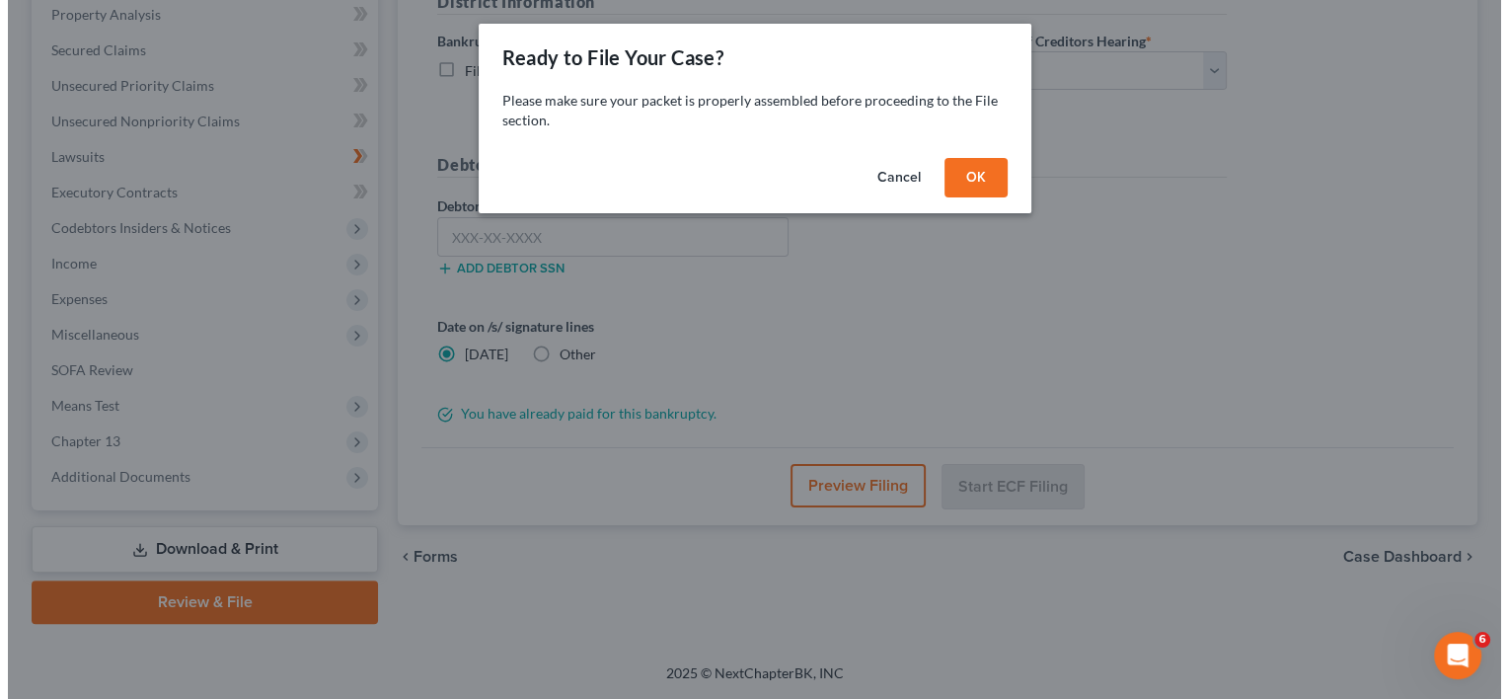
scroll to position [384, 0]
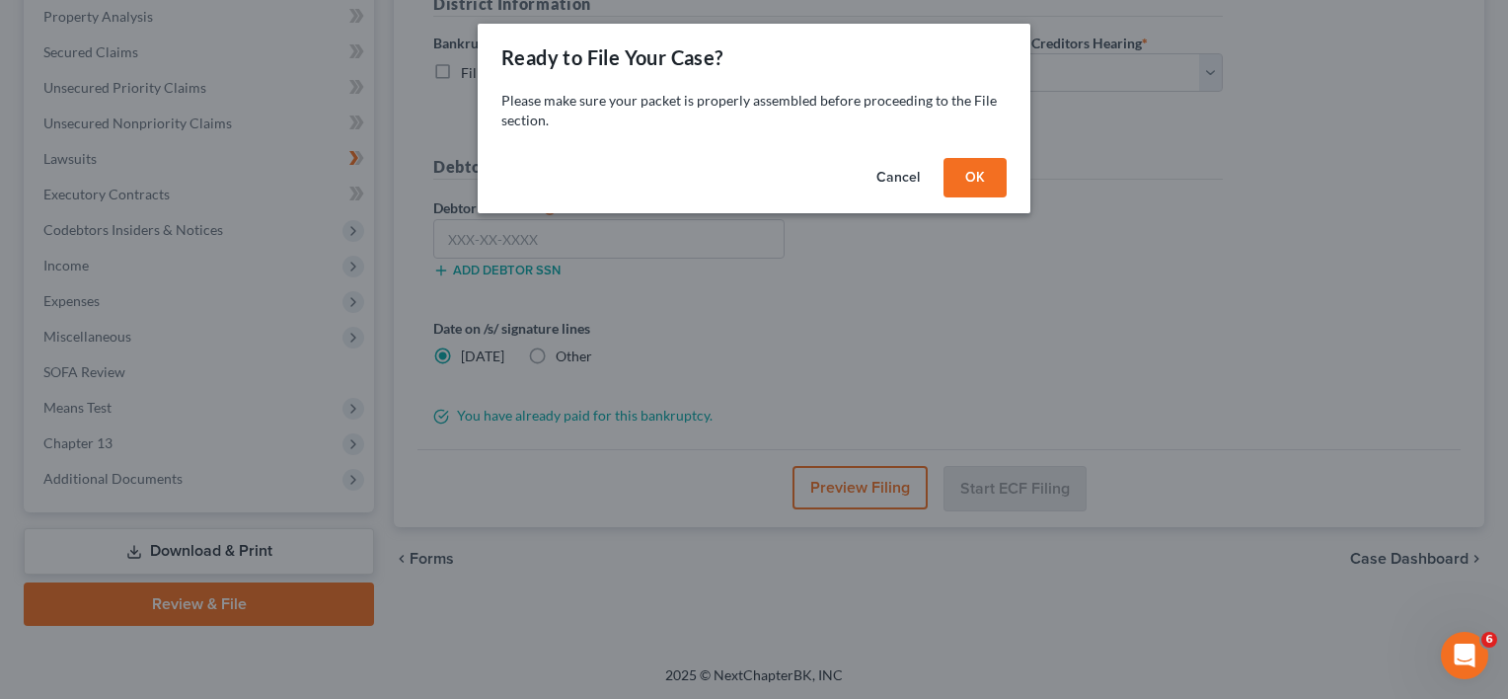
click at [991, 182] on button "OK" at bounding box center [975, 177] width 63 height 39
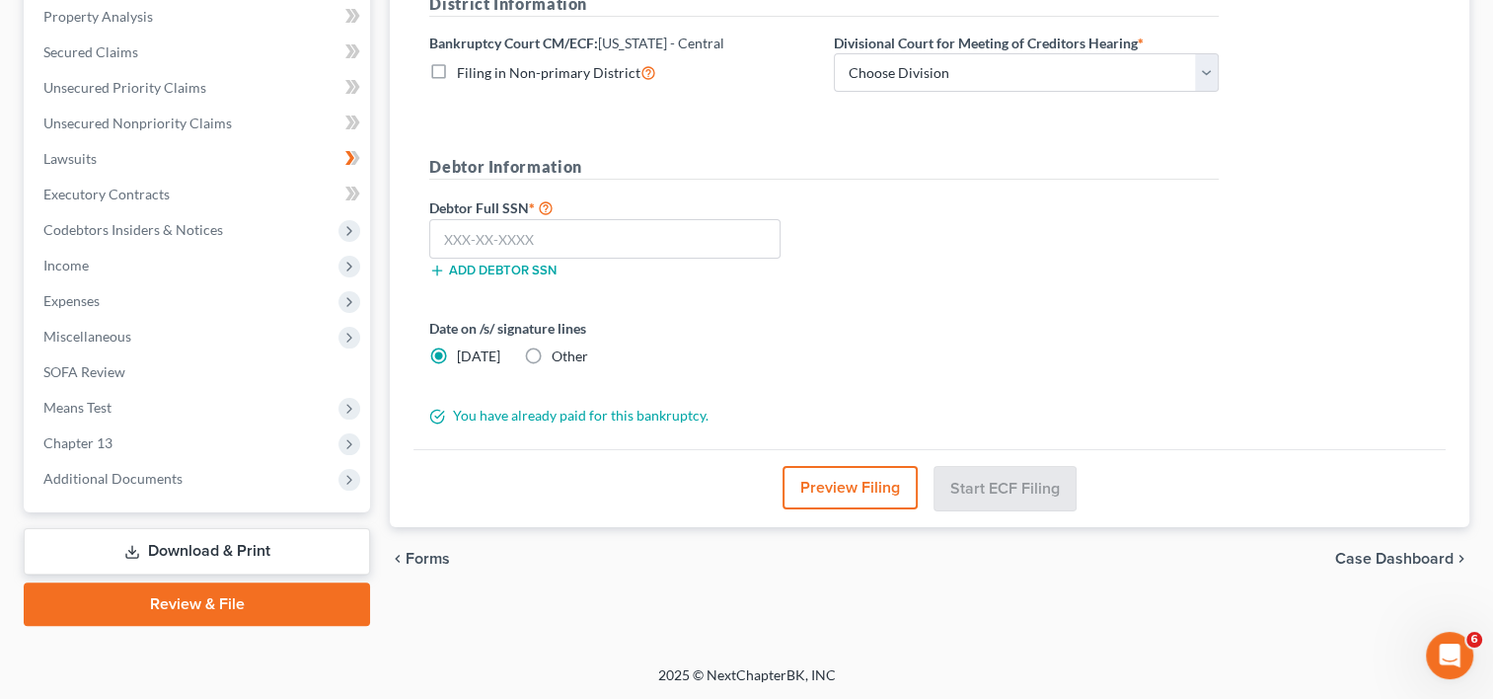
click at [552, 355] on label "Other" at bounding box center [570, 356] width 37 height 20
click at [560, 355] on input "Other" at bounding box center [566, 352] width 13 height 13
radio input "true"
radio input "false"
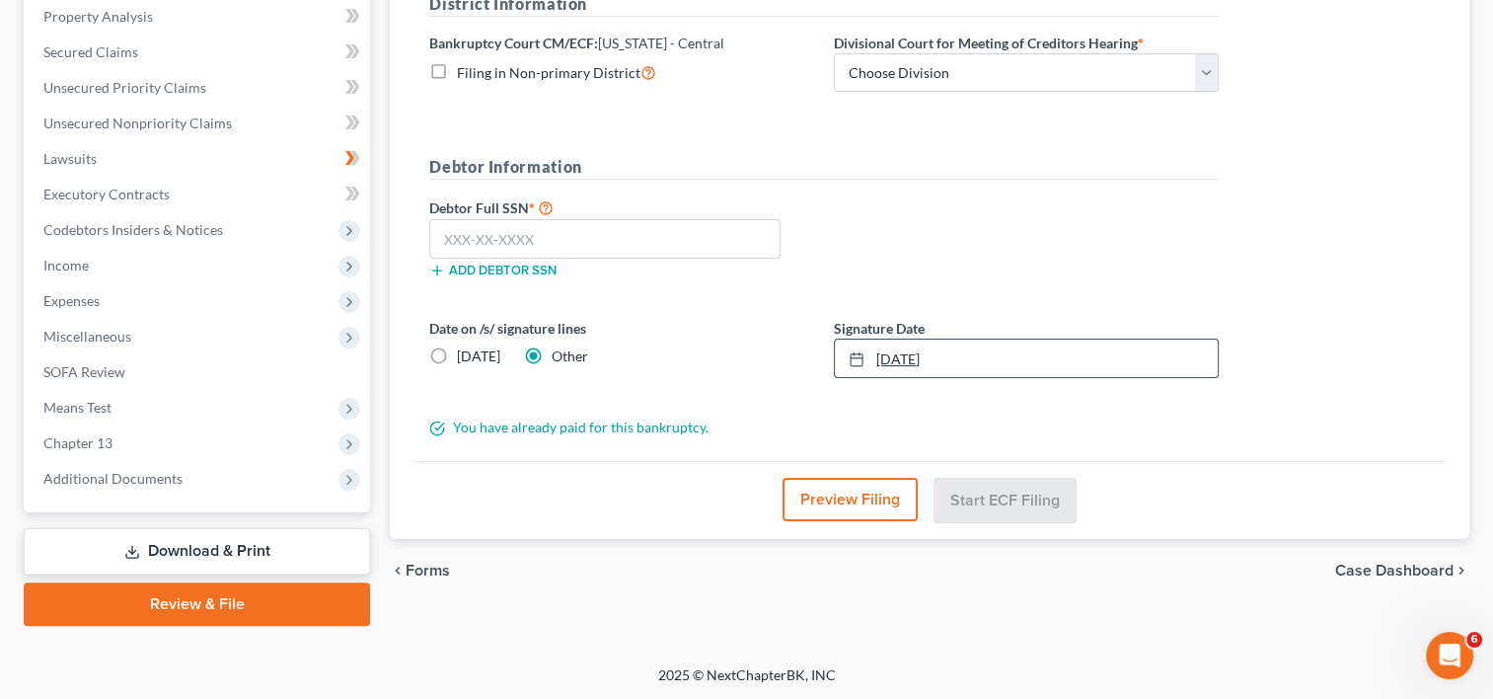
click at [889, 368] on link "[DATE]" at bounding box center [1026, 359] width 383 height 38
click at [502, 237] on input "text" at bounding box center [604, 238] width 351 height 39
click at [543, 238] on input "602-10" at bounding box center [604, 238] width 351 height 39
type input "602-10-5139"
click at [995, 83] on select "Choose Division [GEOGRAPHIC_DATA][PERSON_NAME] [GEOGRAPHIC_DATA] [GEOGRAPHIC_DA…" at bounding box center [1026, 72] width 385 height 39
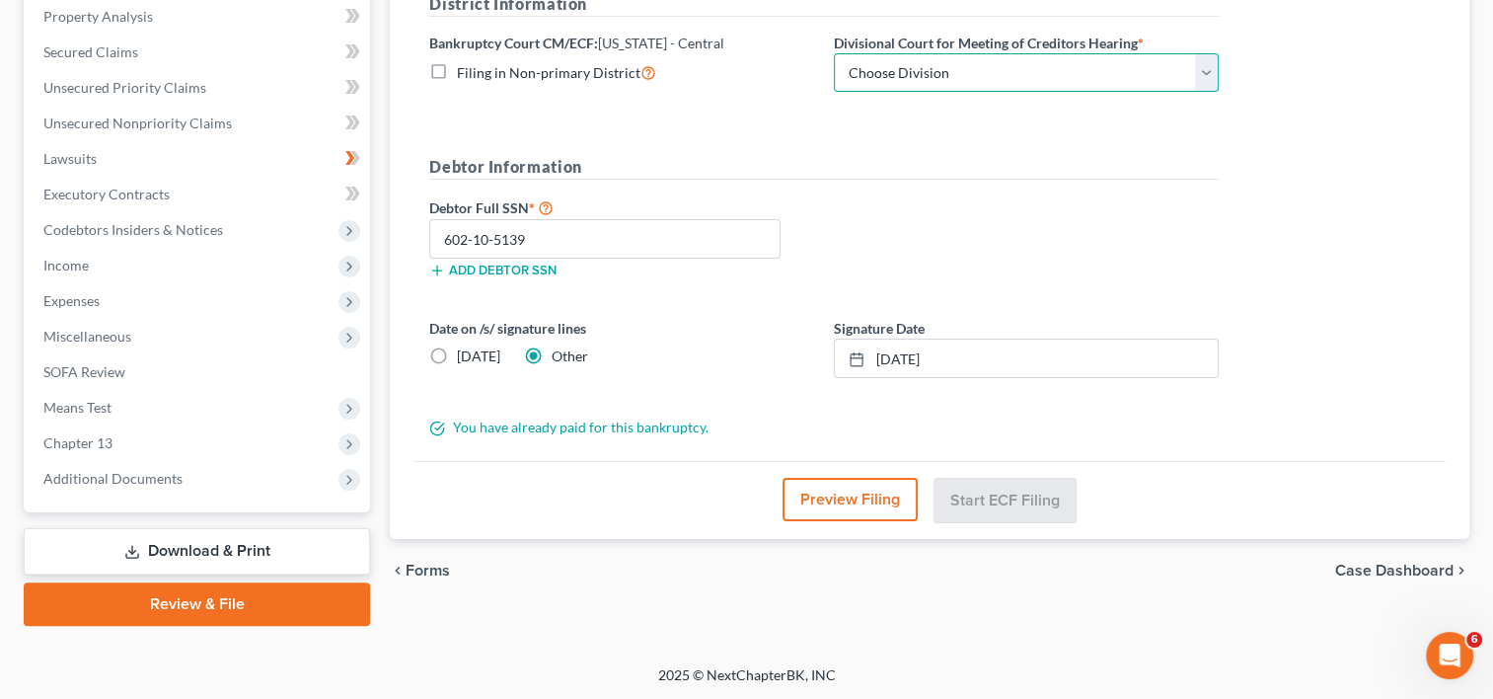
select select "3"
click at [834, 53] on select "Choose Division [GEOGRAPHIC_DATA][PERSON_NAME] [GEOGRAPHIC_DATA] [GEOGRAPHIC_DA…" at bounding box center [1026, 72] width 385 height 39
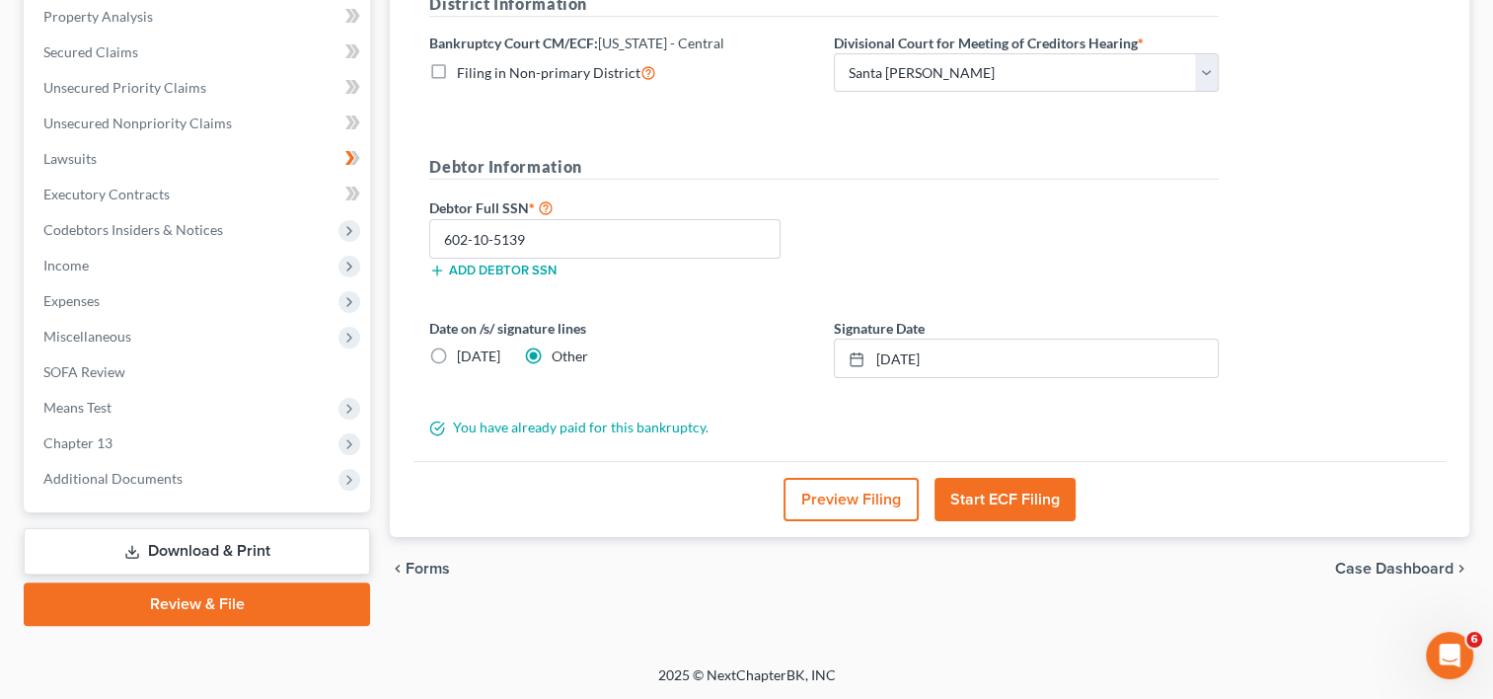
click at [1011, 500] on button "Start ECF Filing" at bounding box center [1005, 499] width 141 height 43
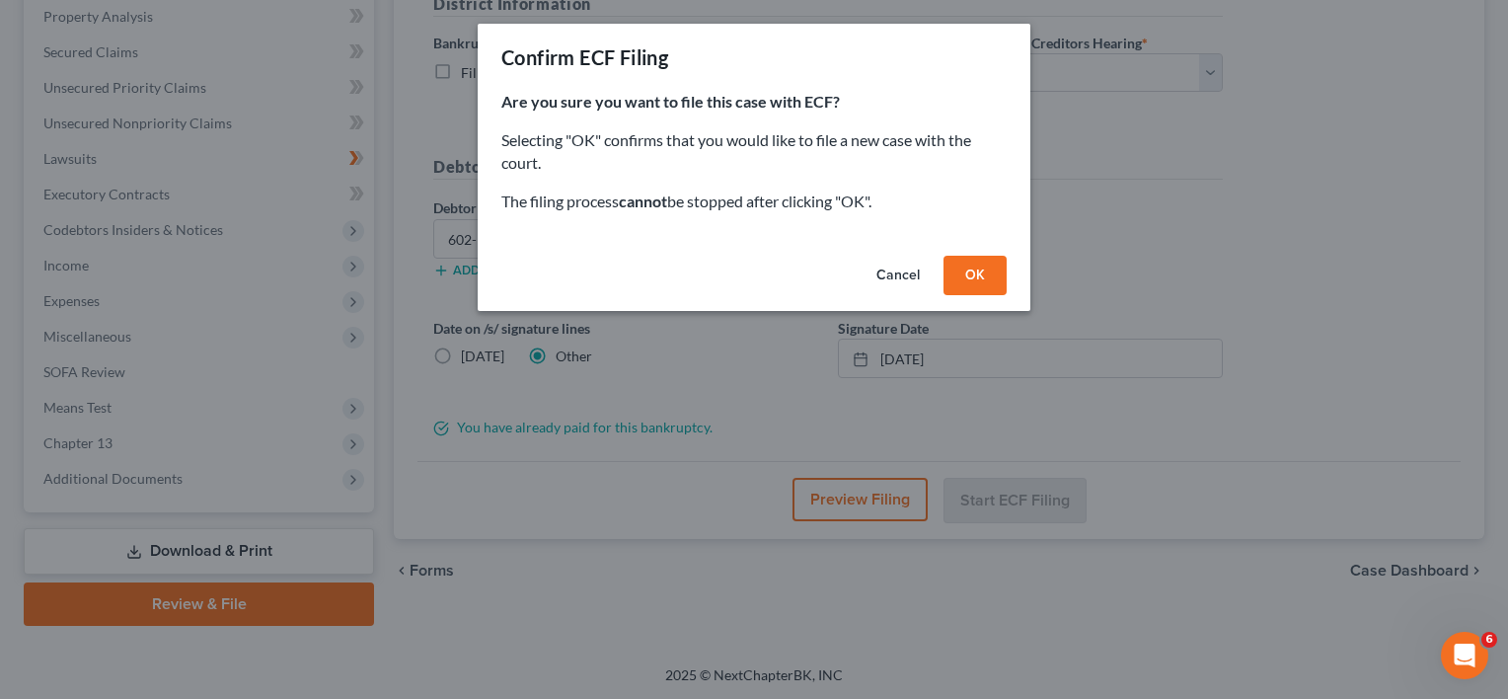
click at [985, 277] on button "OK" at bounding box center [975, 275] width 63 height 39
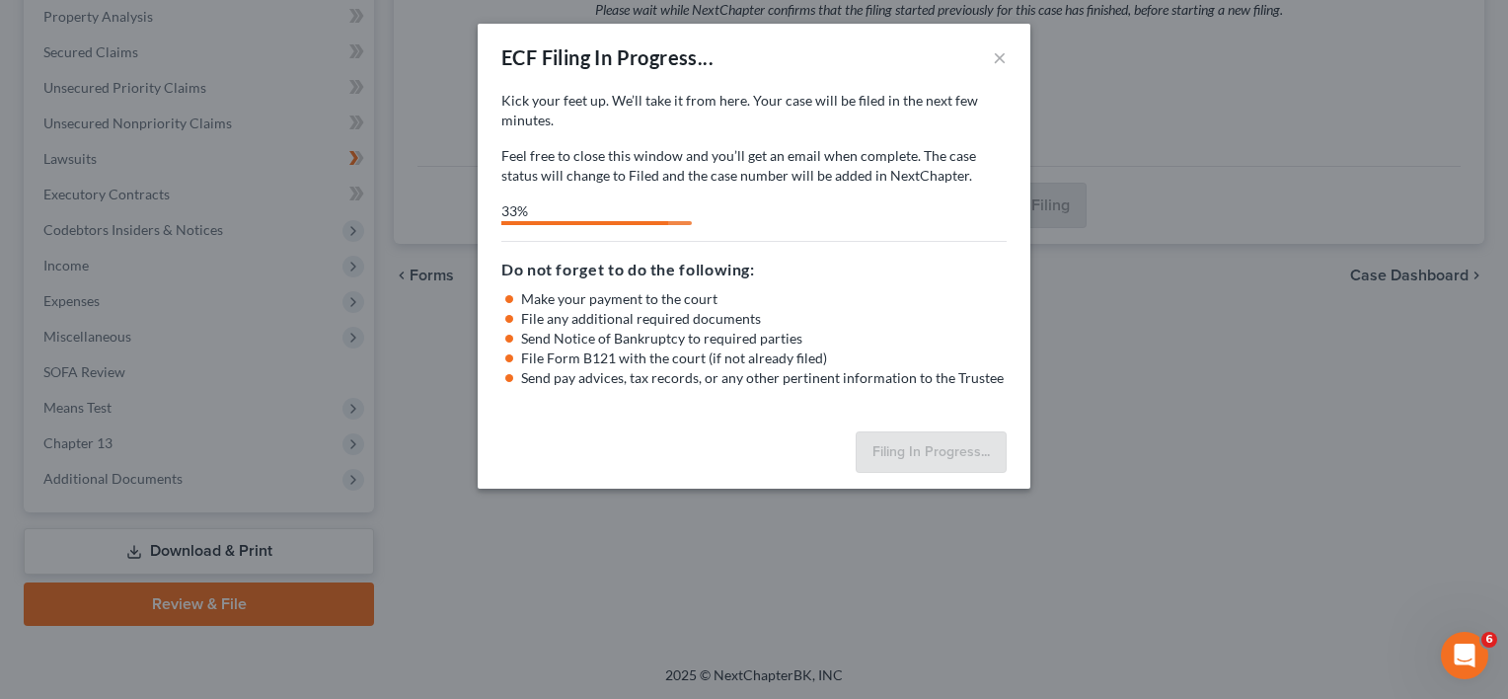
select select "3"
